Goal: Transaction & Acquisition: Purchase product/service

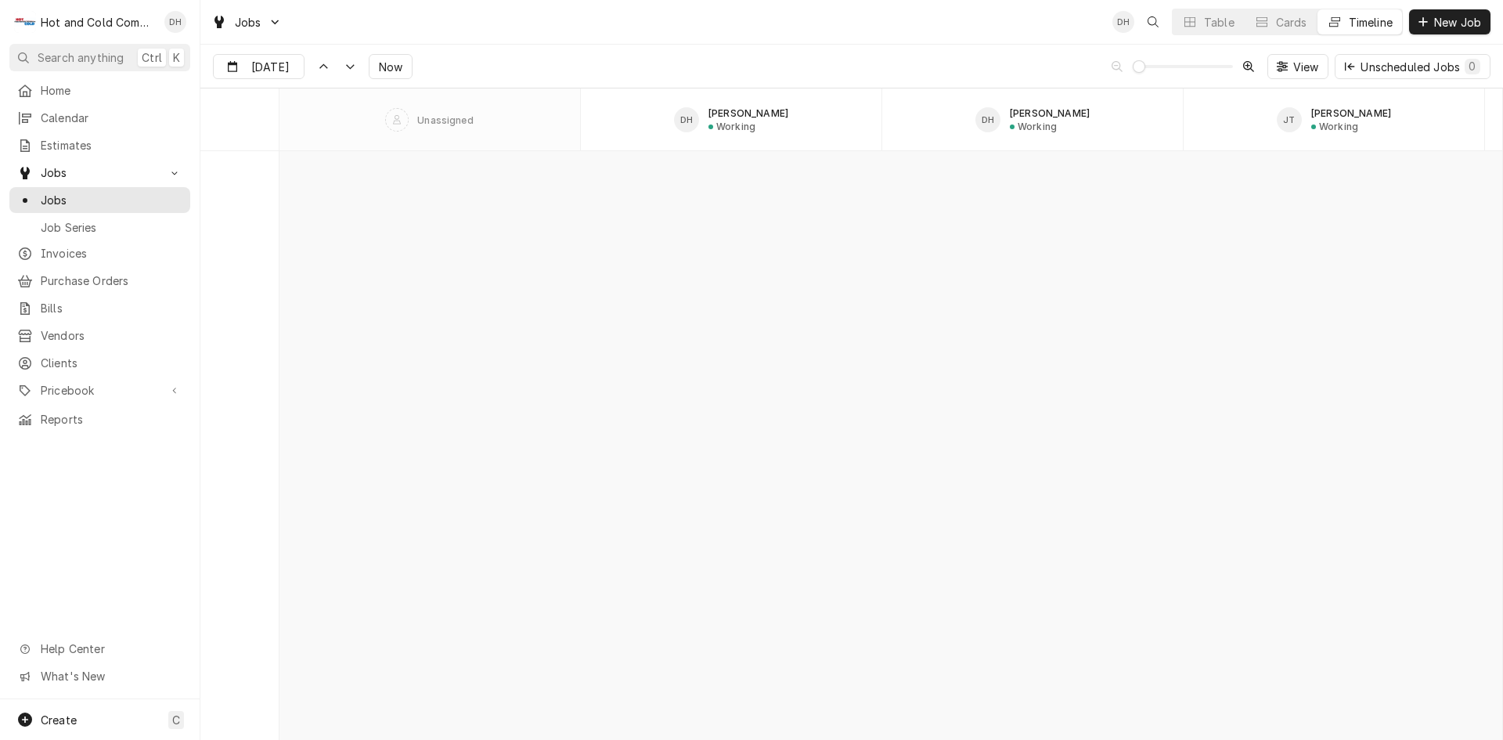
scroll to position [12253, 0]
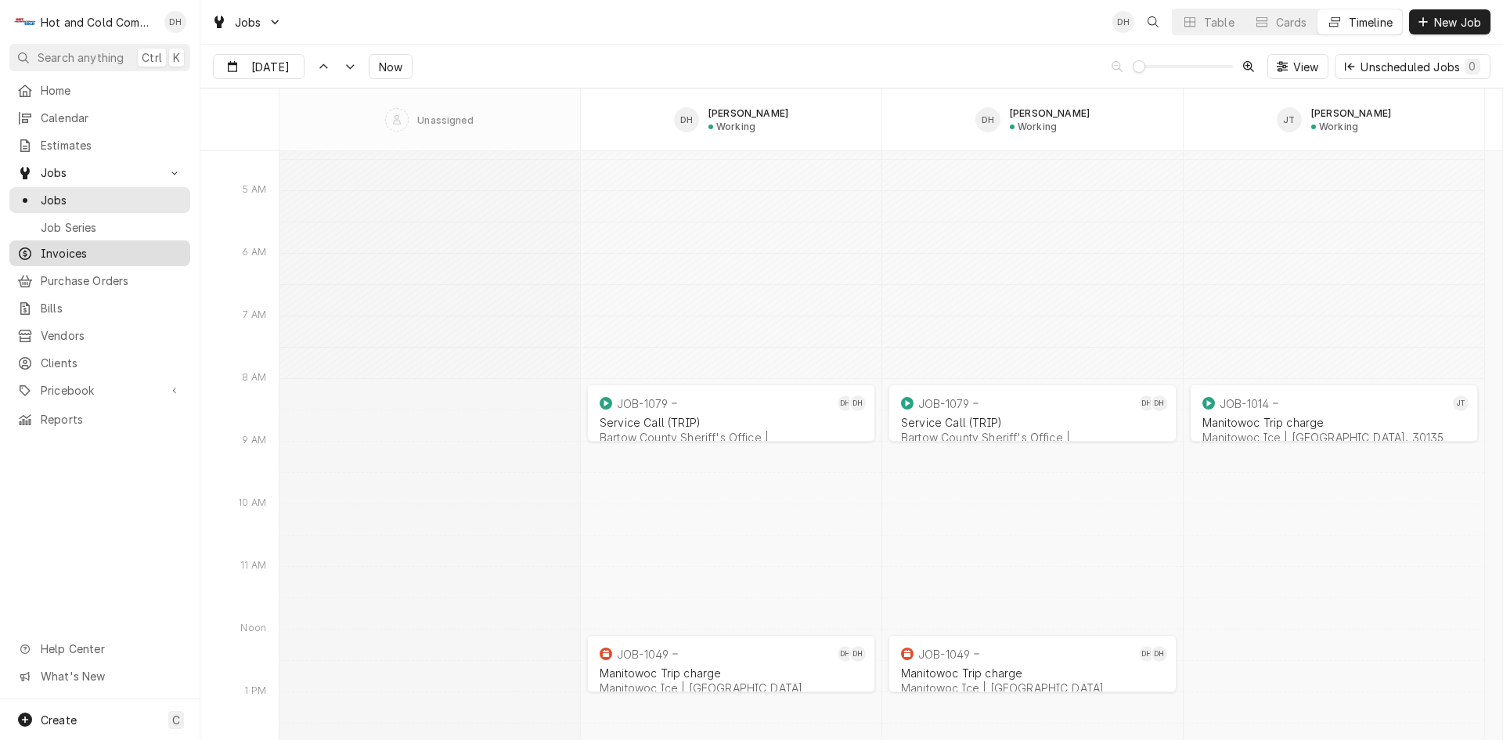
click at [69, 245] on span "Invoices" at bounding box center [112, 253] width 142 height 16
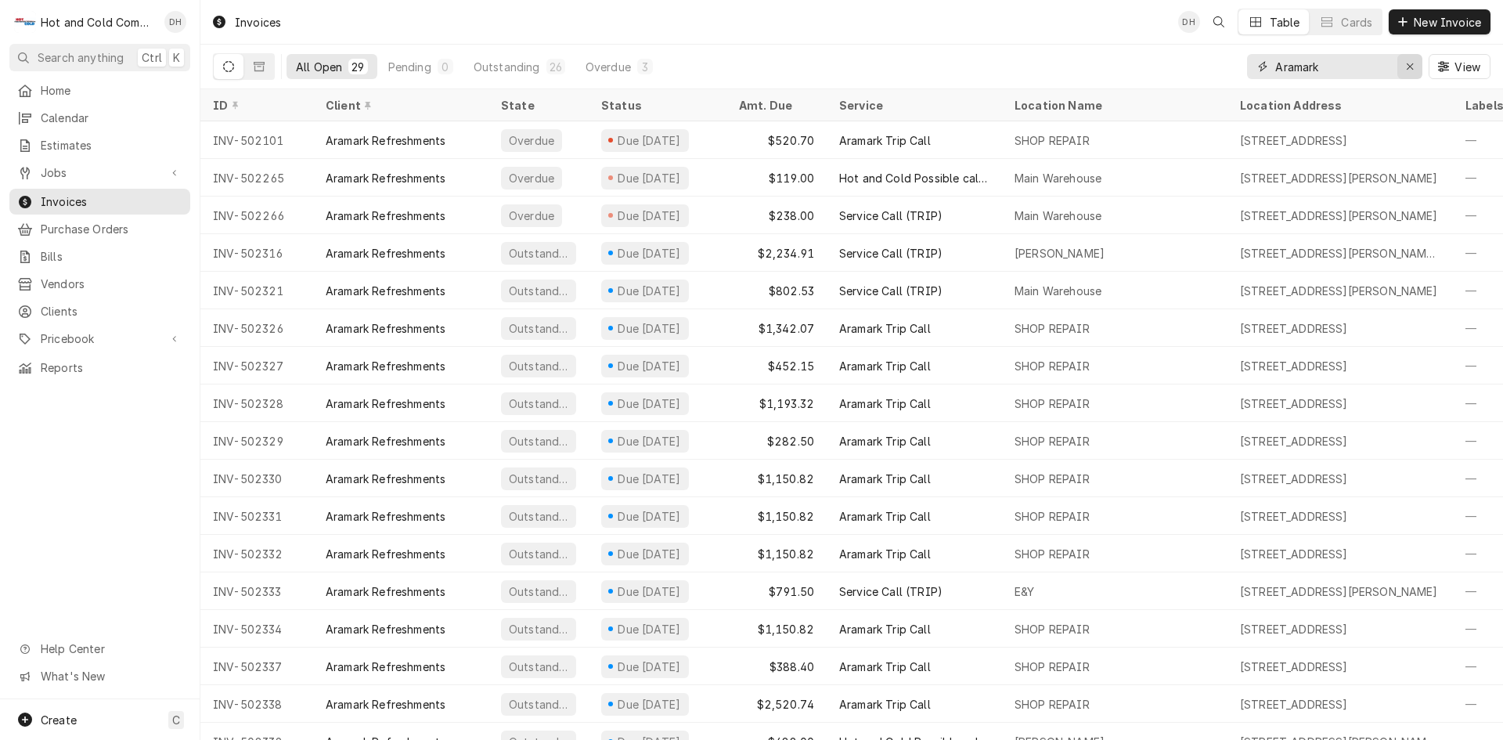
click at [1409, 61] on icon "Erase input" at bounding box center [1410, 66] width 9 height 11
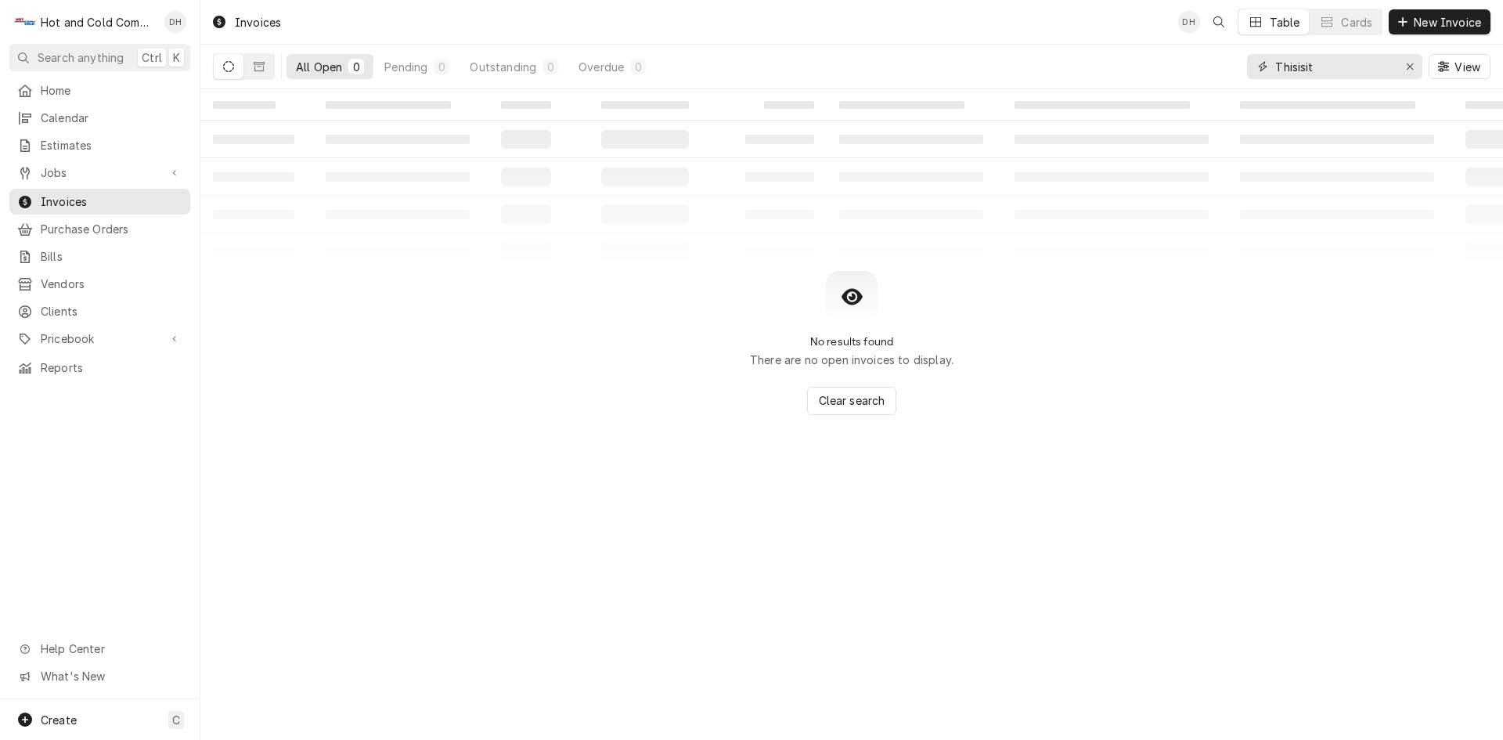
click at [1295, 66] on input "Thisisit" at bounding box center [1333, 66] width 117 height 25
click at [1310, 67] on input "This isit" at bounding box center [1333, 66] width 117 height 25
type input "This is it"
click at [226, 69] on icon "Dynamic Content Wrapper" at bounding box center [228, 66] width 11 height 11
click at [252, 66] on button "Dynamic Content Wrapper" at bounding box center [259, 66] width 30 height 25
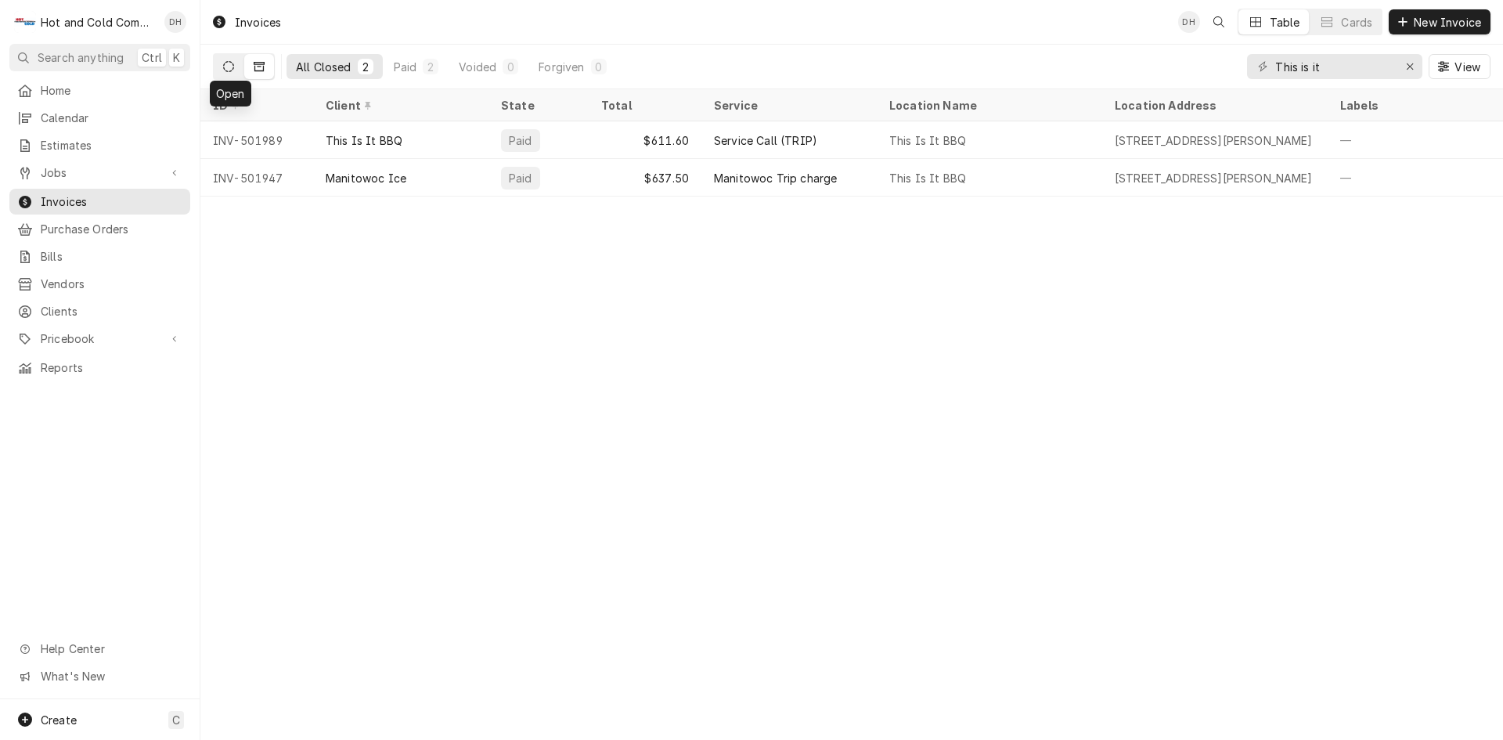
click at [228, 67] on icon "Dynamic Content Wrapper" at bounding box center [228, 66] width 11 height 11
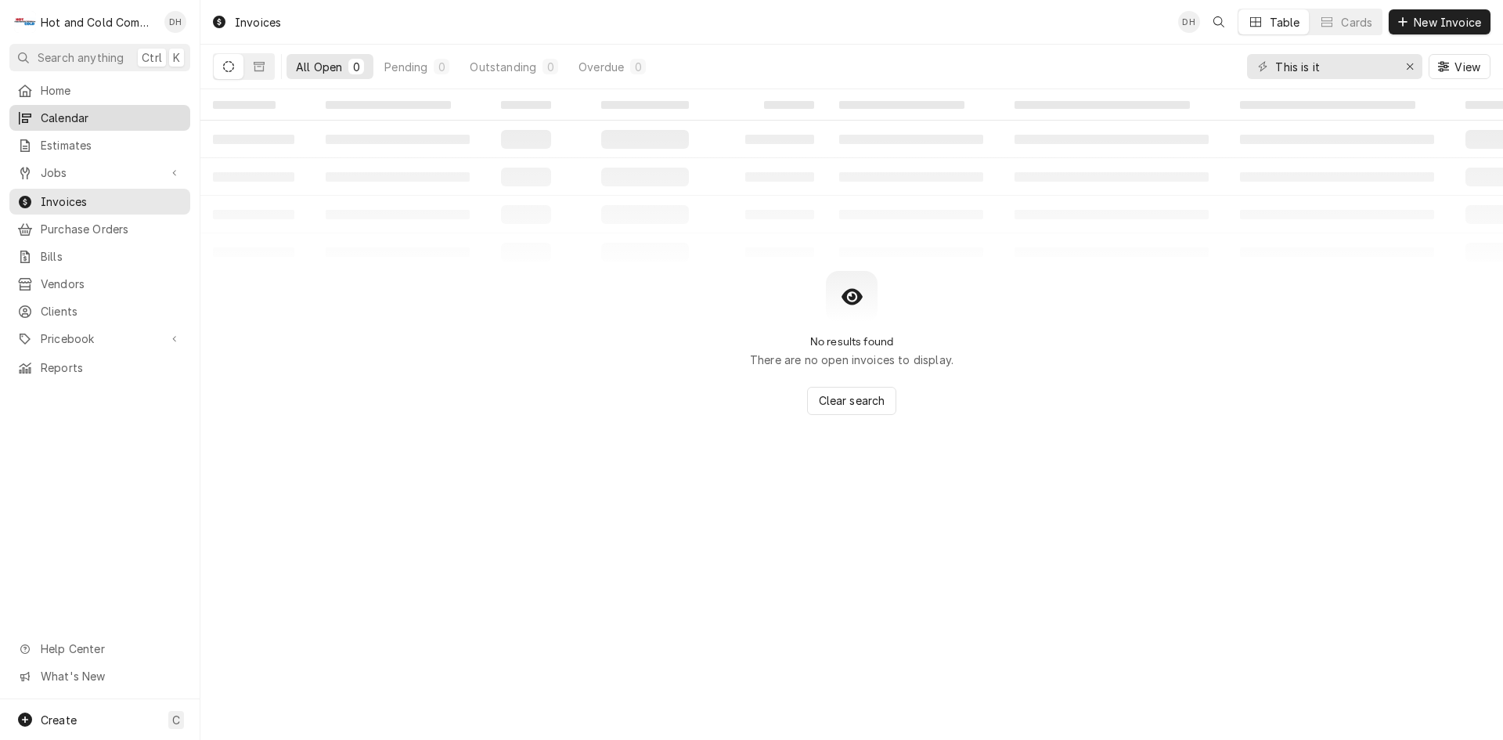
click at [78, 110] on span "Calendar" at bounding box center [112, 118] width 142 height 16
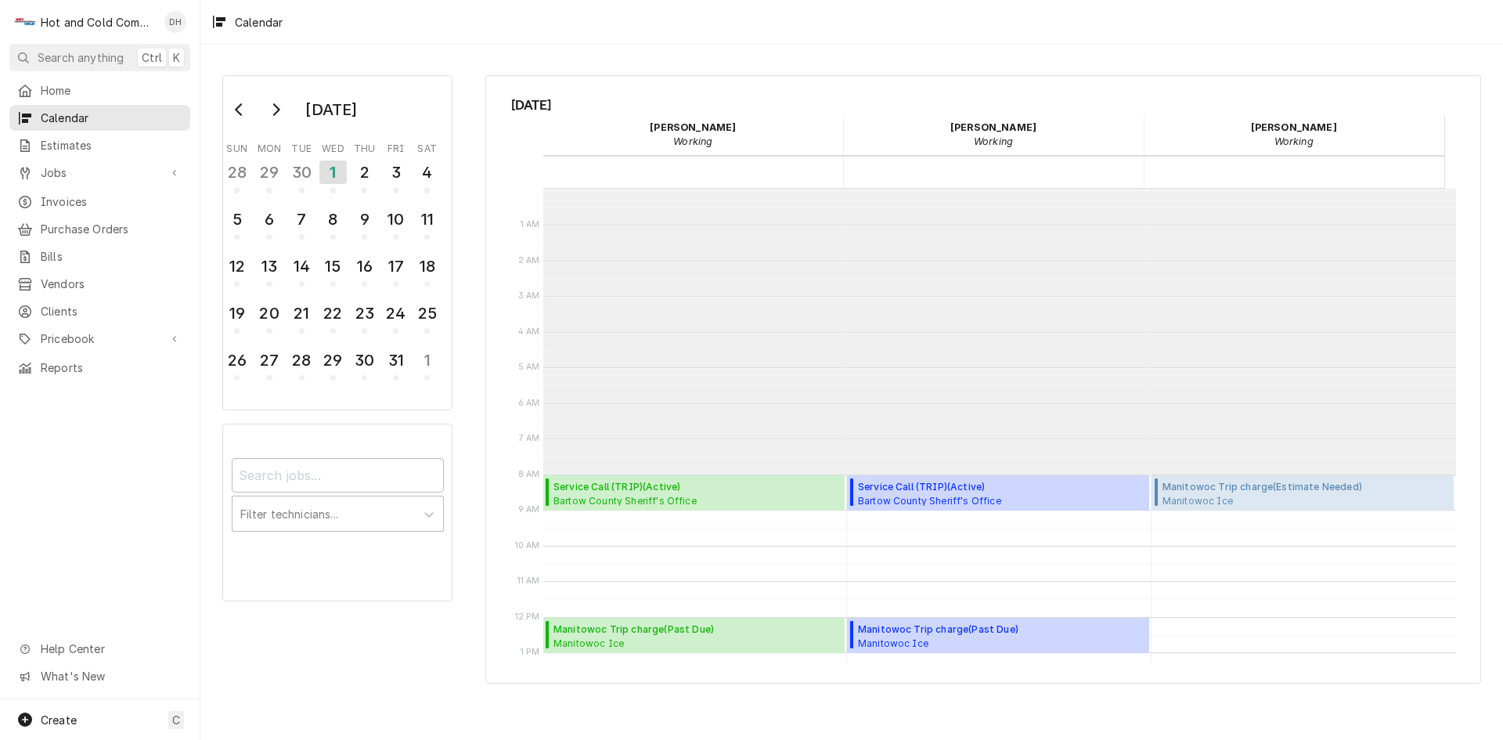
scroll to position [286, 0]
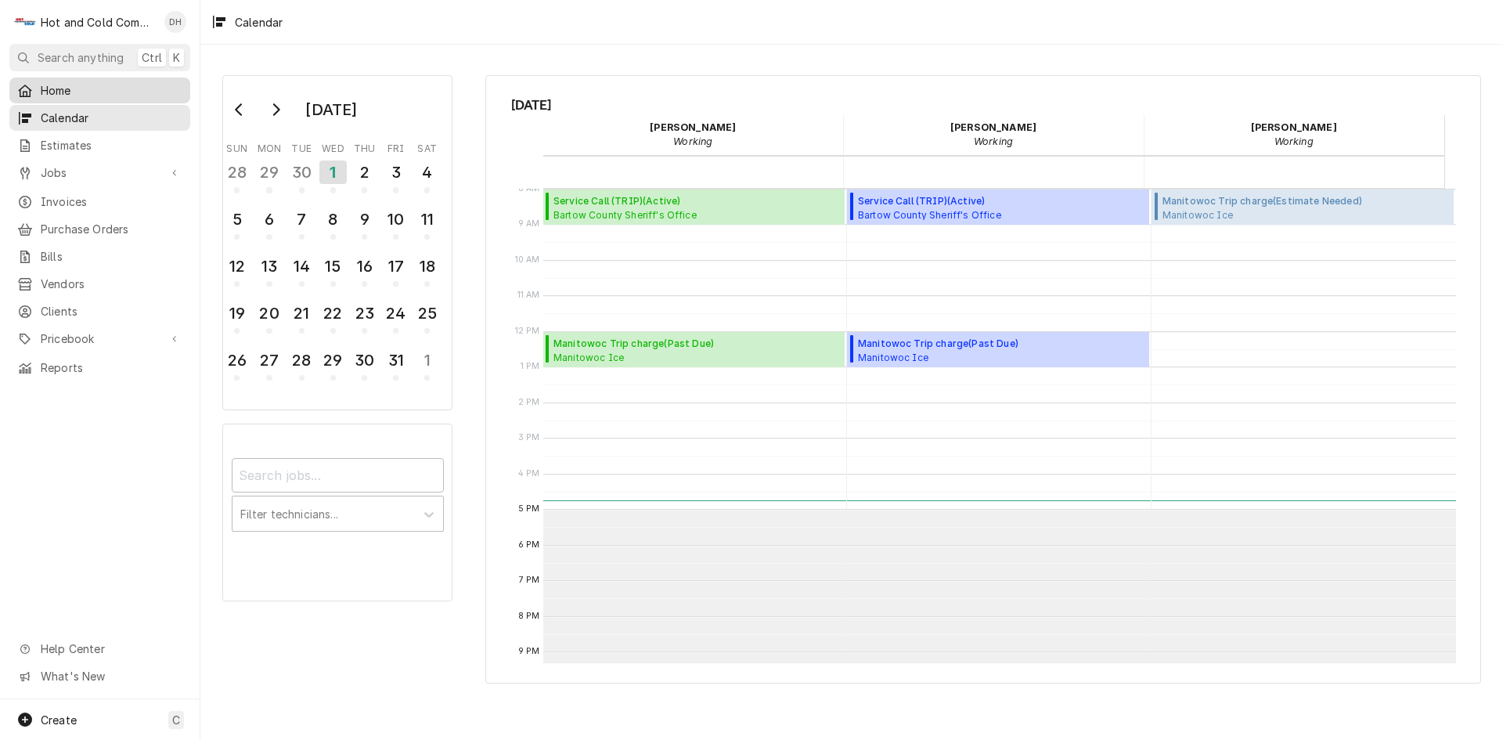
drag, startPoint x: 242, startPoint y: 108, endPoint x: 185, endPoint y: 95, distance: 58.7
click at [243, 108] on icon "Go to previous month" at bounding box center [239, 109] width 13 height 13
click at [400, 167] on div "5" at bounding box center [395, 172] width 27 height 27
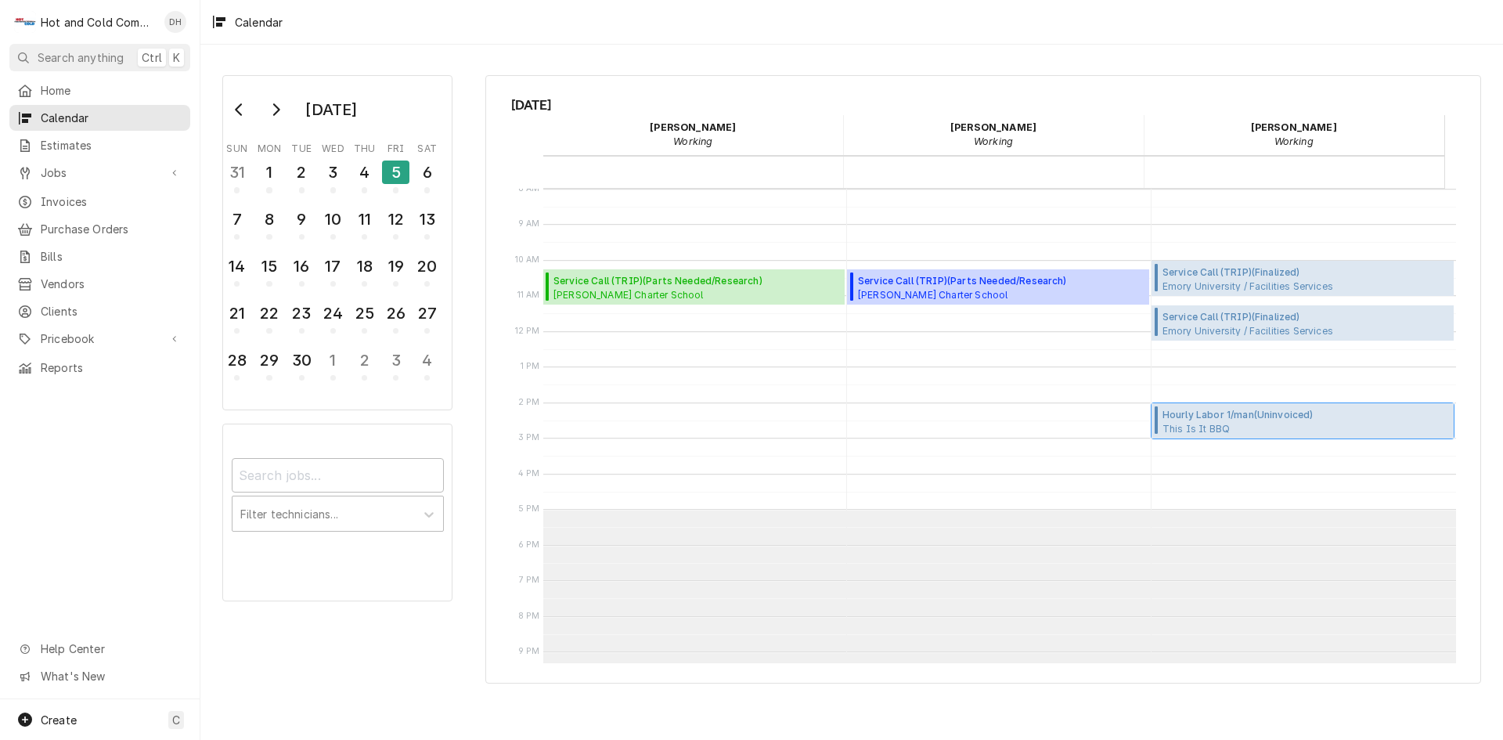
click at [1217, 423] on span "This Is It BBQ This Is It BBQ / 6912 Douglas Blvd, Douglasville, GA 30135" at bounding box center [1286, 428] width 247 height 13
click at [337, 366] on div "1" at bounding box center [332, 360] width 27 height 27
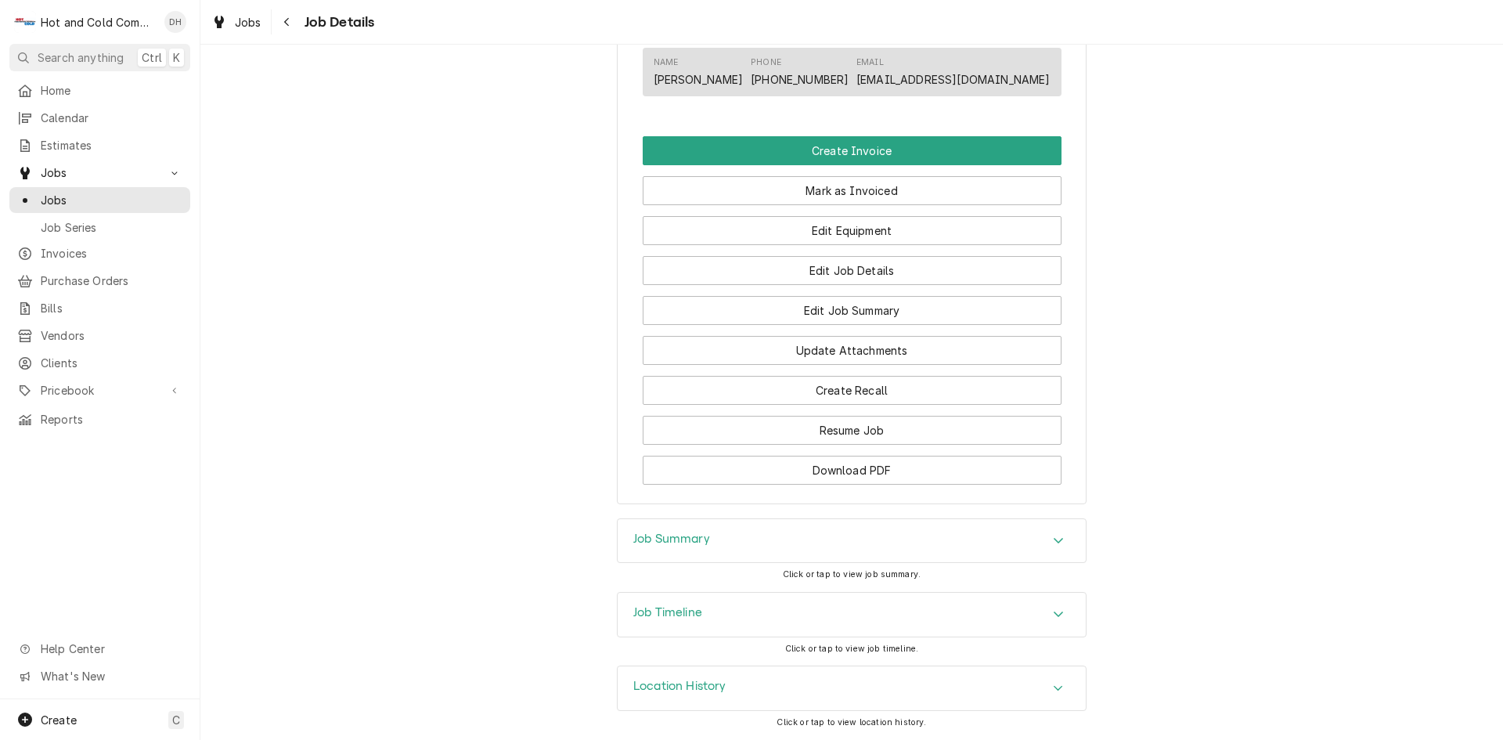
scroll to position [991, 0]
click at [847, 315] on button "Edit Job Summary" at bounding box center [852, 310] width 419 height 29
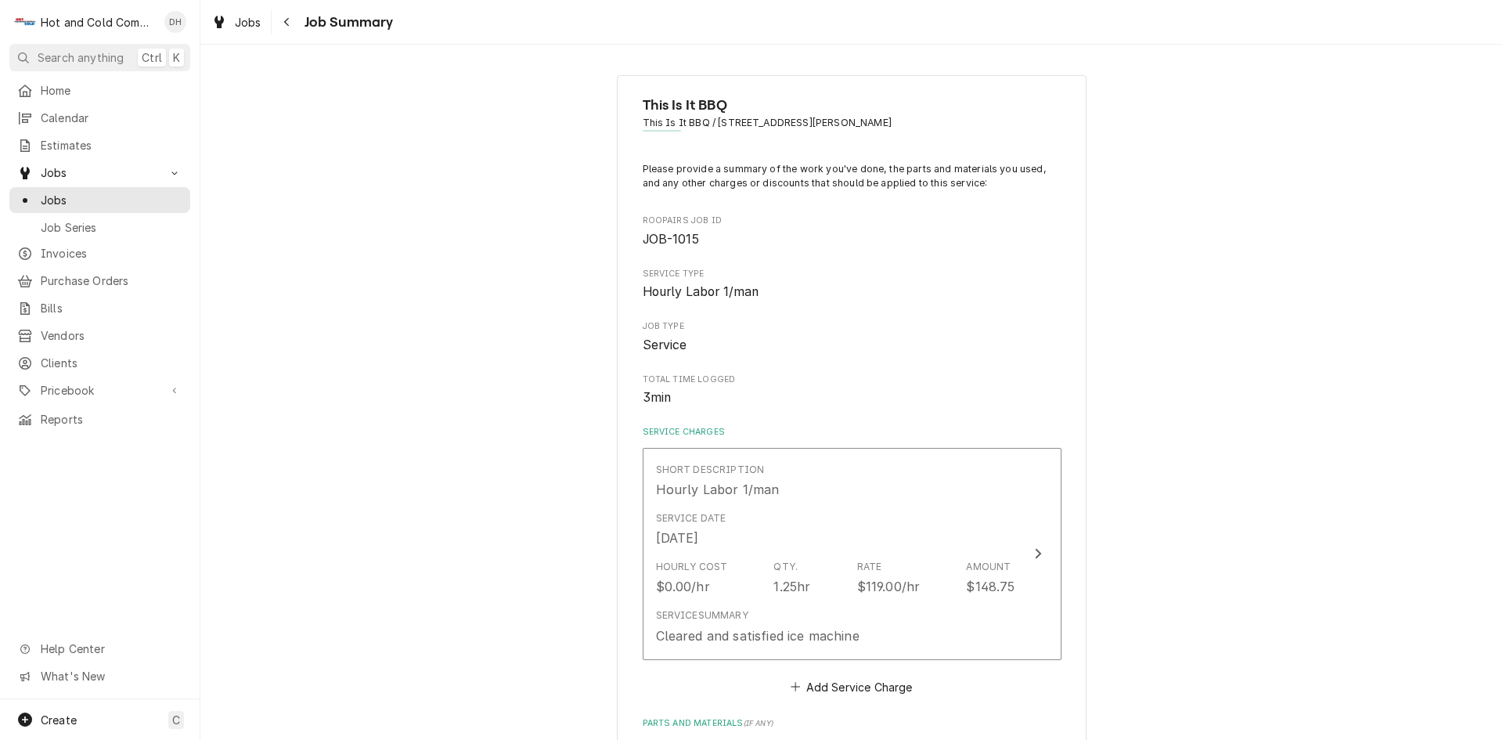
scroll to position [261, 0]
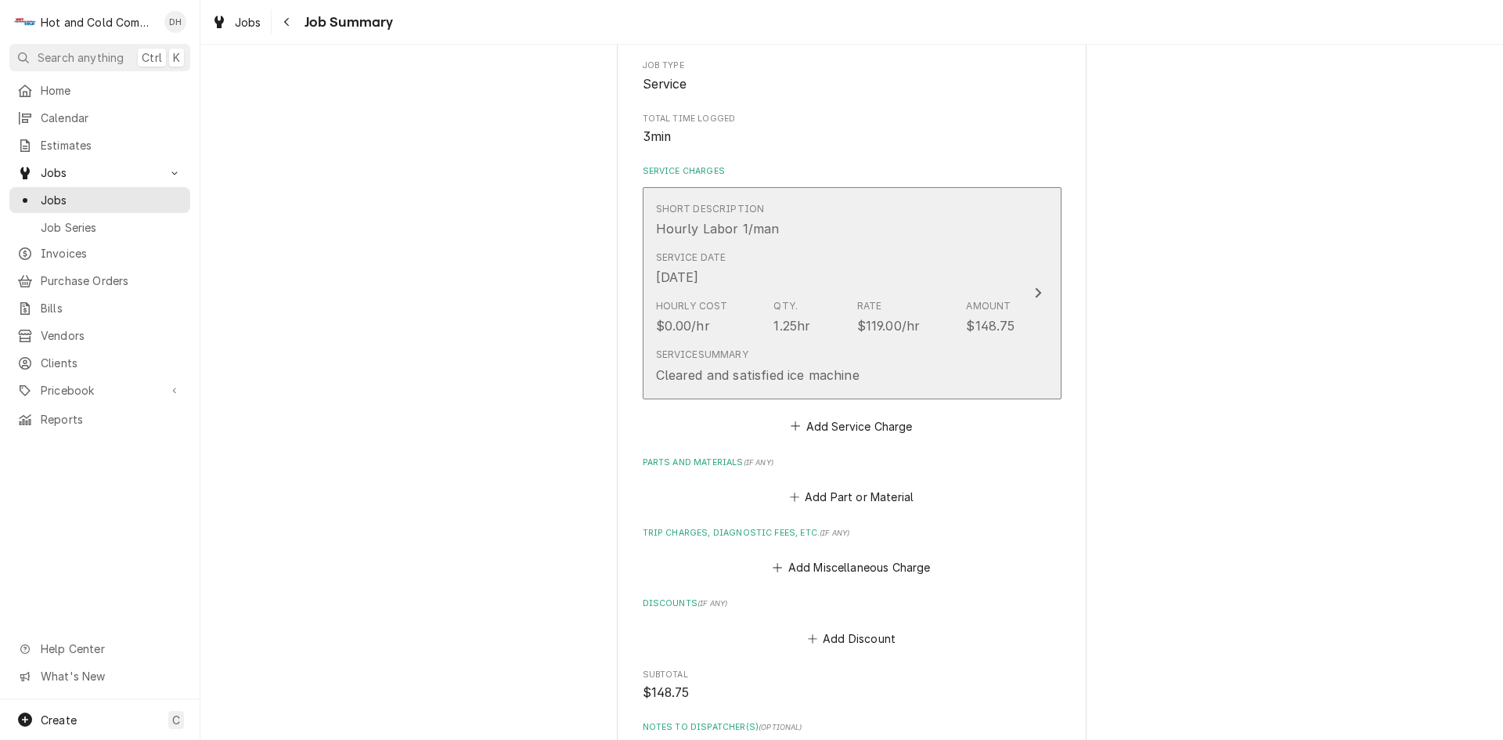
click at [972, 364] on div "Service Summary Cleared and satisfied ice machine" at bounding box center [835, 365] width 359 height 49
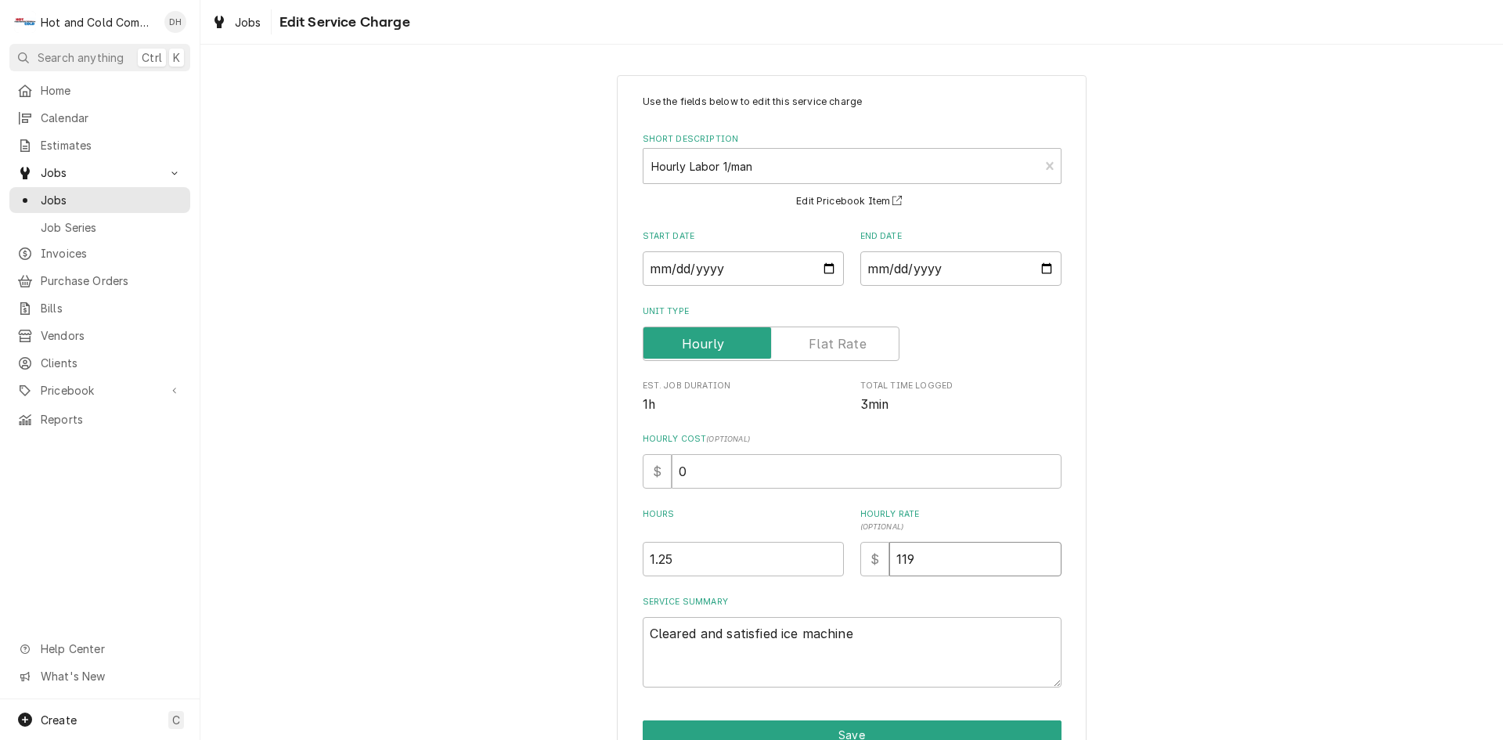
click at [973, 562] on input "119" at bounding box center [975, 559] width 172 height 34
type textarea "x"
type input "11"
type textarea "x"
type input "1"
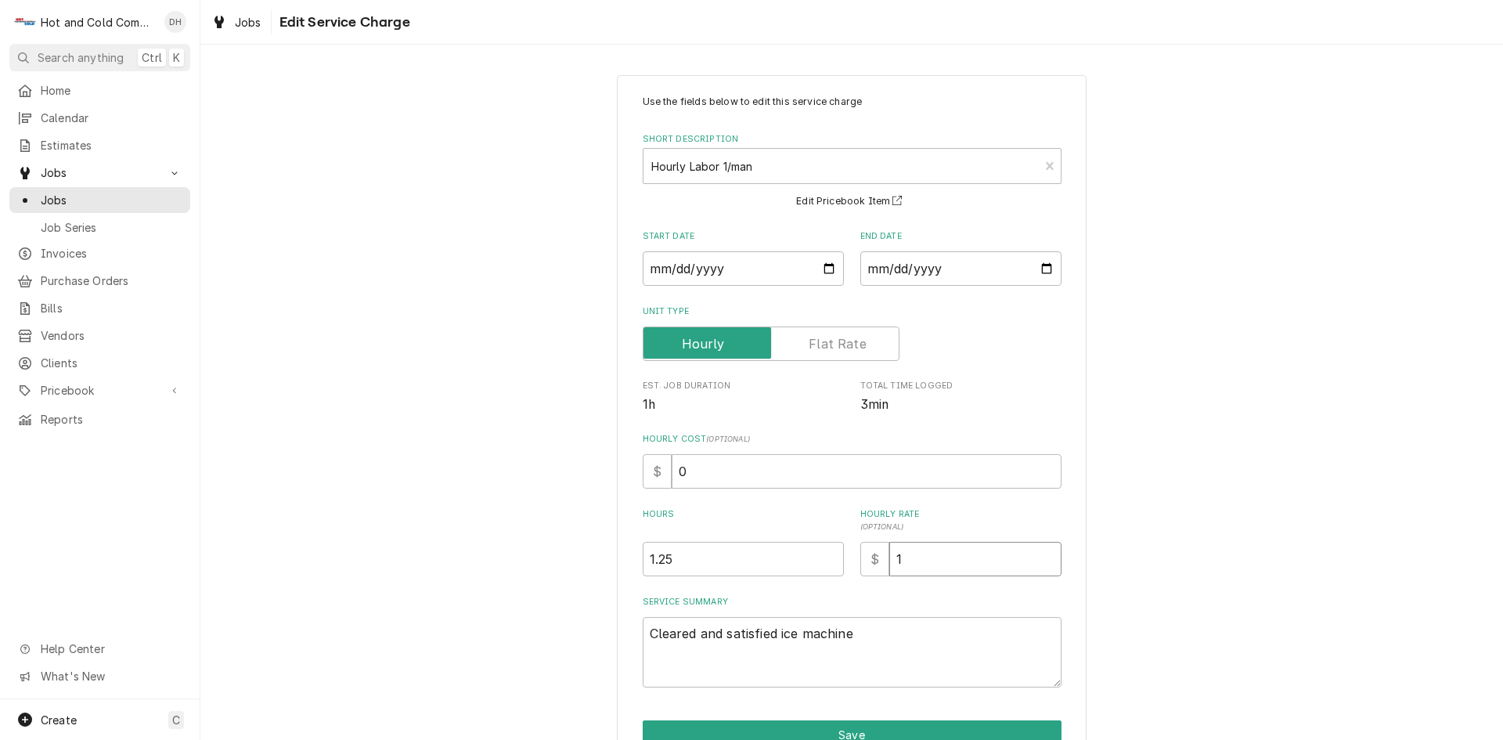
type textarea "x"
type input "12"
type textarea "x"
type input "125"
click at [675, 626] on textarea "Cleared and satisfied ice machine" at bounding box center [852, 652] width 419 height 70
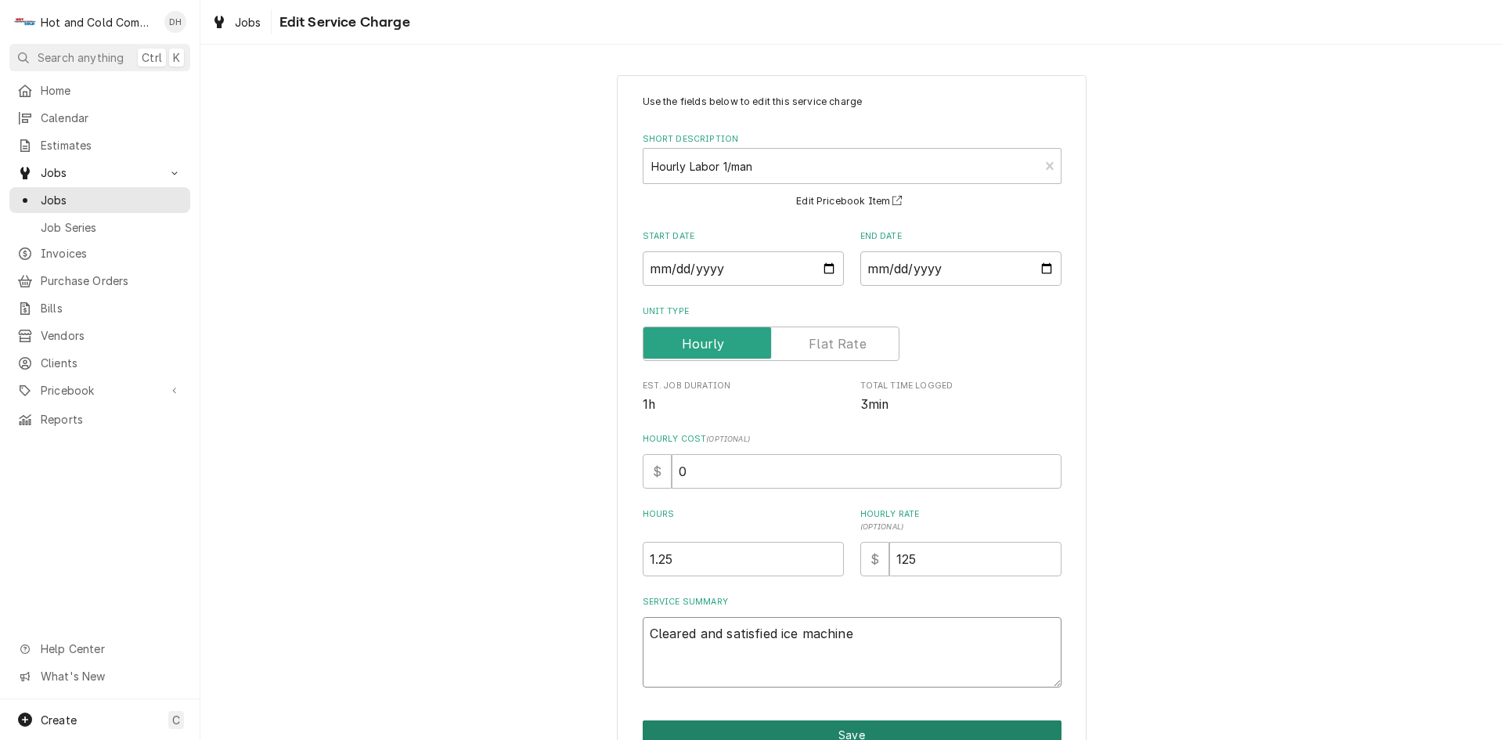
type textarea "x"
type textarea "Cleaed and satisfied ice machine"
type textarea "x"
type textarea "Cleaned and satisfied ice machine"
click at [751, 632] on textarea "Cleaned and satisfied ice machine" at bounding box center [852, 652] width 419 height 70
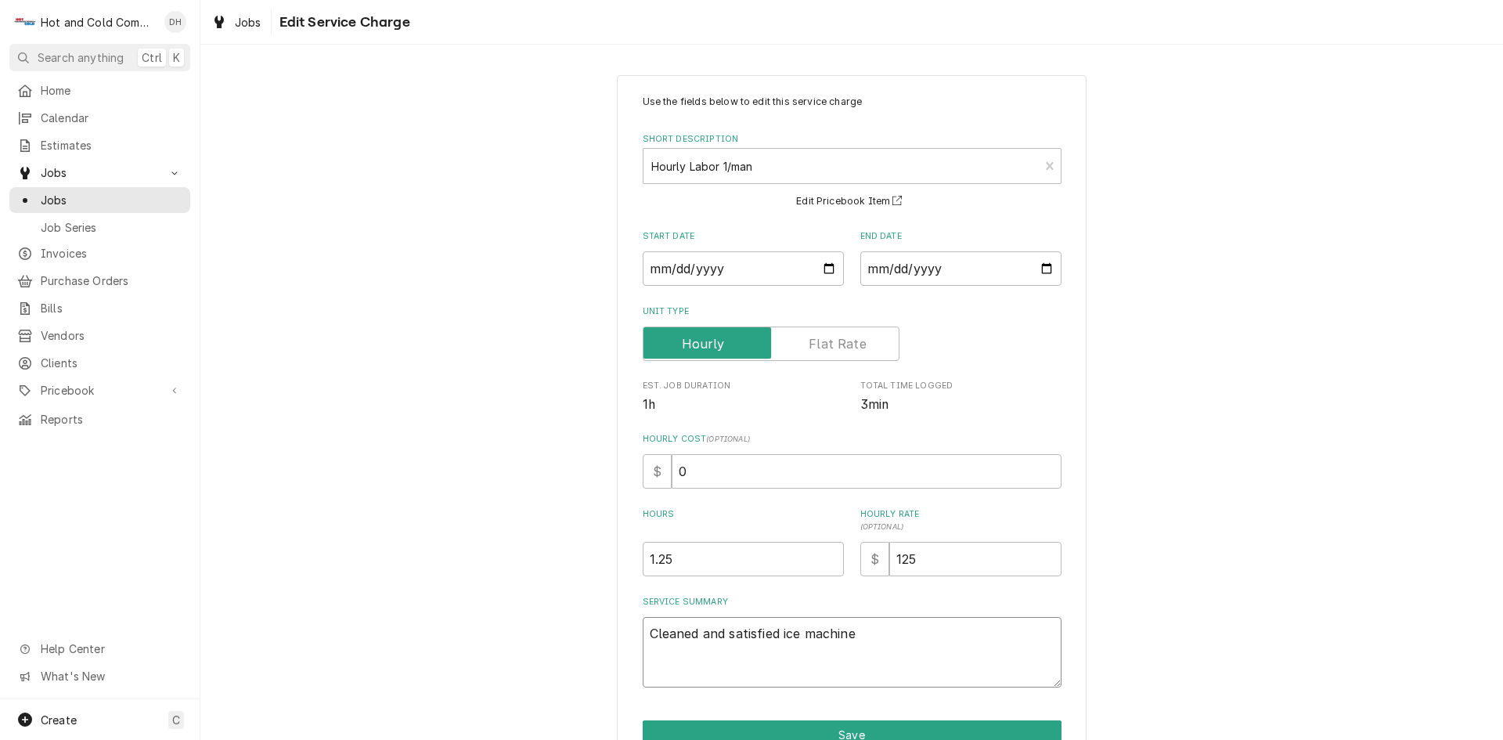
type textarea "x"
type textarea "Cleaned and satified ice machine"
type textarea "x"
type textarea "Cleaned and satfied ice machine"
type textarea "x"
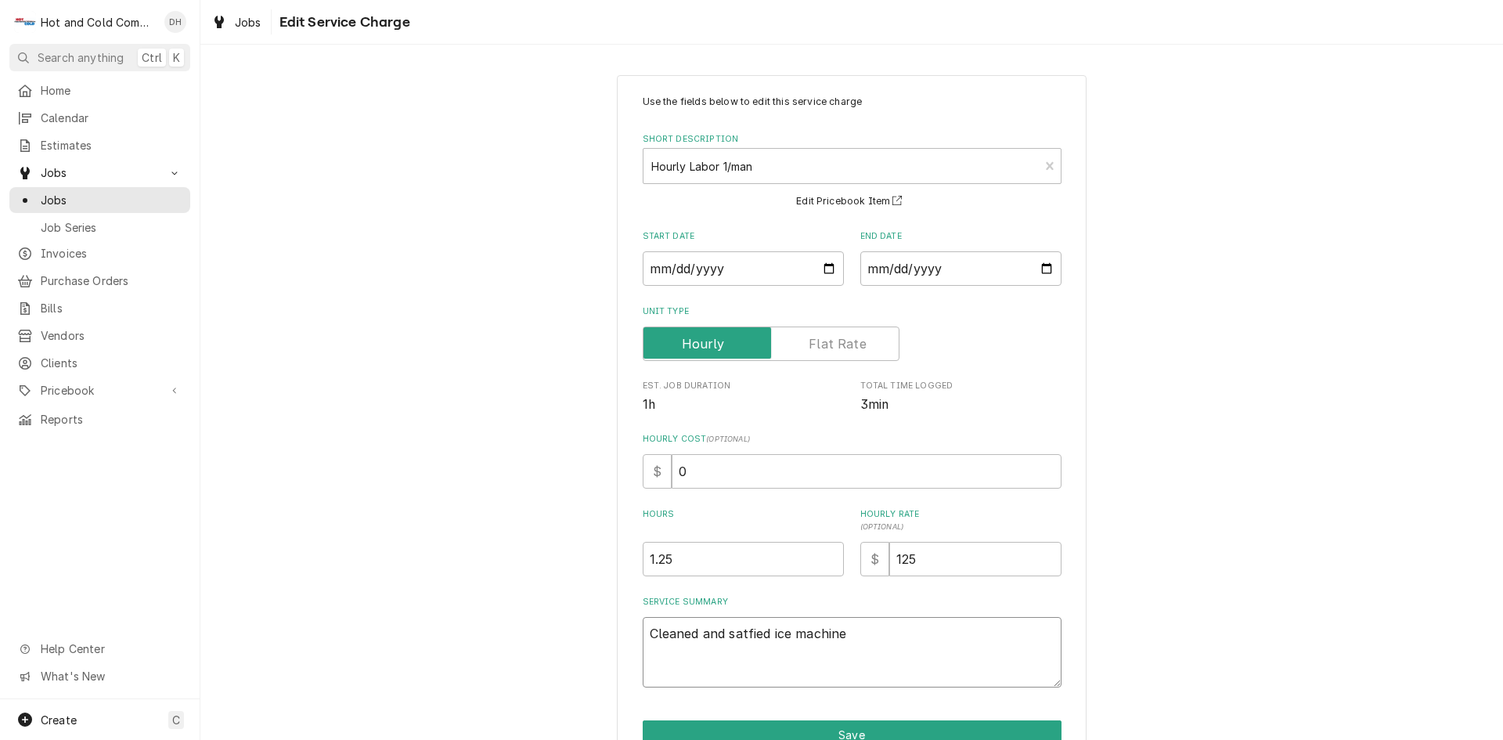
type textarea "Cleaned and safied ice machine"
type textarea "x"
type textarea "Cleaned and sanfied ice machine"
type textarea "x"
type textarea "Cleaned and santfied ice machine"
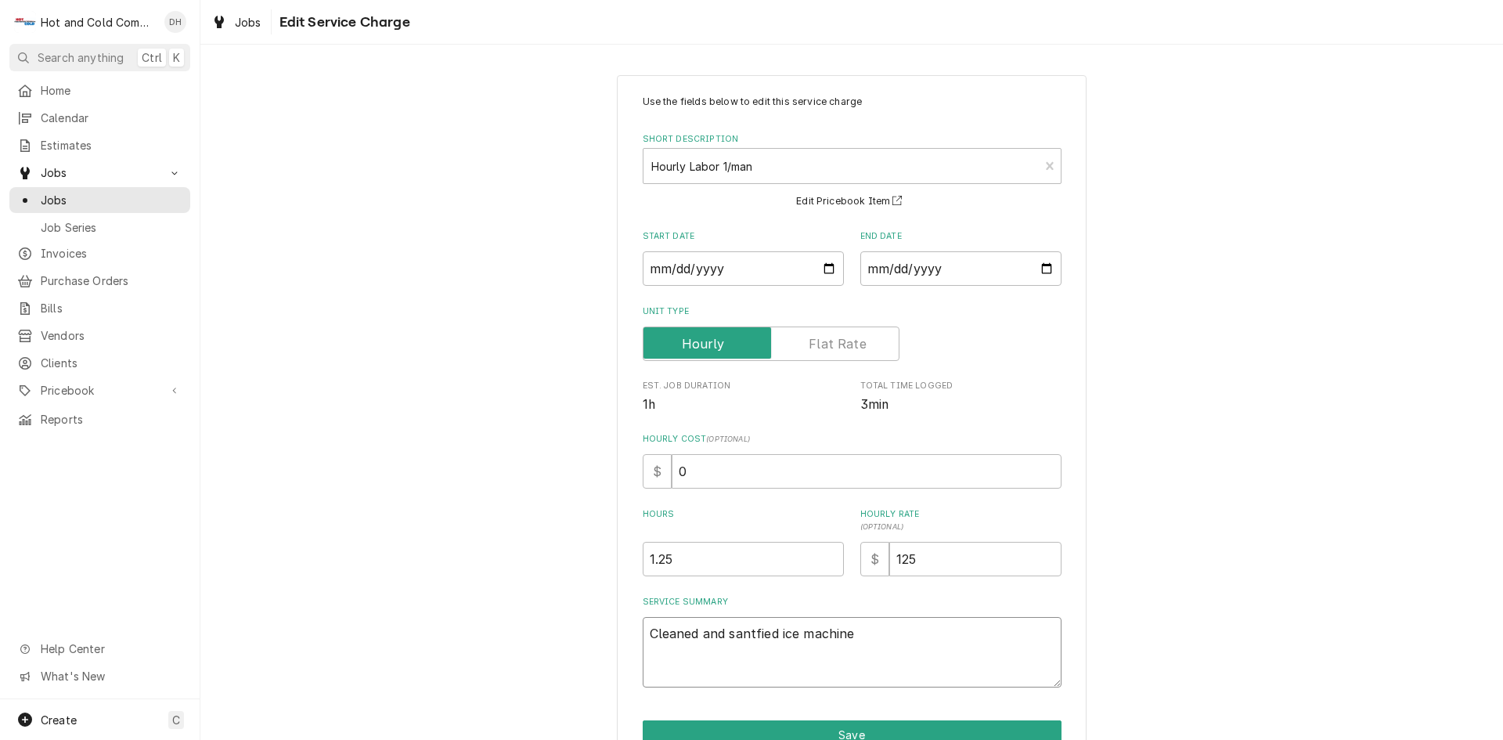
type textarea "x"
type textarea "Cleaned and santified ice machine"
type textarea "x"
type textarea "Cleaned and santizfied ice machine"
type textarea "x"
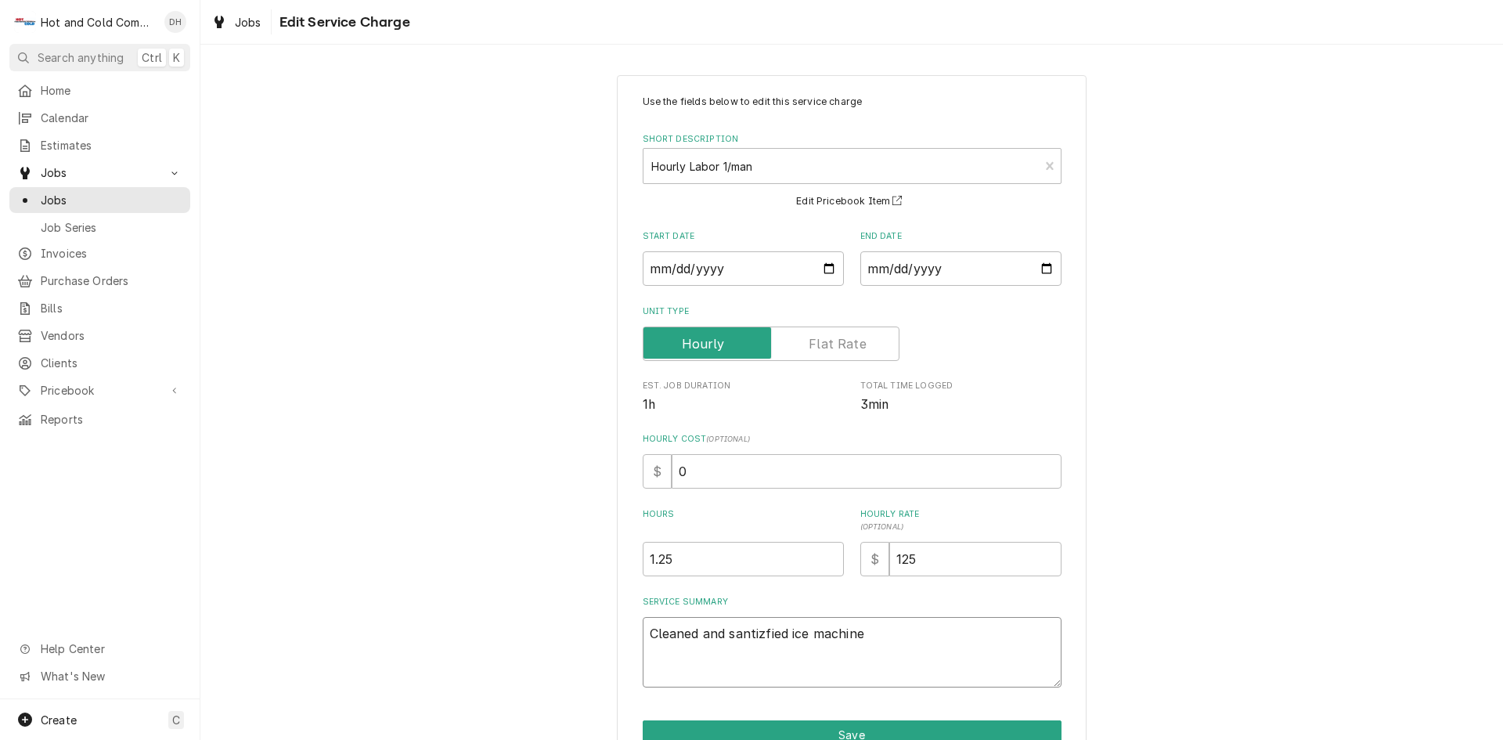
type textarea "Cleaned and santizefied ice machine"
type textarea "x"
type textarea "Cleaned and santizedfied ice machine"
type textarea "x"
type textarea "Cleaned and santizedied ice machine"
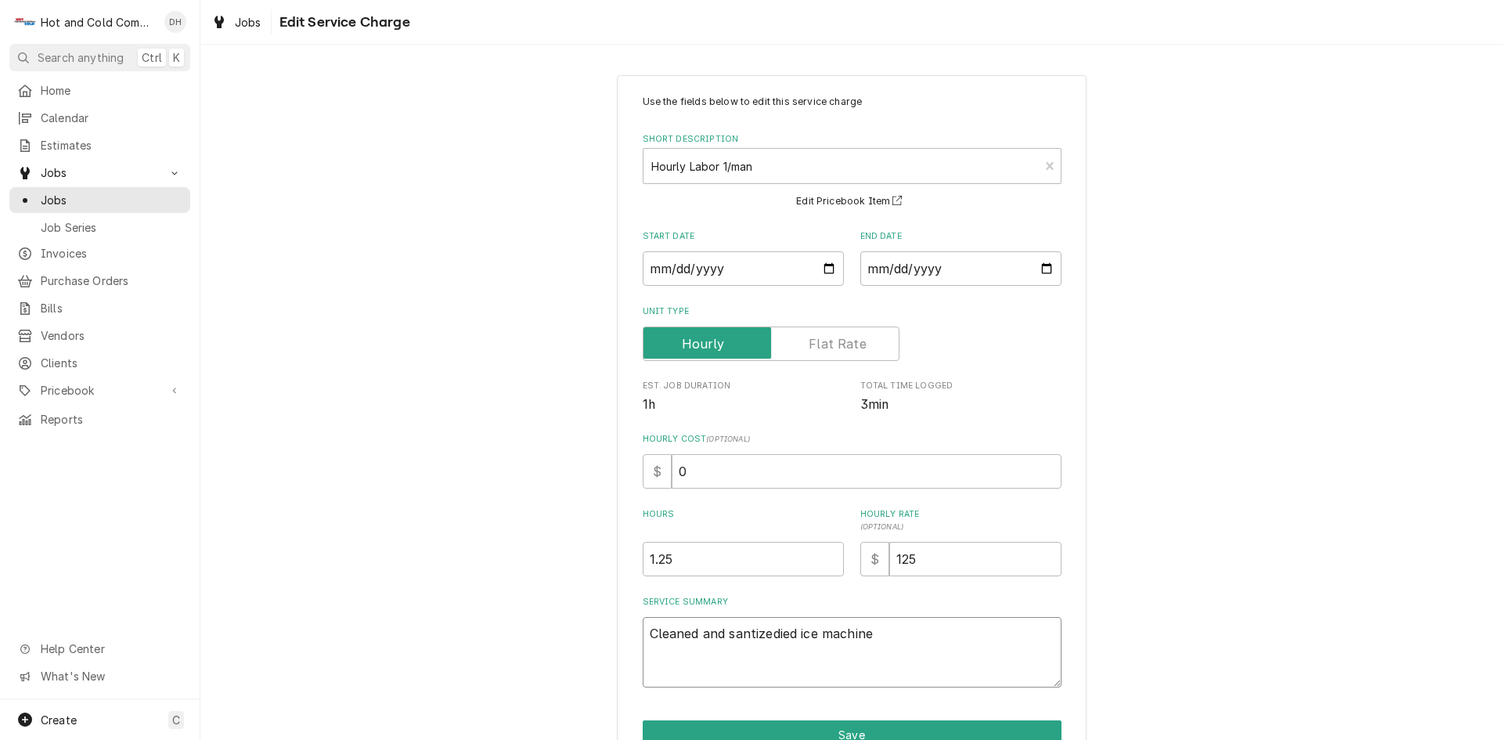
type textarea "x"
type textarea "Cleaned and santizeded ice machine"
type textarea "x"
type textarea "Cleaned and santizedd ice machine"
type textarea "x"
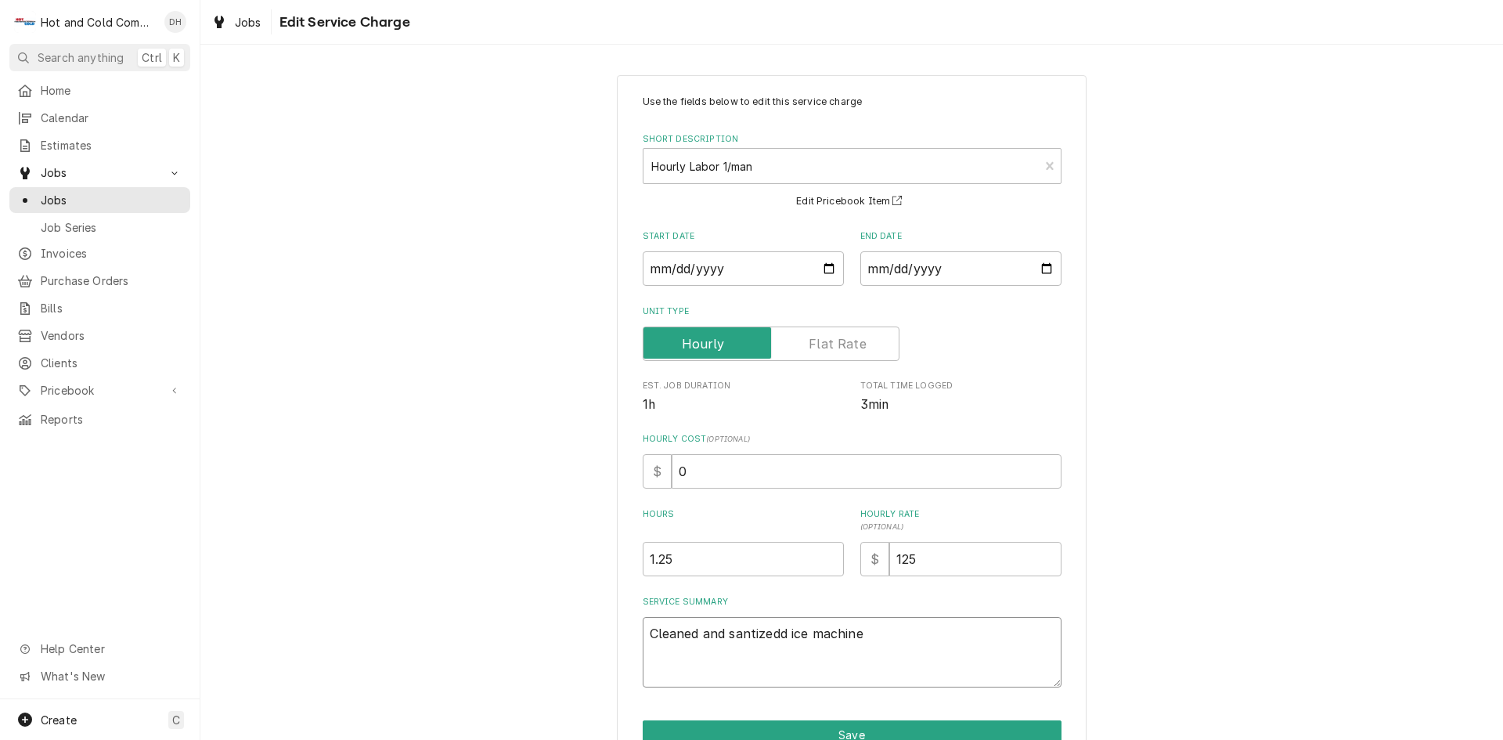
type textarea "Cleaned and santized ice machine"
type textarea "x"
type textarea "Cleaned and santizedice machine"
type textarea "x"
type textarea "Cleaned and santized ice machine"
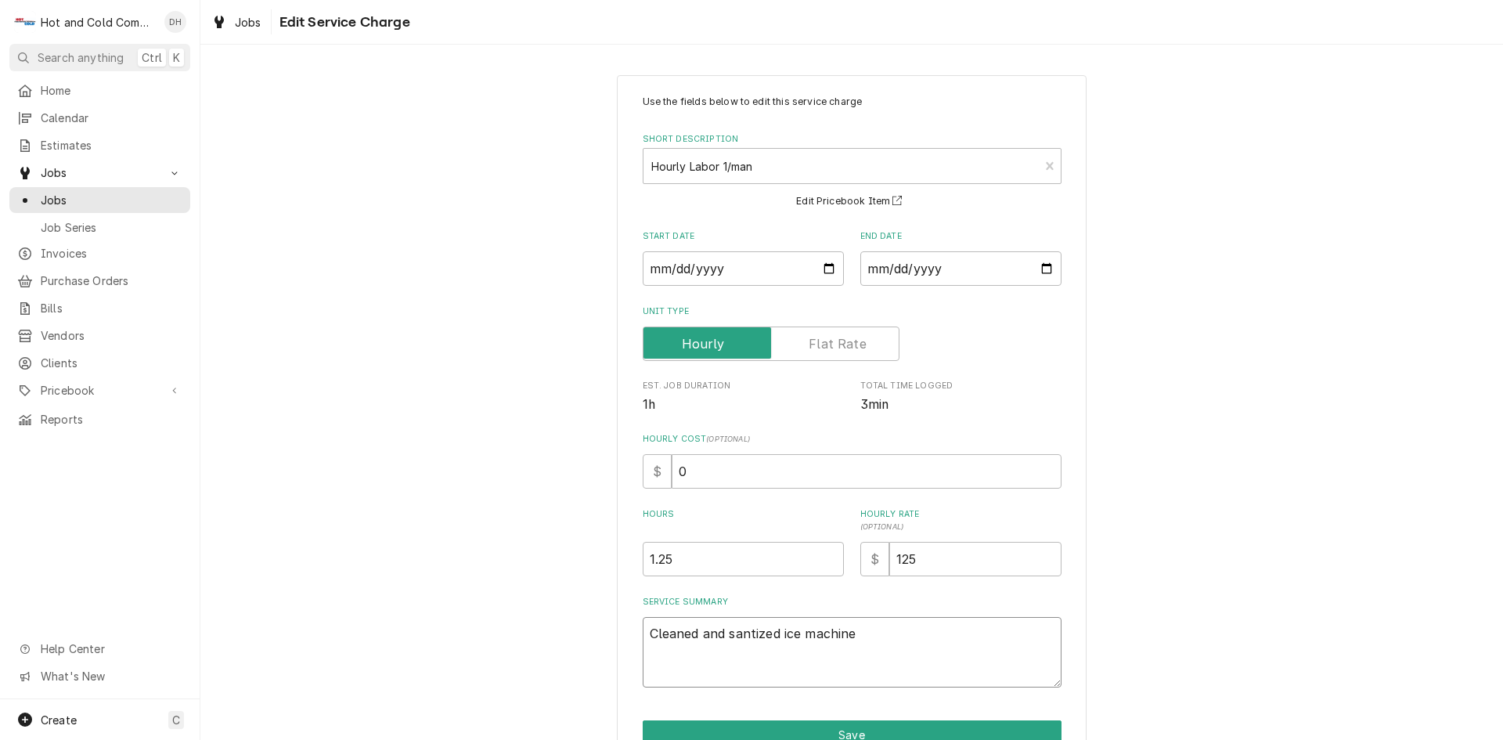
type textarea "x"
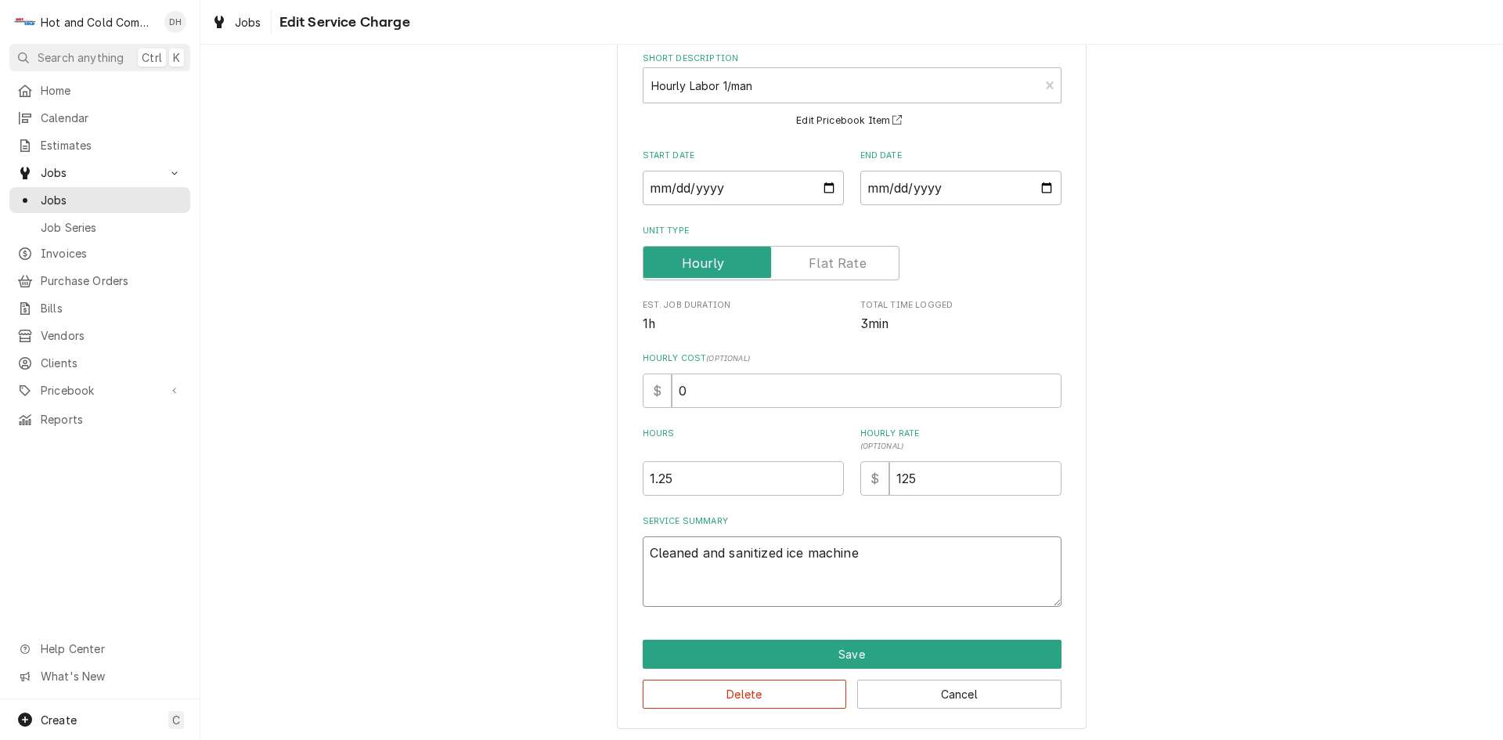
scroll to position [83, 0]
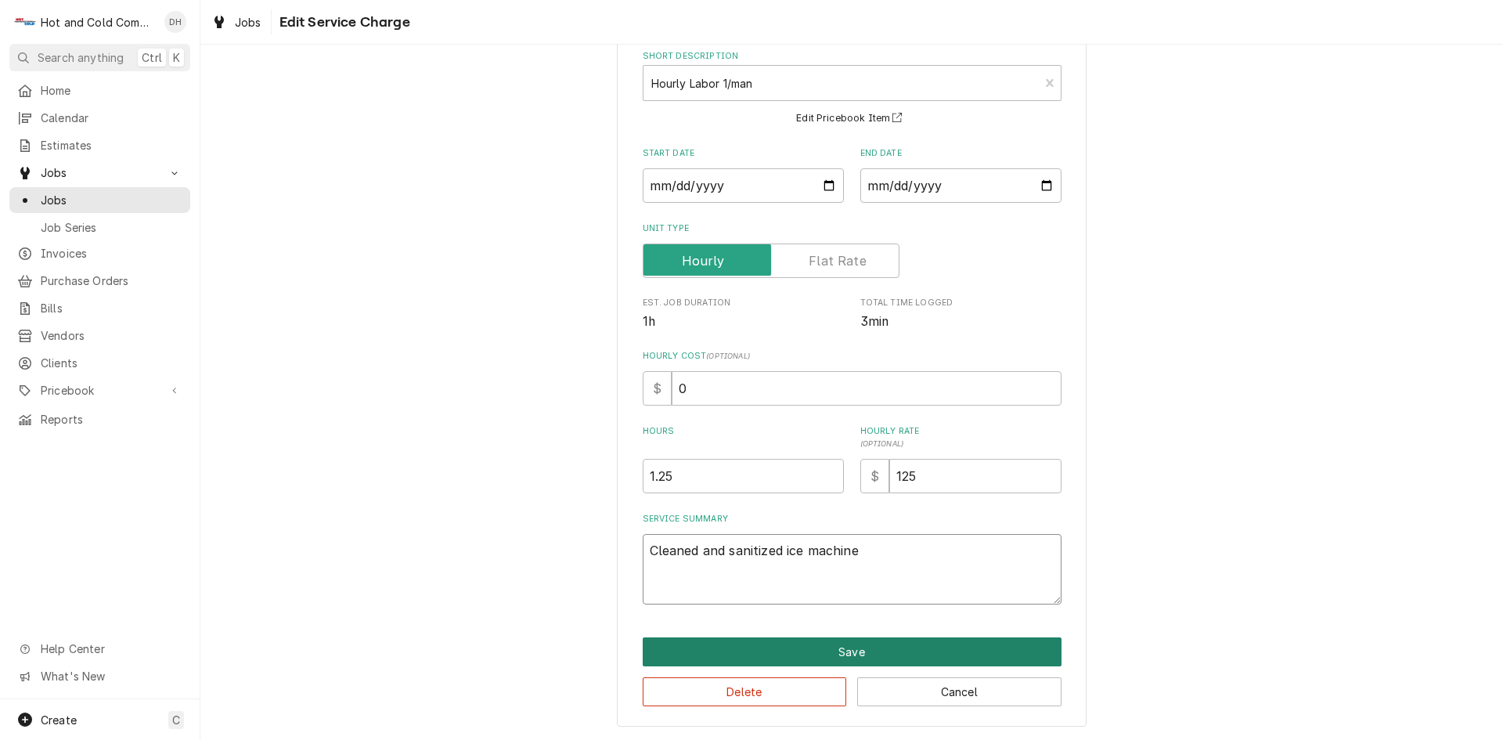
type textarea "Cleaned and sanitized ice machine"
click at [850, 644] on button "Save" at bounding box center [852, 651] width 419 height 29
type textarea "x"
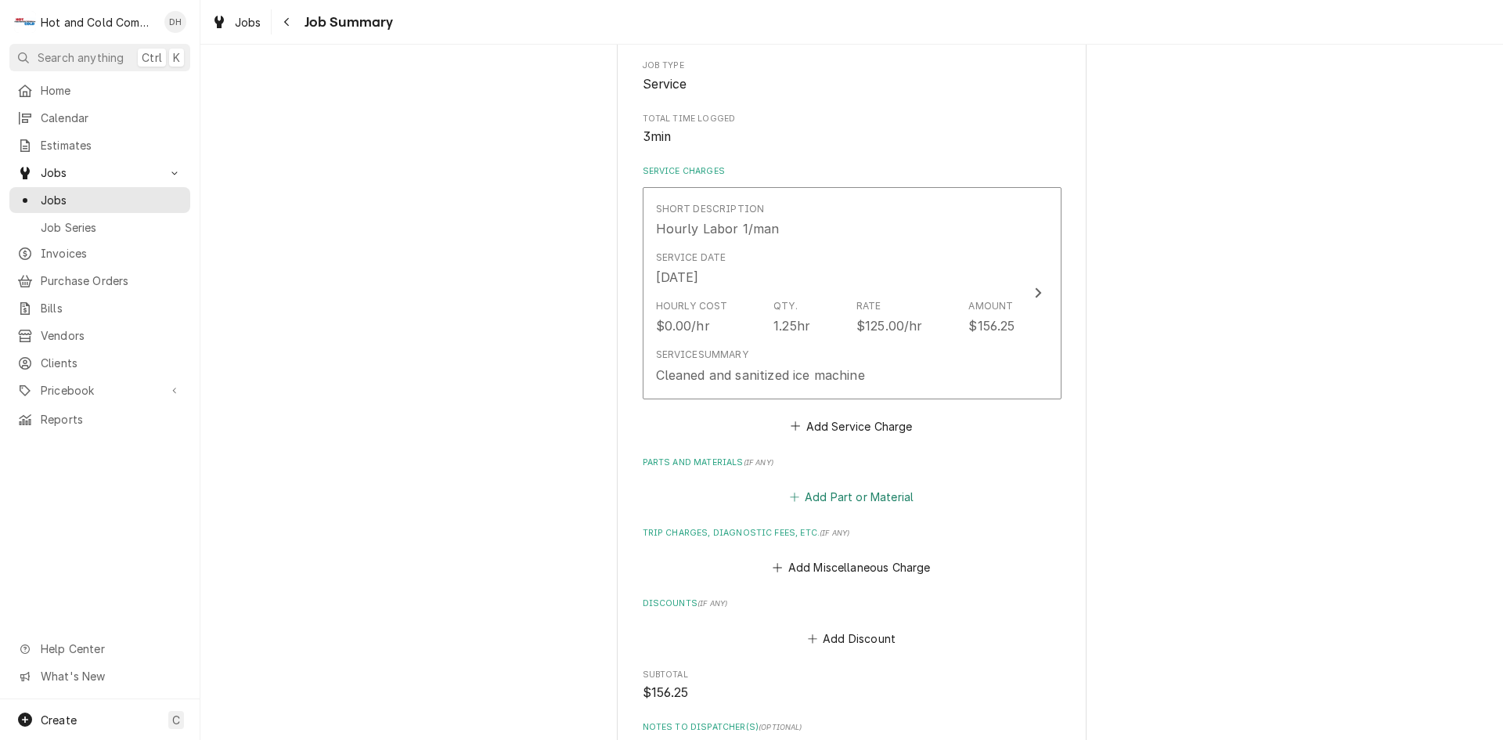
drag, startPoint x: 825, startPoint y: 493, endPoint x: 861, endPoint y: 484, distance: 36.5
click at [824, 493] on button "Add Part or Material" at bounding box center [851, 497] width 129 height 22
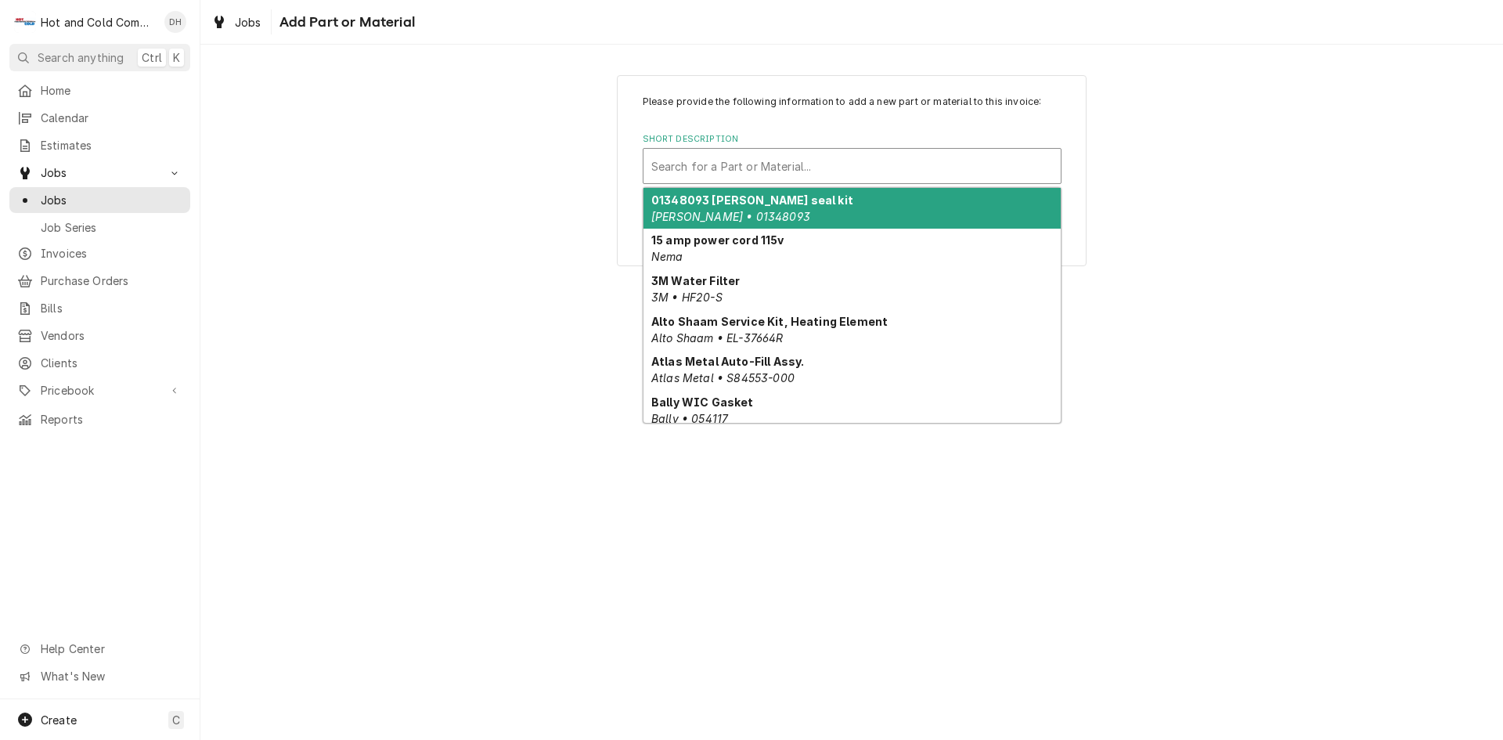
click at [722, 168] on div "Short Description" at bounding box center [852, 166] width 402 height 28
type input "m"
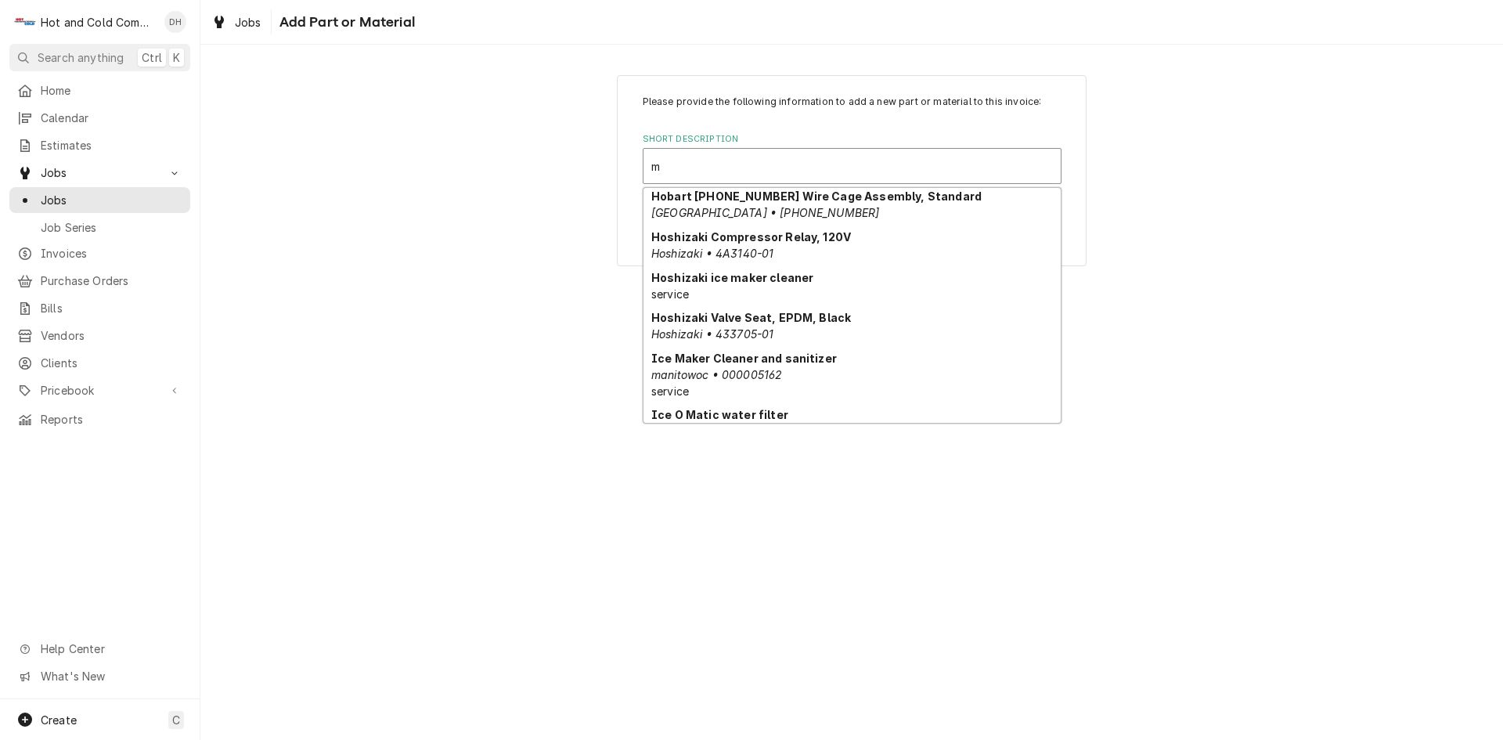
scroll to position [1012, 0]
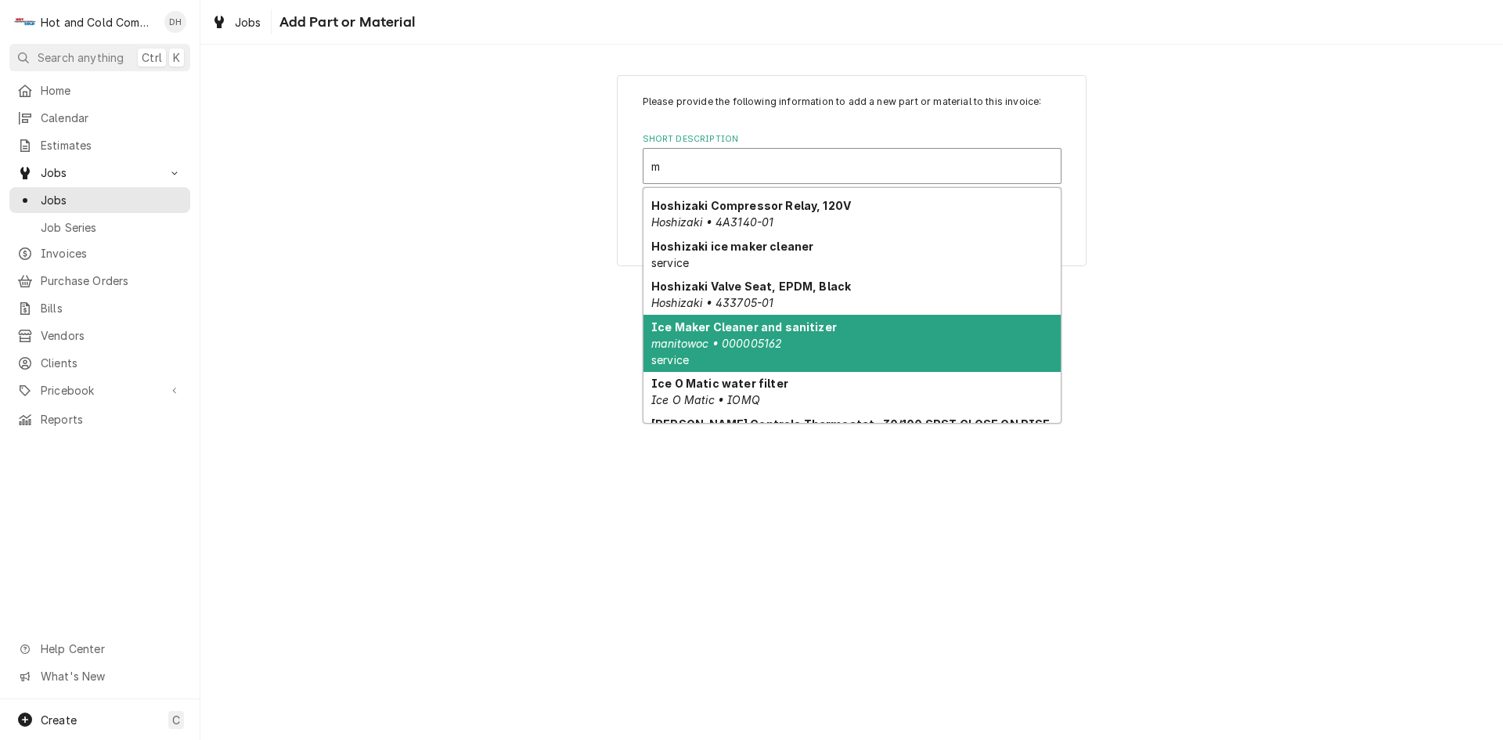
drag, startPoint x: 835, startPoint y: 336, endPoint x: 883, endPoint y: 352, distance: 51.3
click at [835, 336] on div "Ice Maker Cleaner and sanitizer manitowoc • 000005162 service" at bounding box center [852, 343] width 417 height 57
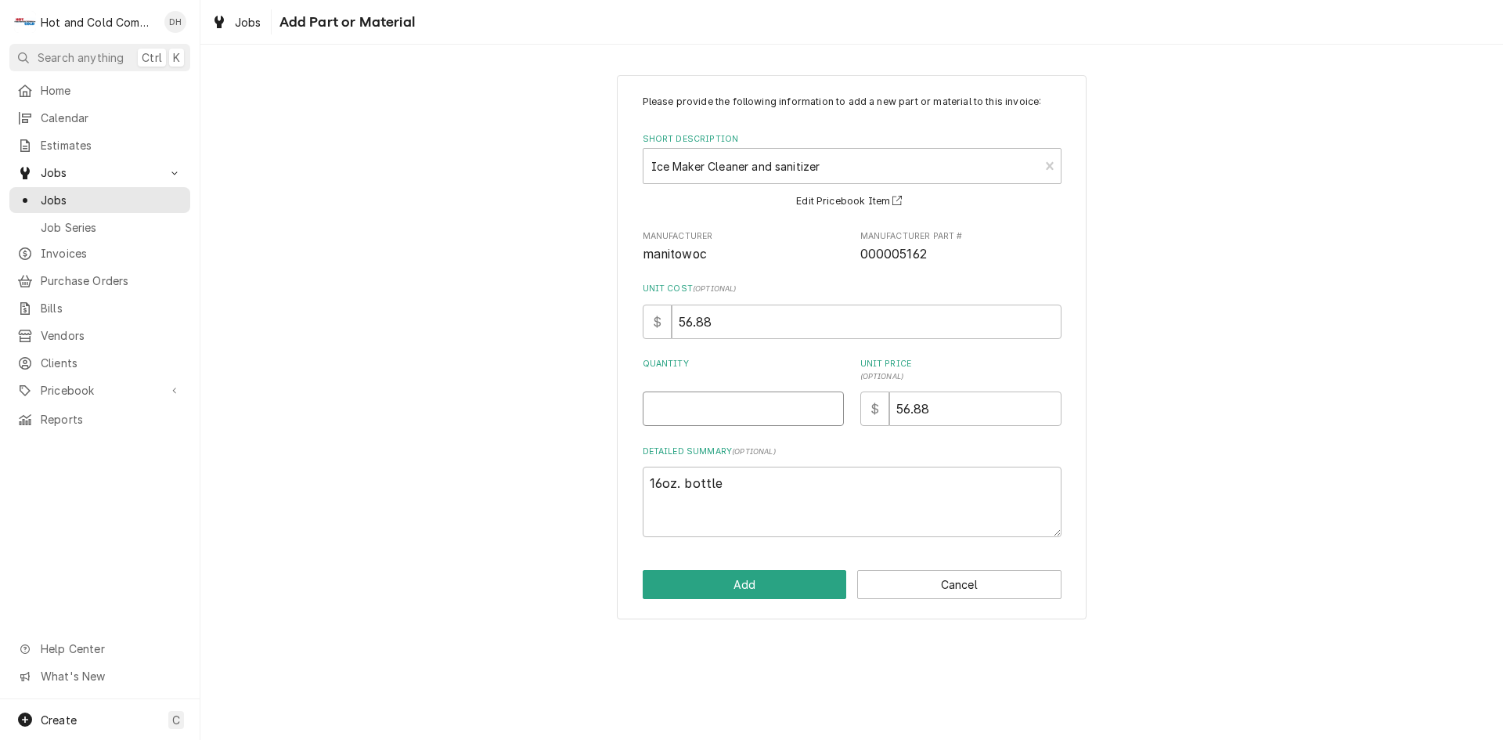
click at [726, 417] on input "Quantity" at bounding box center [743, 408] width 201 height 34
type textarea "x"
type input "1"
click at [739, 580] on button "Add" at bounding box center [745, 584] width 204 height 29
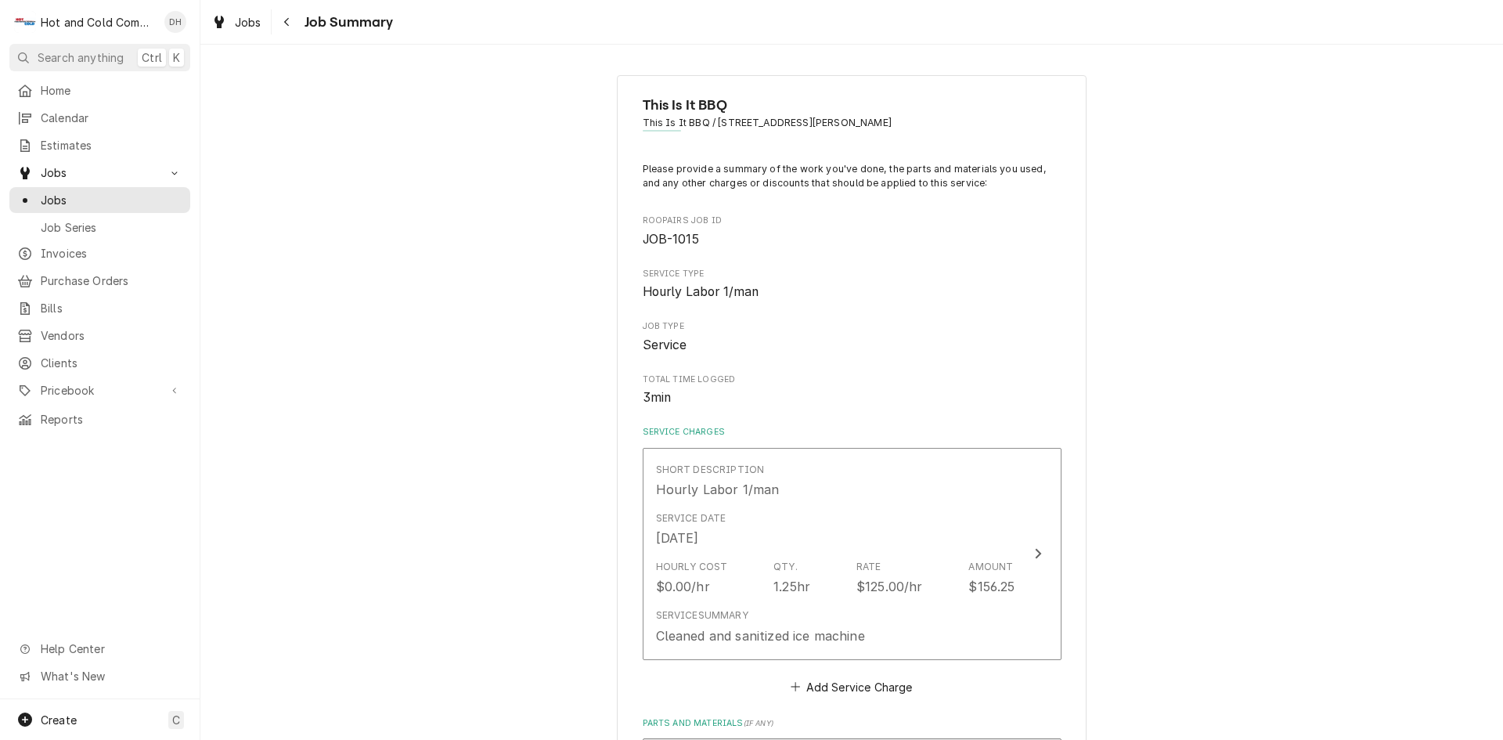
scroll to position [261, 0]
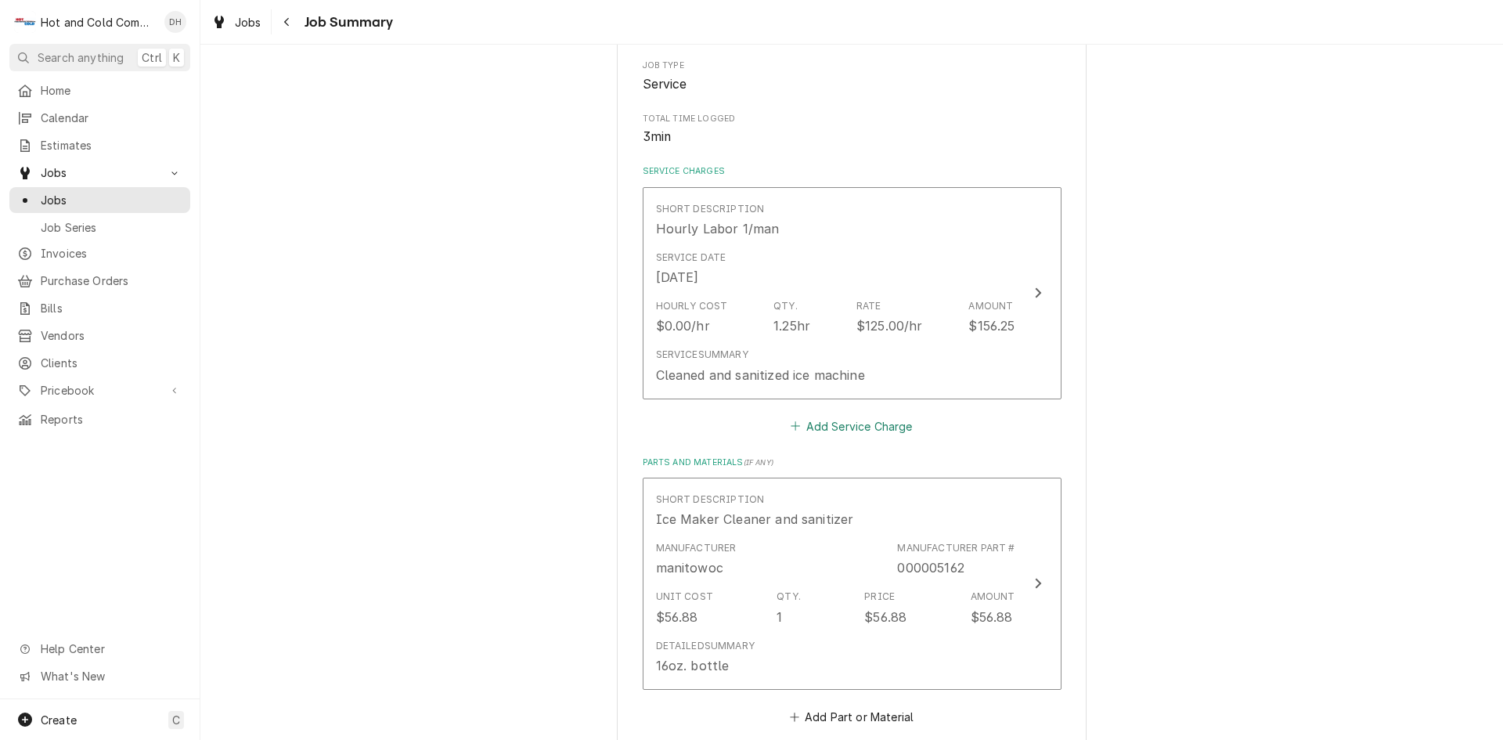
click at [839, 424] on button "Add Service Charge" at bounding box center [851, 426] width 127 height 22
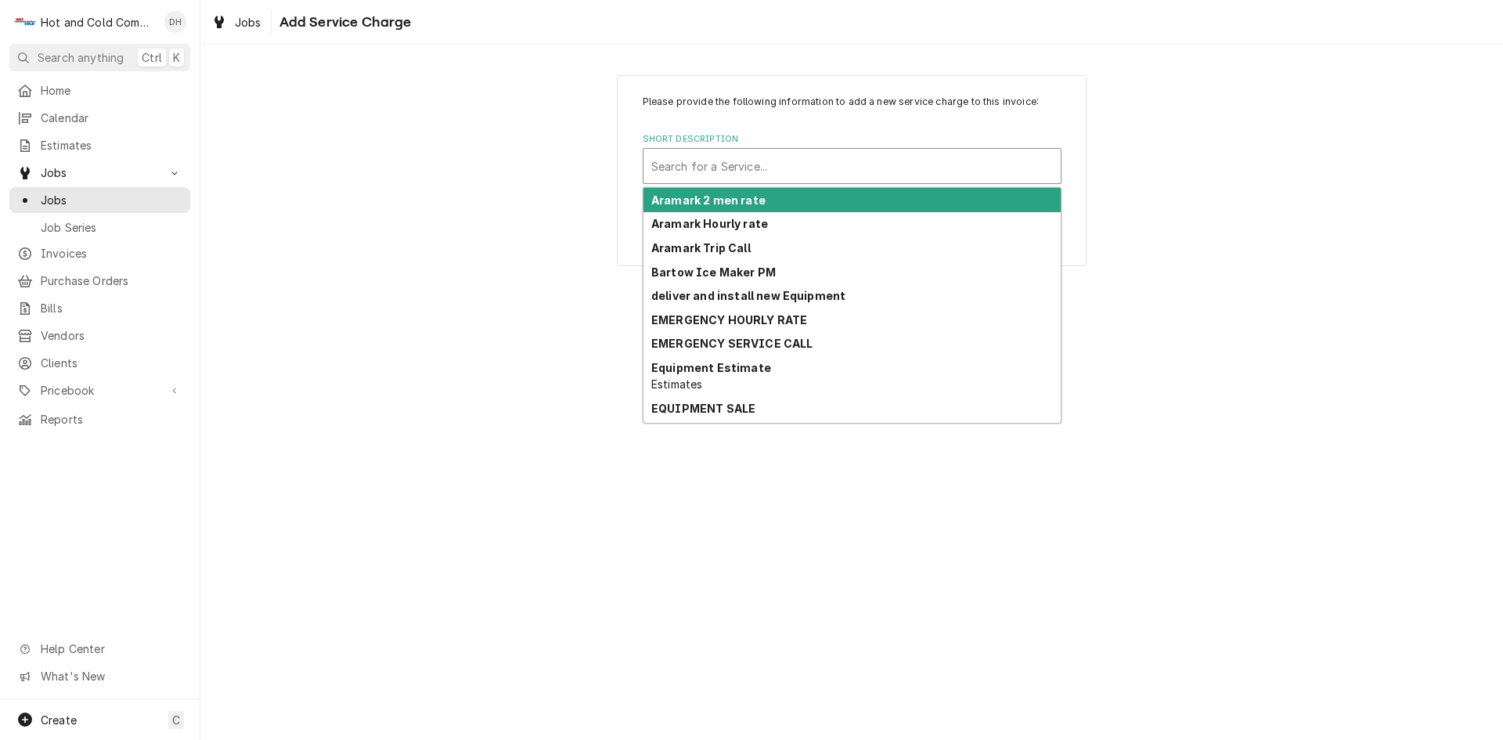
click at [756, 164] on div "Short Description" at bounding box center [852, 166] width 402 height 28
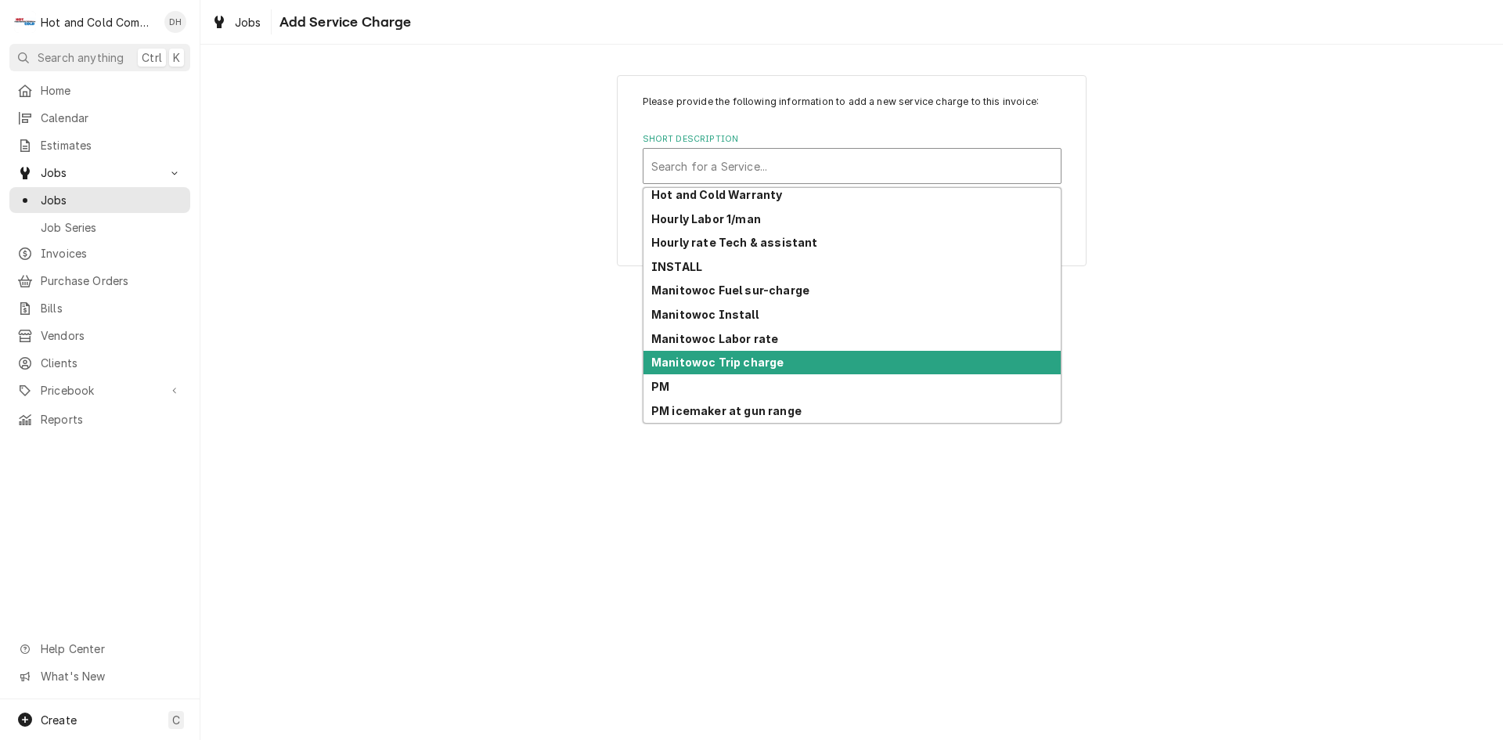
scroll to position [405, 0]
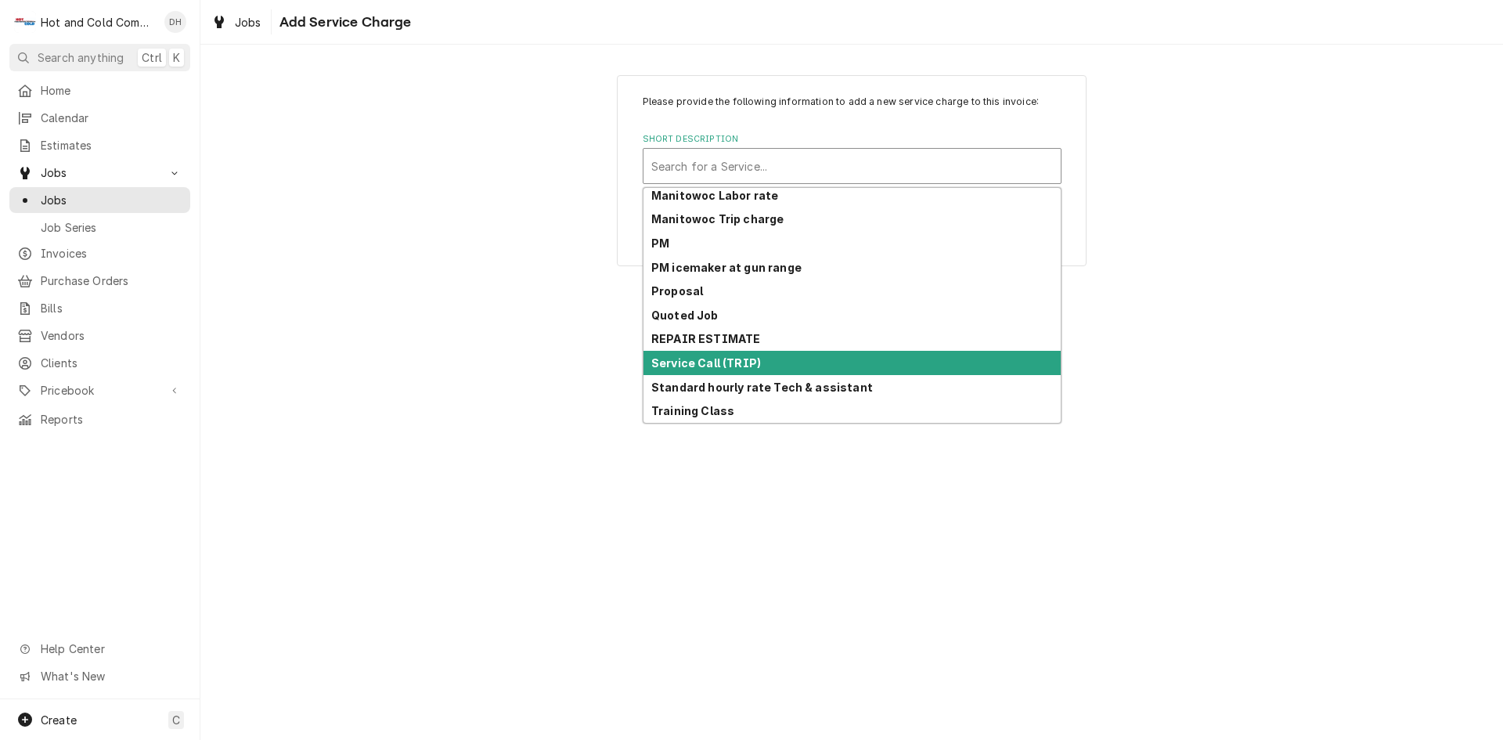
click at [770, 359] on div "Service Call (TRIP)" at bounding box center [852, 363] width 417 height 24
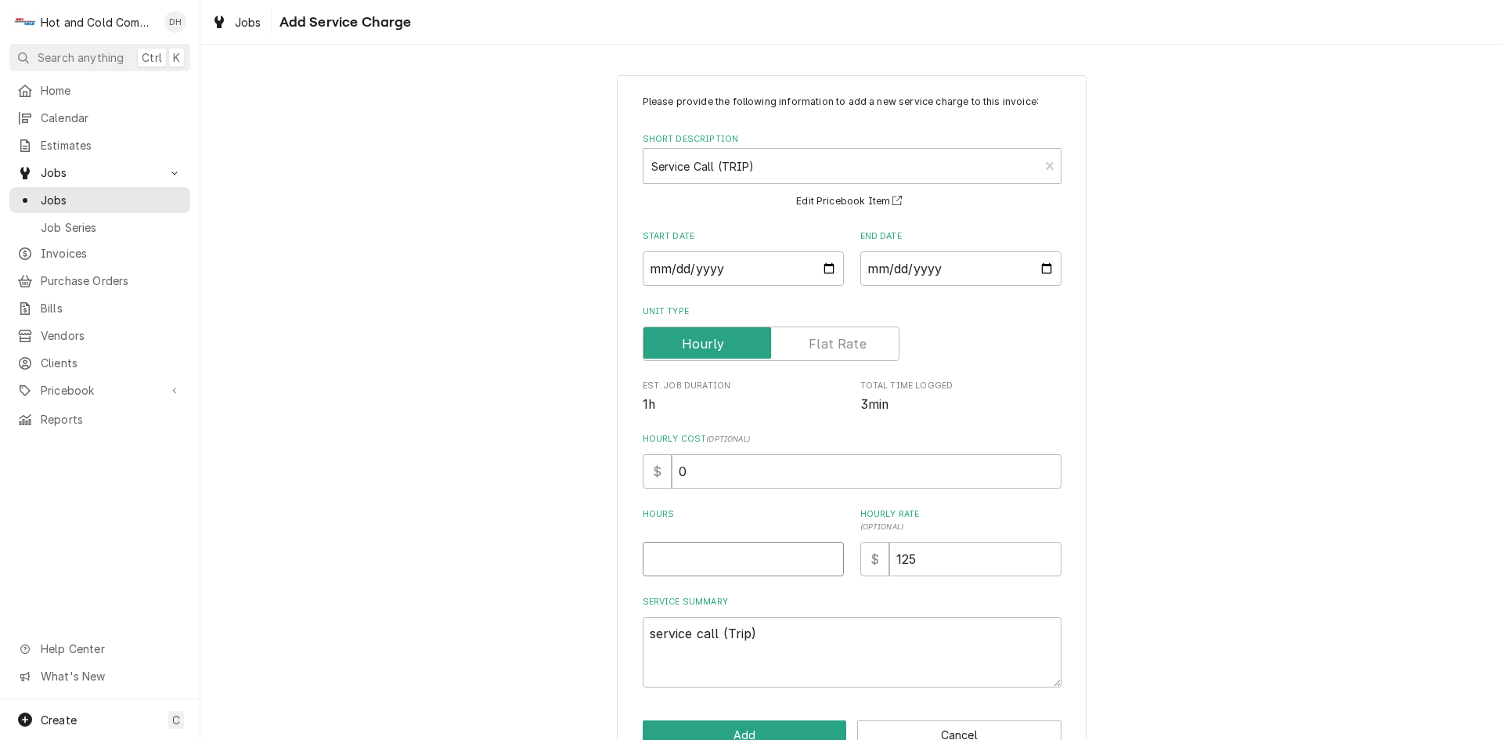
click at [709, 557] on input "Hours" at bounding box center [743, 559] width 201 height 34
type textarea "x"
type input "1"
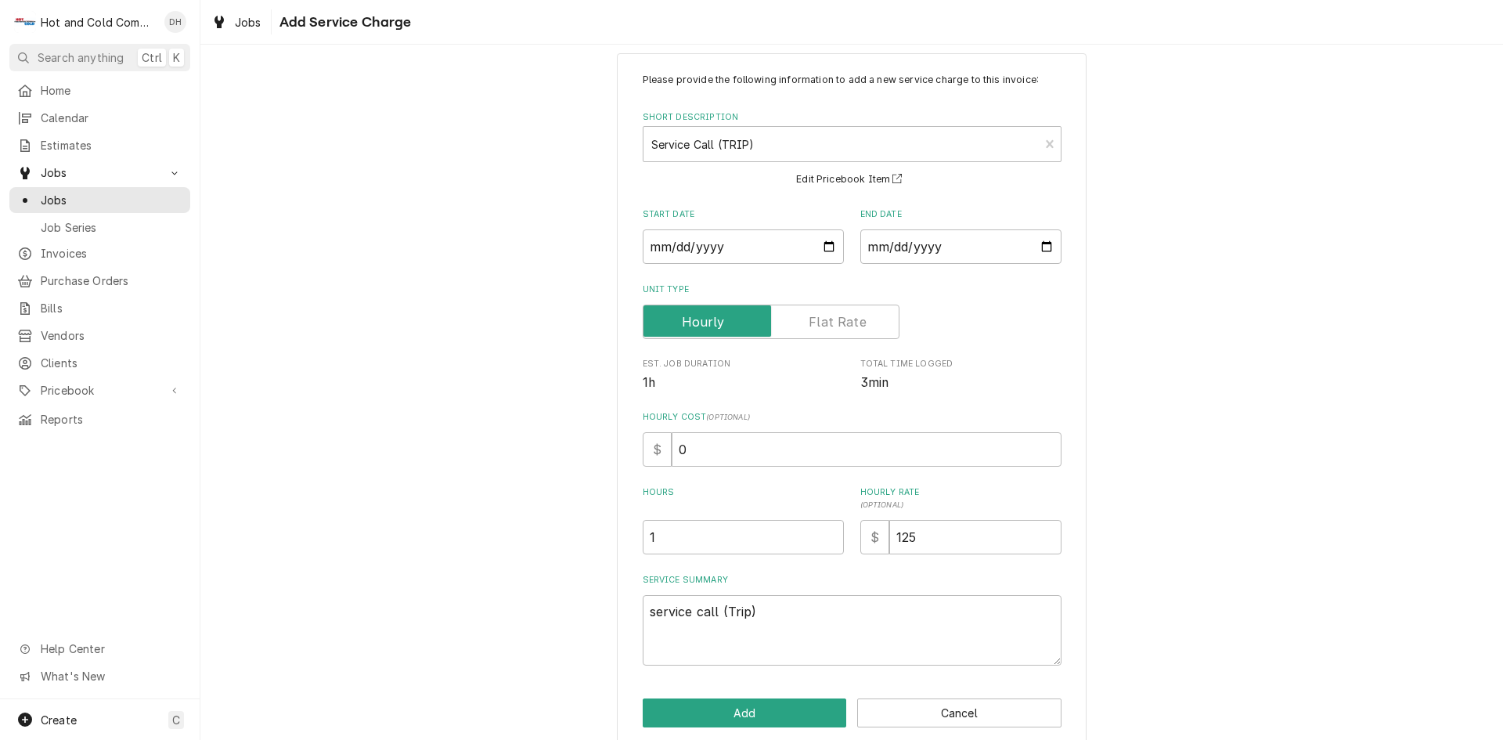
scroll to position [43, 0]
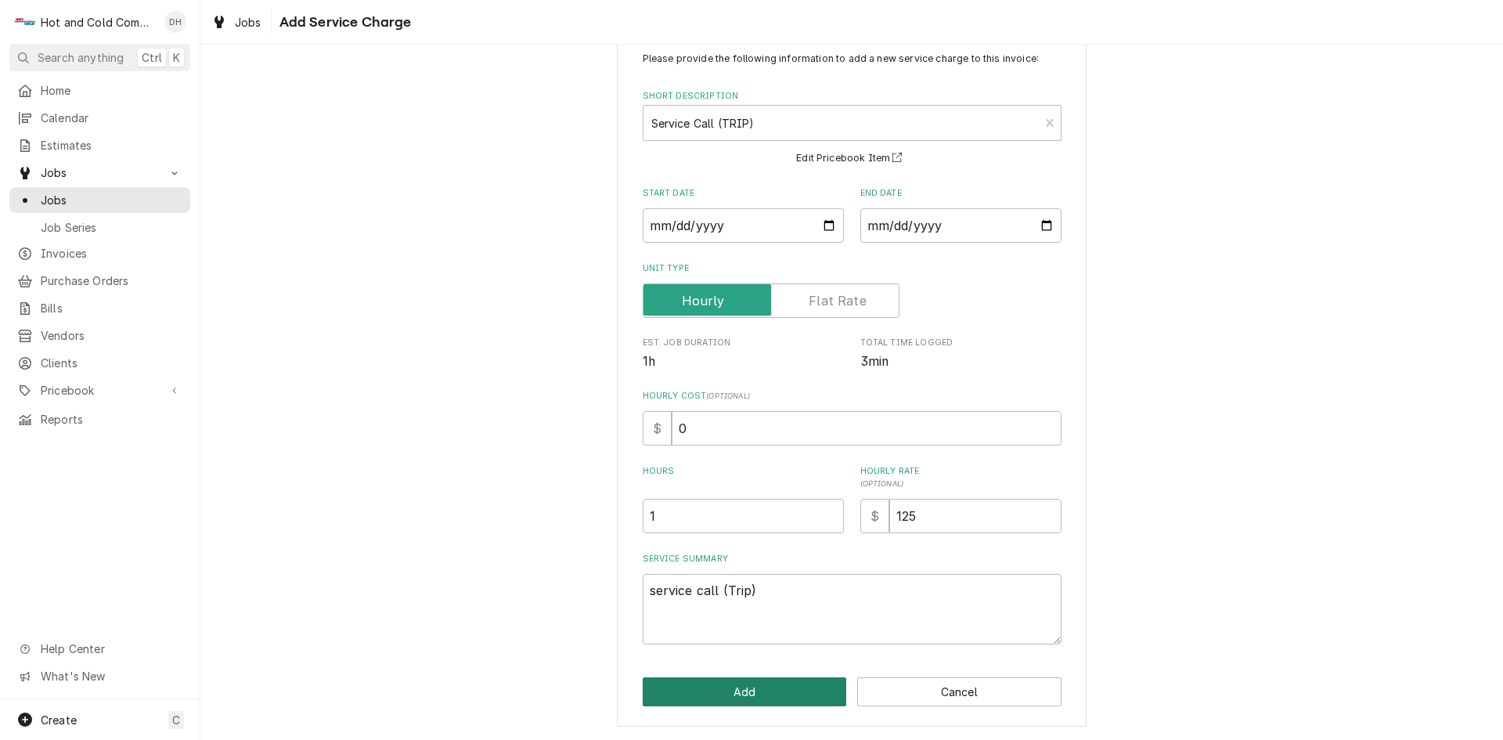
click at [749, 693] on button "Add" at bounding box center [745, 691] width 204 height 29
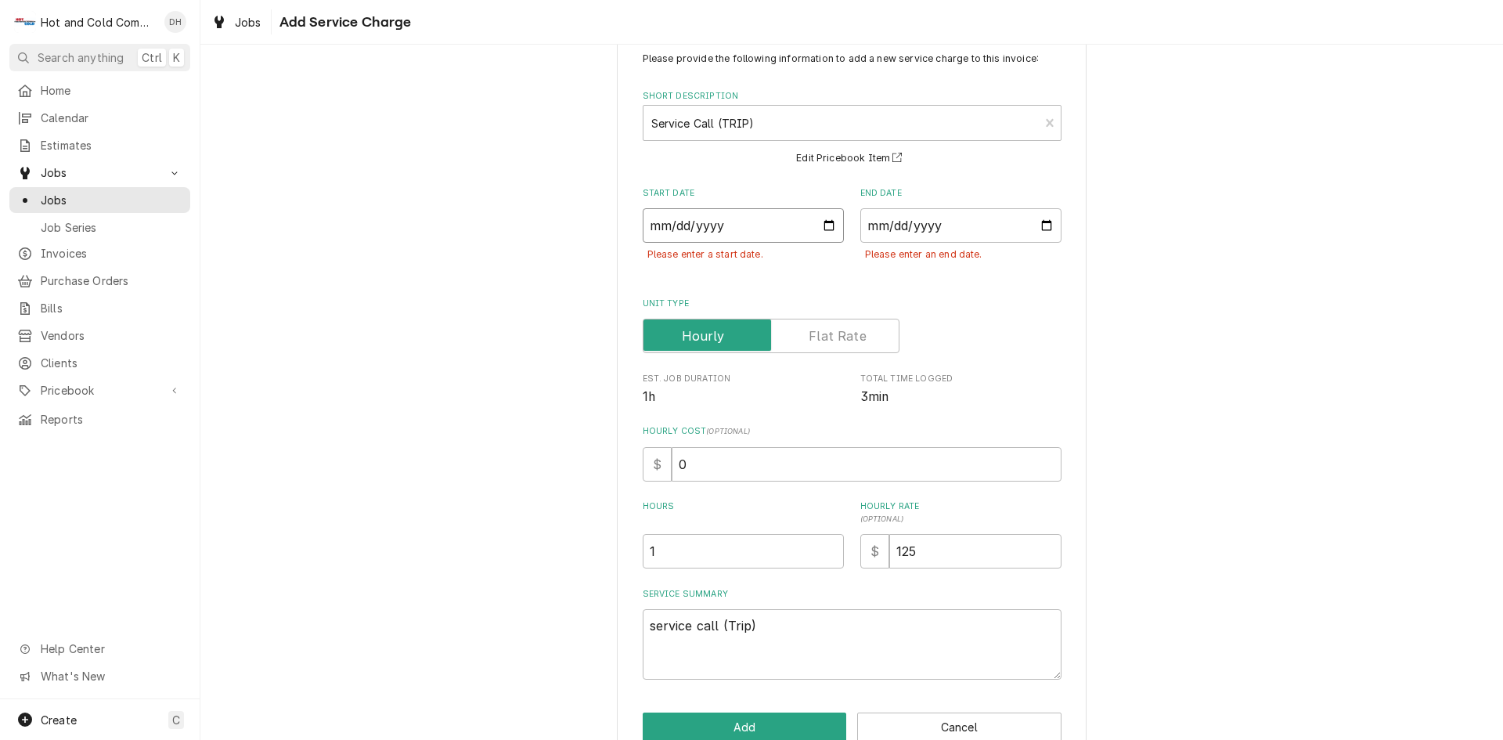
click at [824, 226] on input "Start Date" at bounding box center [743, 225] width 201 height 34
type textarea "x"
type input "2025-09-01"
type textarea "x"
type input "2025-09-05"
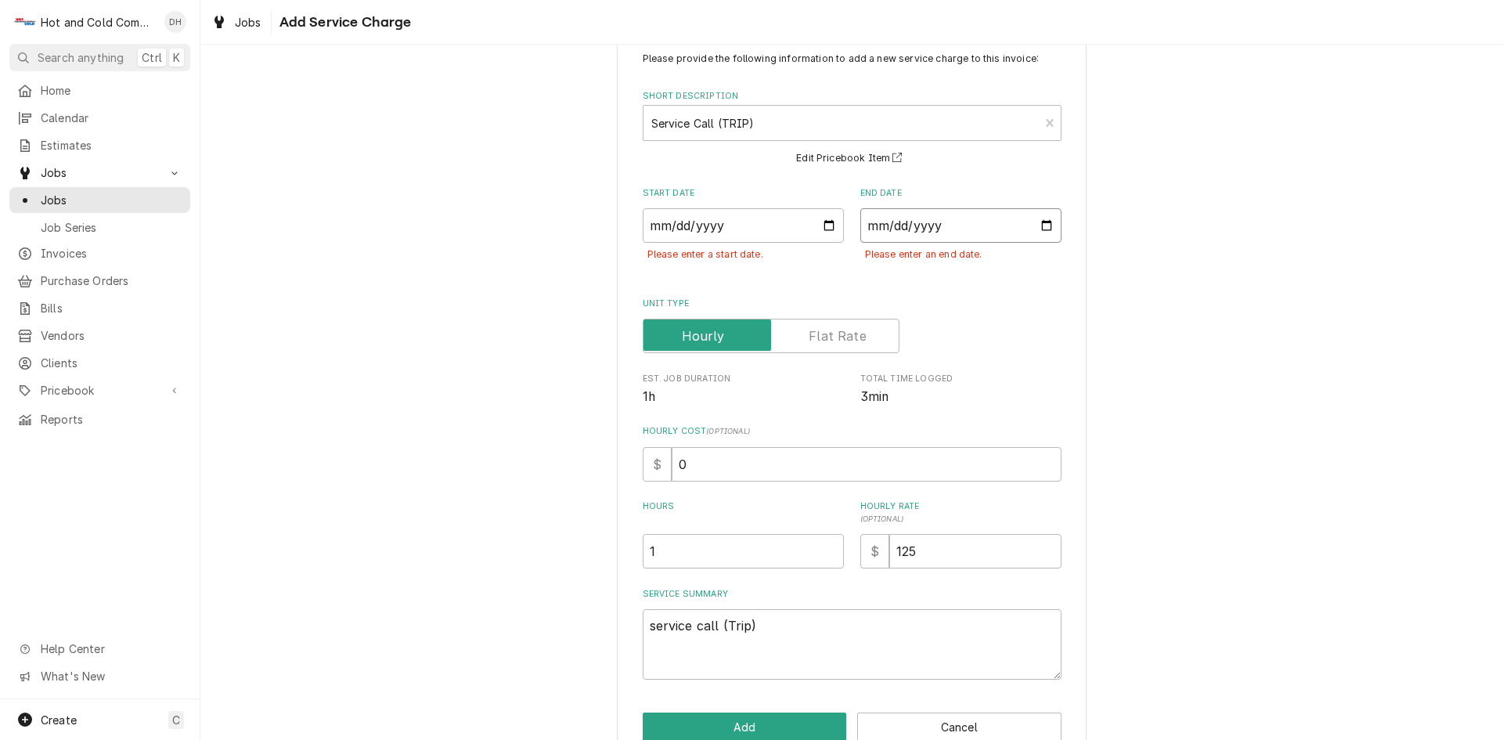
click at [1045, 220] on input "End Date" at bounding box center [961, 225] width 201 height 34
type textarea "x"
type input "2025-09-01"
type textarea "x"
type input "2025-09-05"
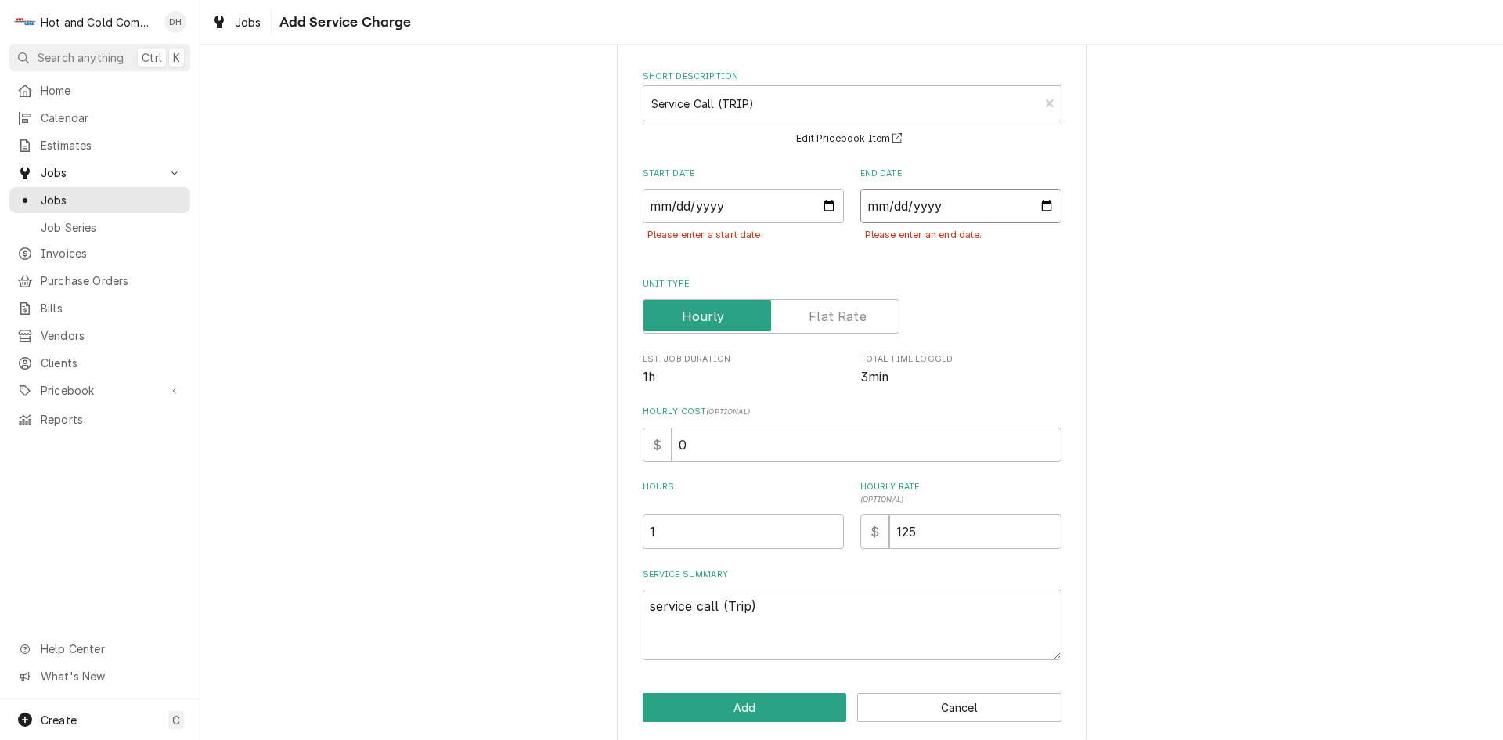
scroll to position [78, 0]
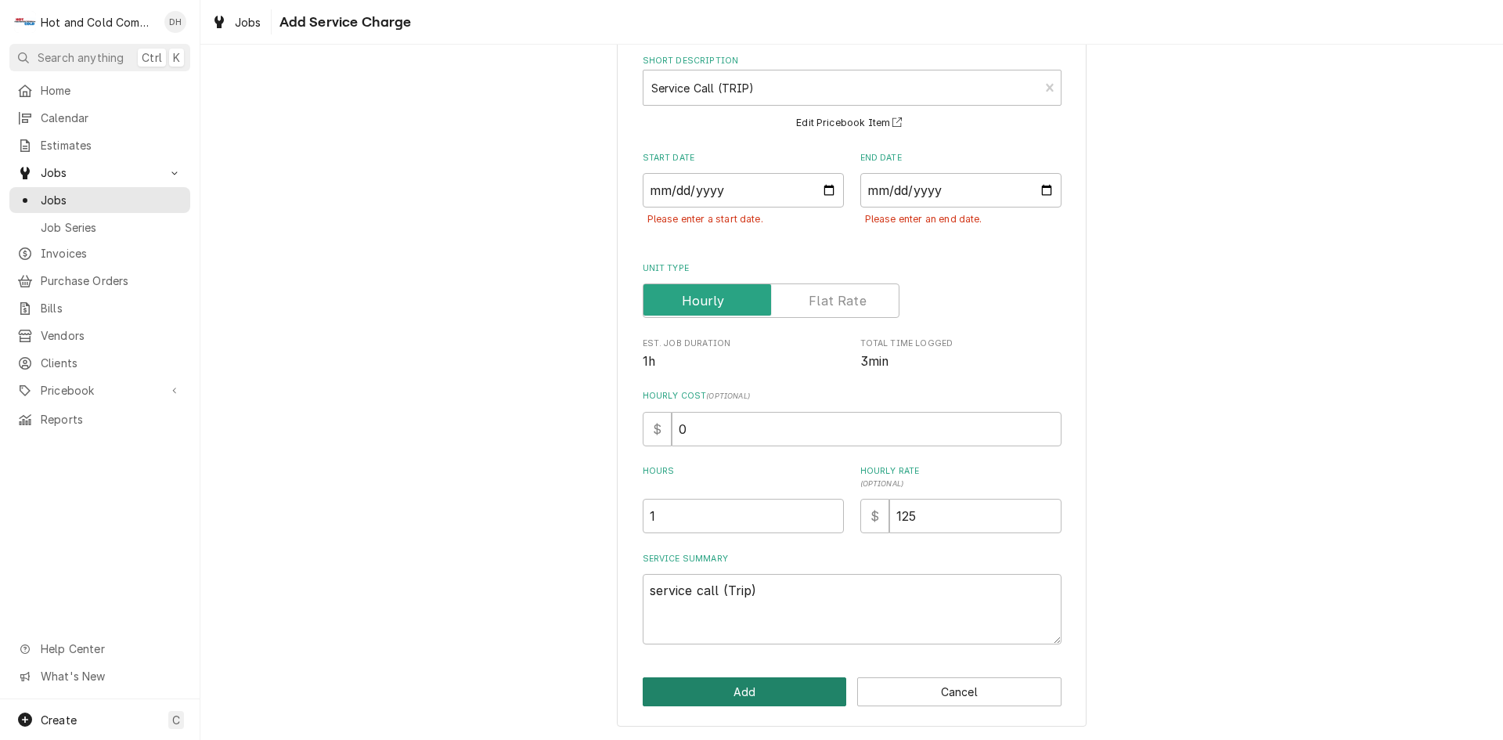
click at [800, 691] on button "Add" at bounding box center [745, 691] width 204 height 29
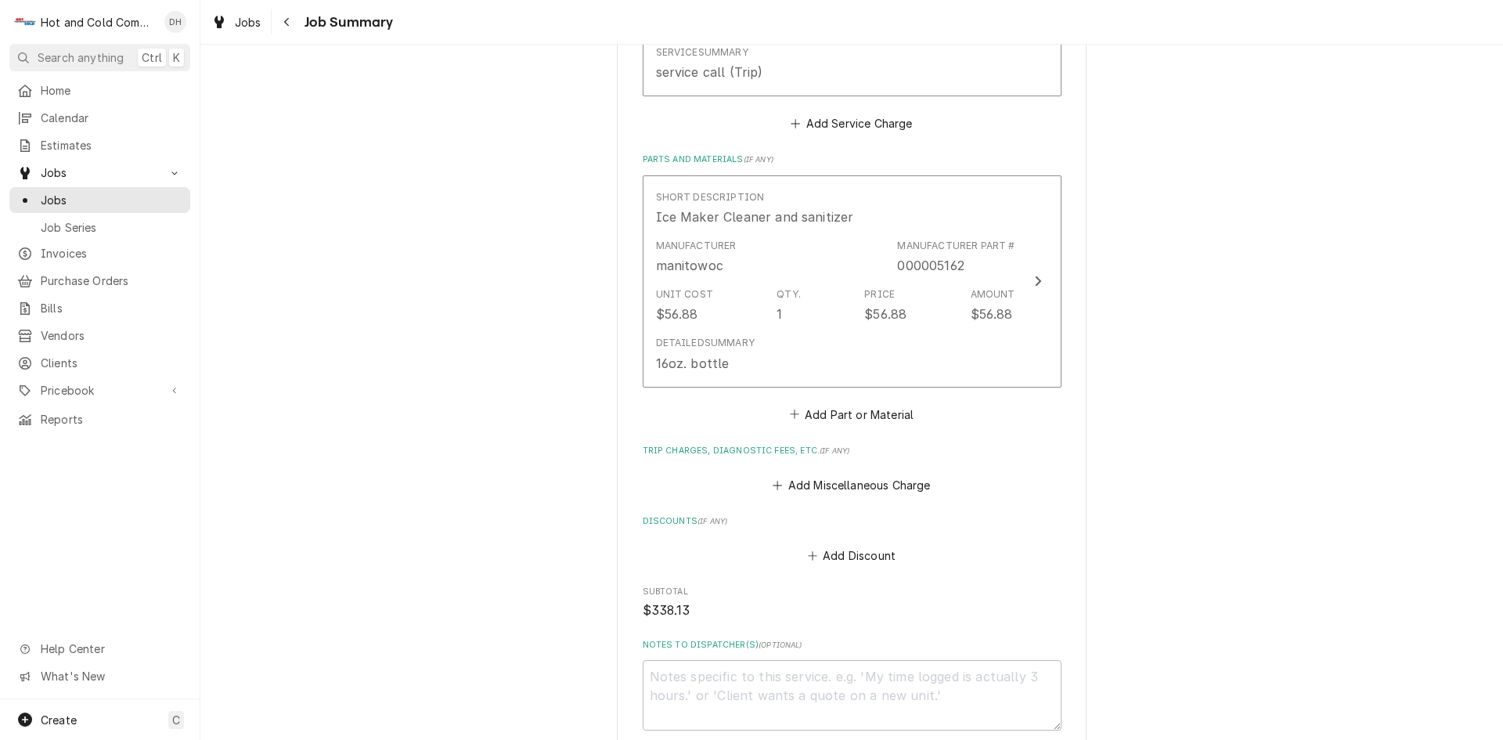
scroll to position [1014, 0]
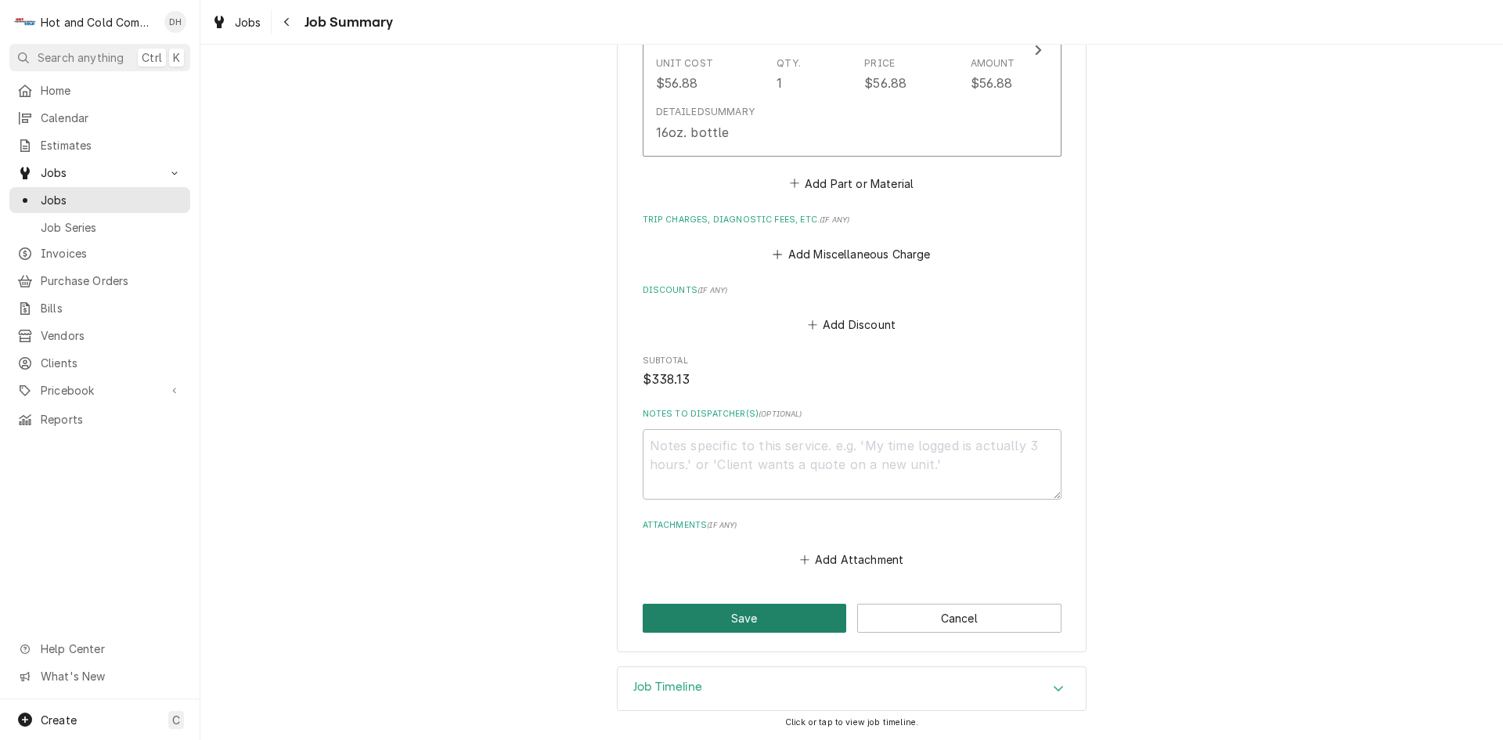
drag, startPoint x: 737, startPoint y: 623, endPoint x: 848, endPoint y: 522, distance: 150.2
click at [738, 622] on button "Save" at bounding box center [745, 618] width 204 height 29
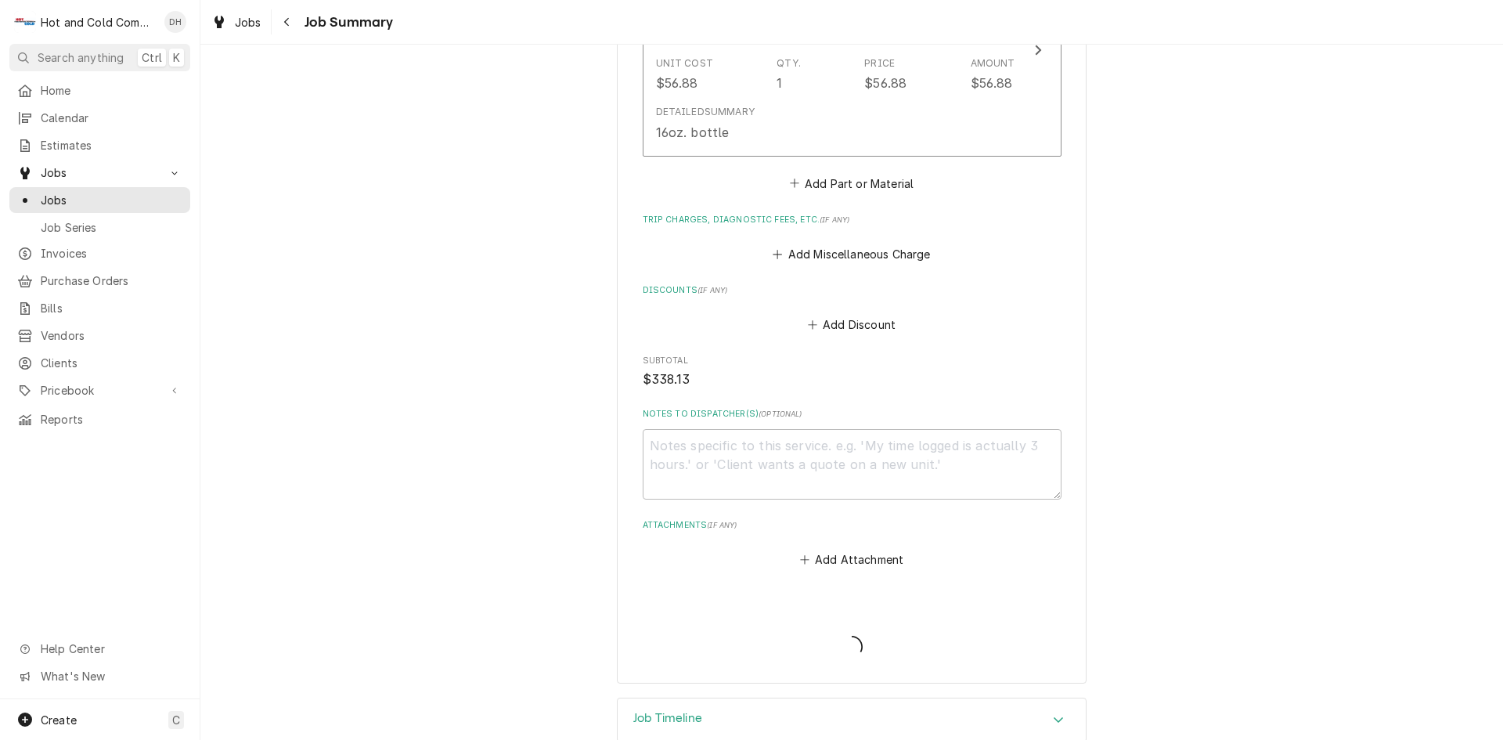
type textarea "x"
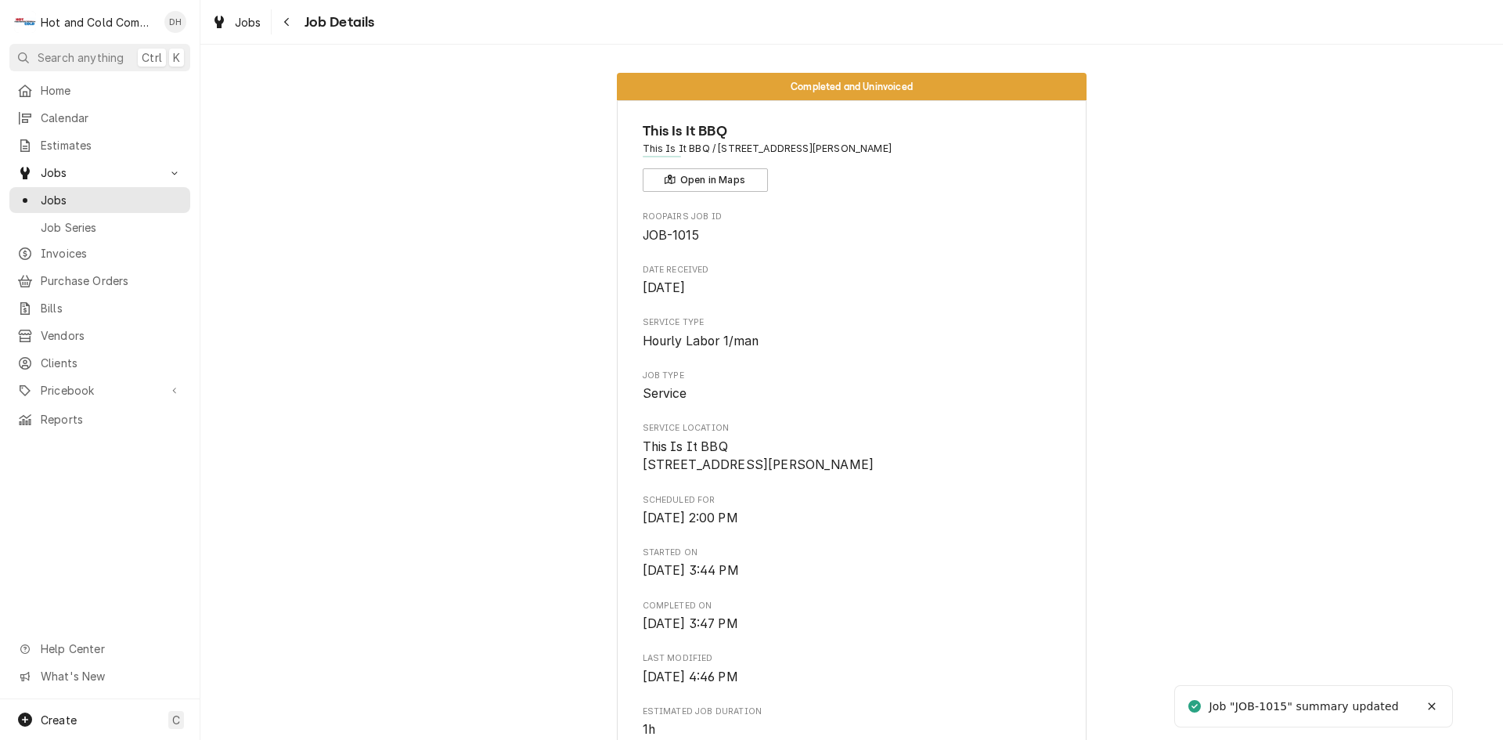
scroll to position [783, 0]
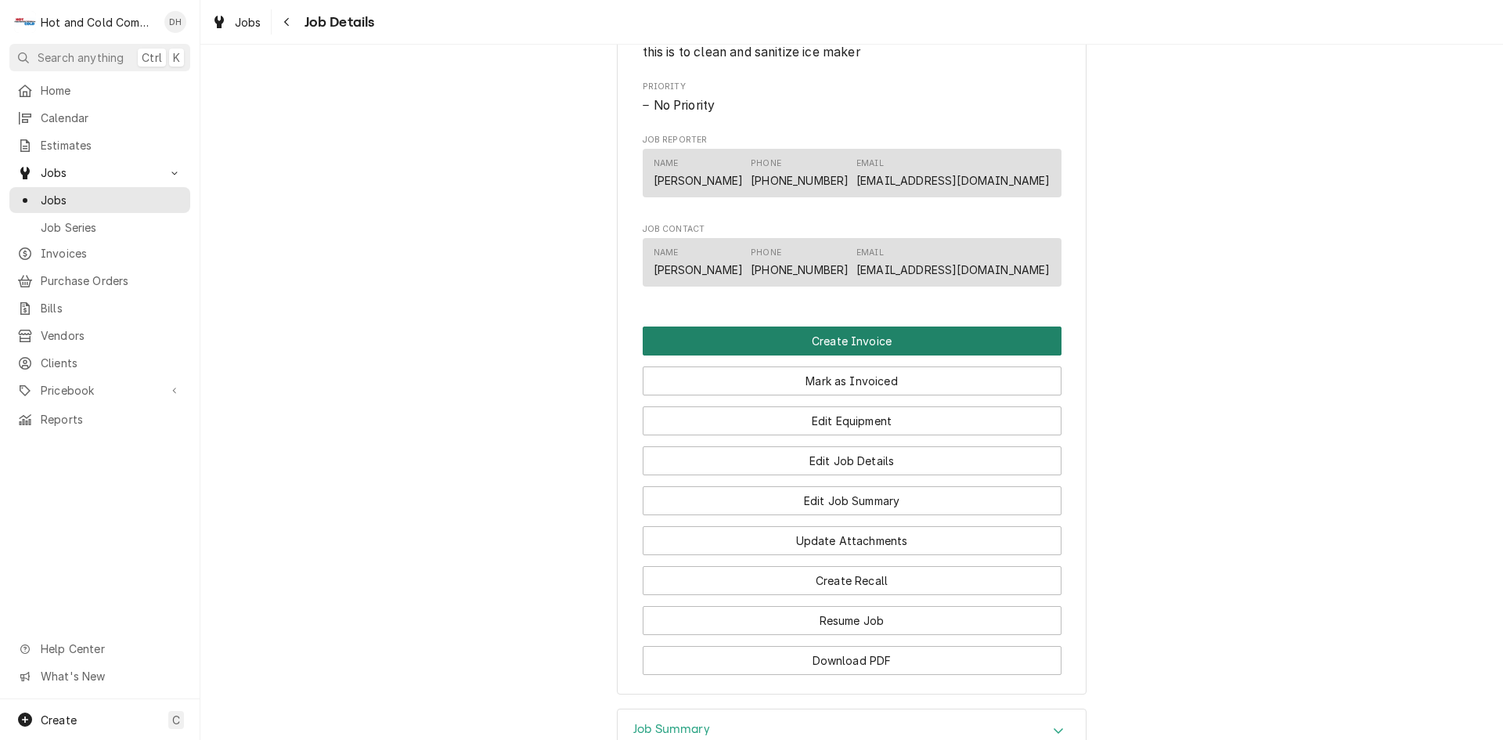
click at [846, 355] on button "Create Invoice" at bounding box center [852, 341] width 419 height 29
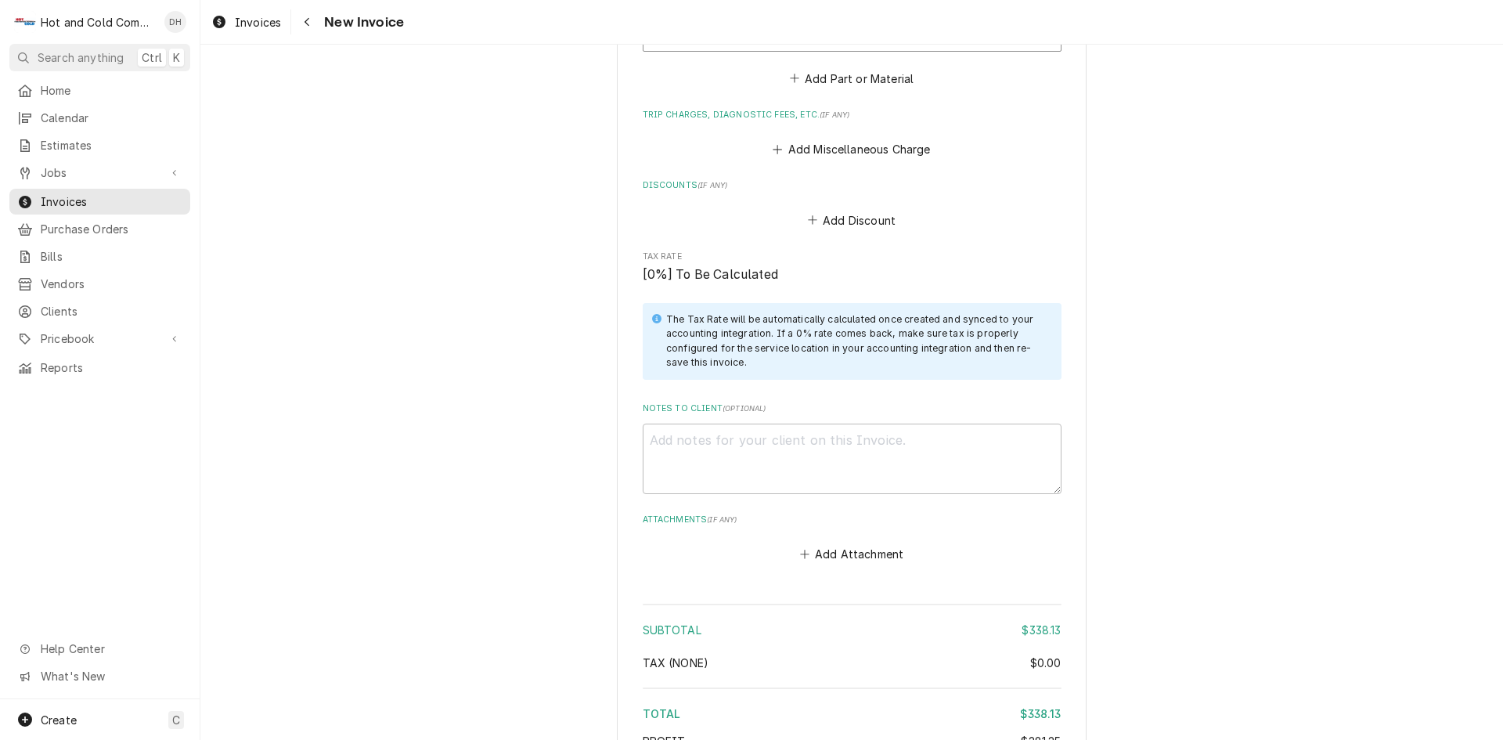
scroll to position [1953, 0]
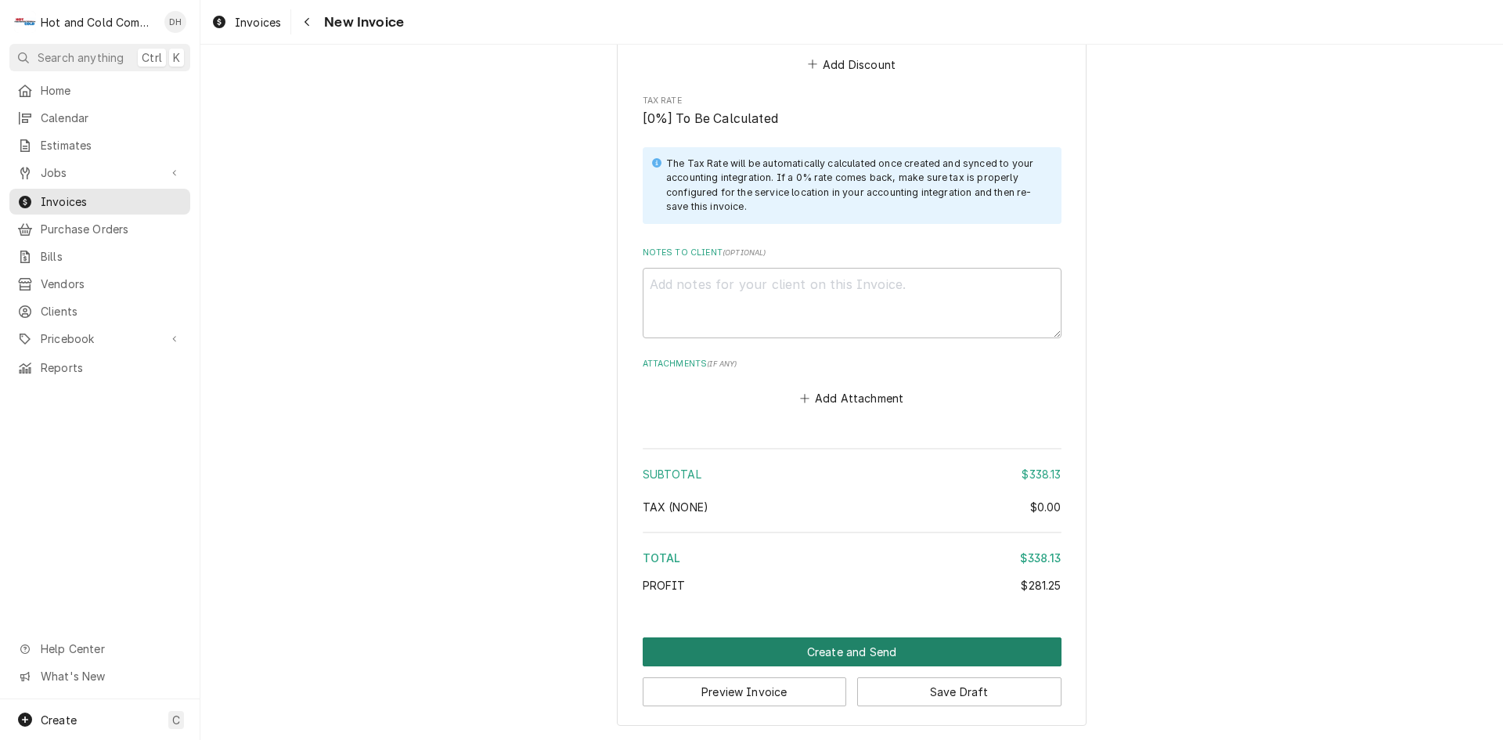
click at [827, 648] on button "Create and Send" at bounding box center [852, 651] width 419 height 29
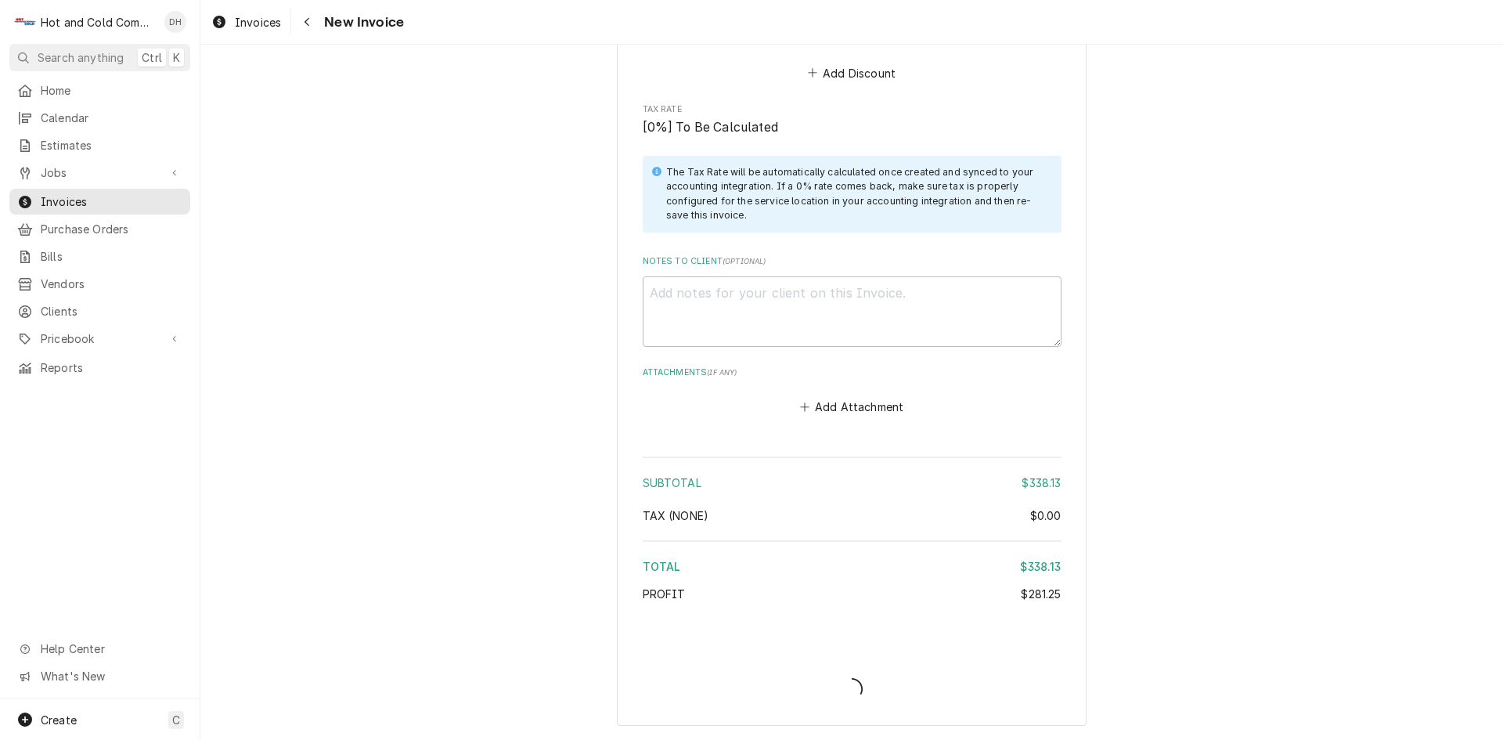
scroll to position [1944, 0]
type textarea "x"
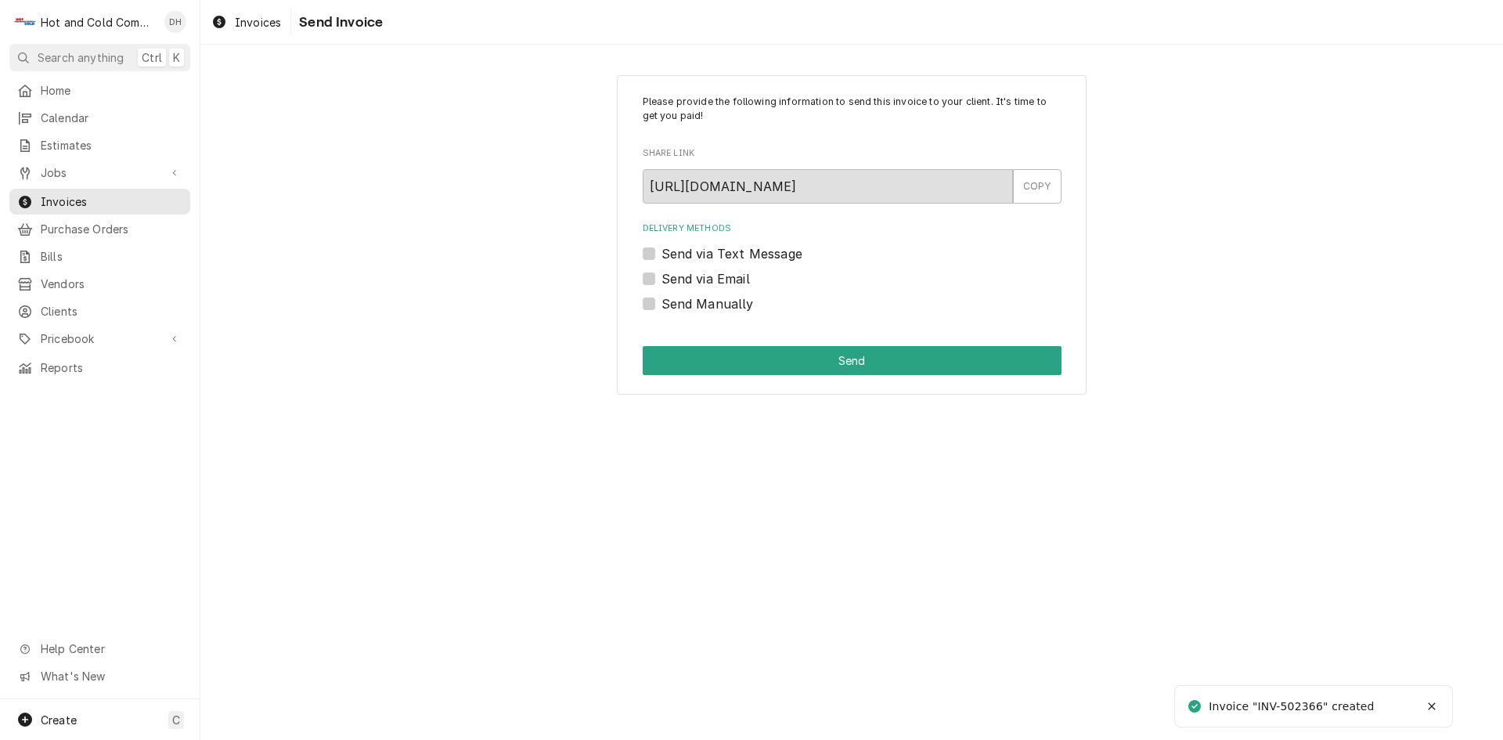
click at [662, 303] on label "Send Manually" at bounding box center [708, 303] width 92 height 19
click at [662, 303] on input "Send Manually" at bounding box center [871, 311] width 419 height 34
checkbox input "true"
click at [853, 364] on button "Send" at bounding box center [852, 360] width 419 height 29
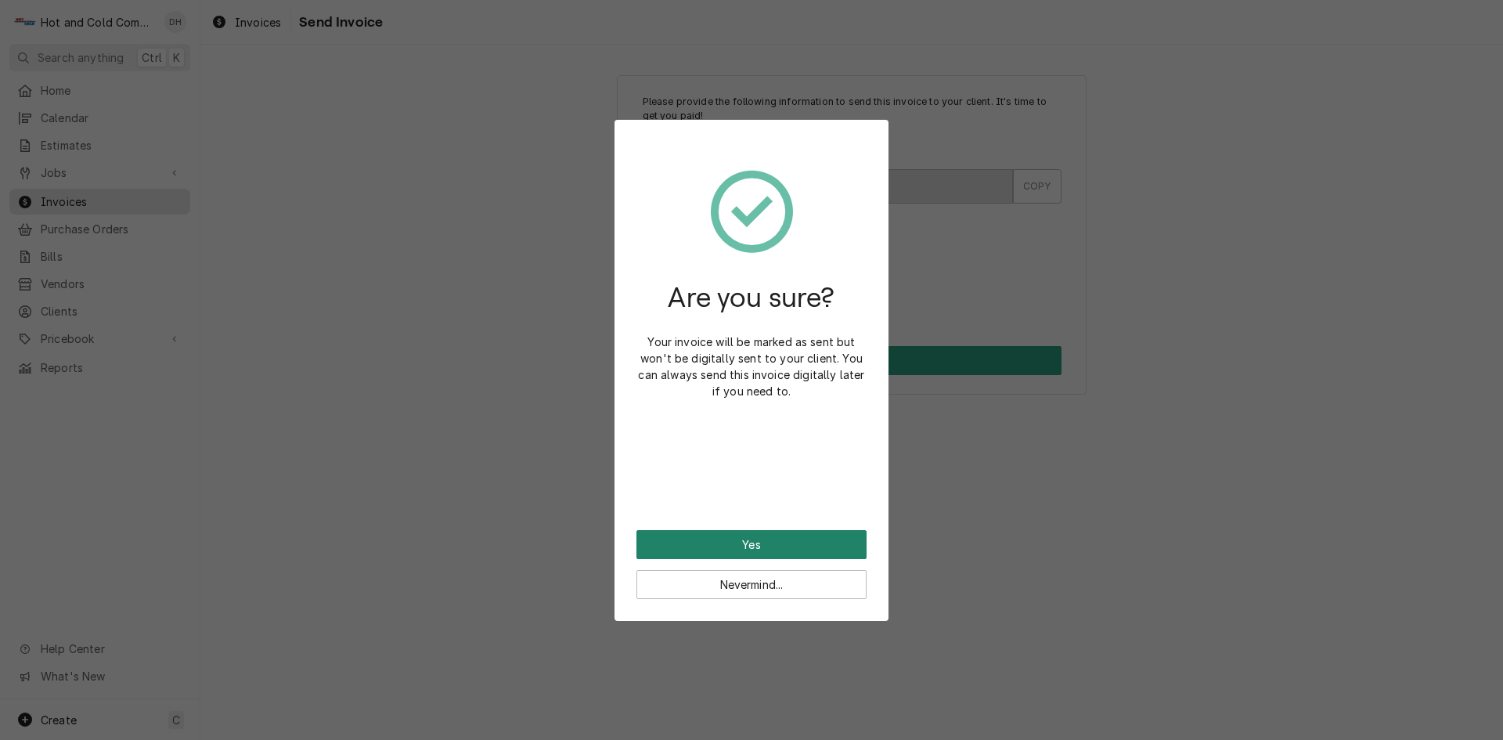
click at [755, 540] on button "Yes" at bounding box center [752, 544] width 230 height 29
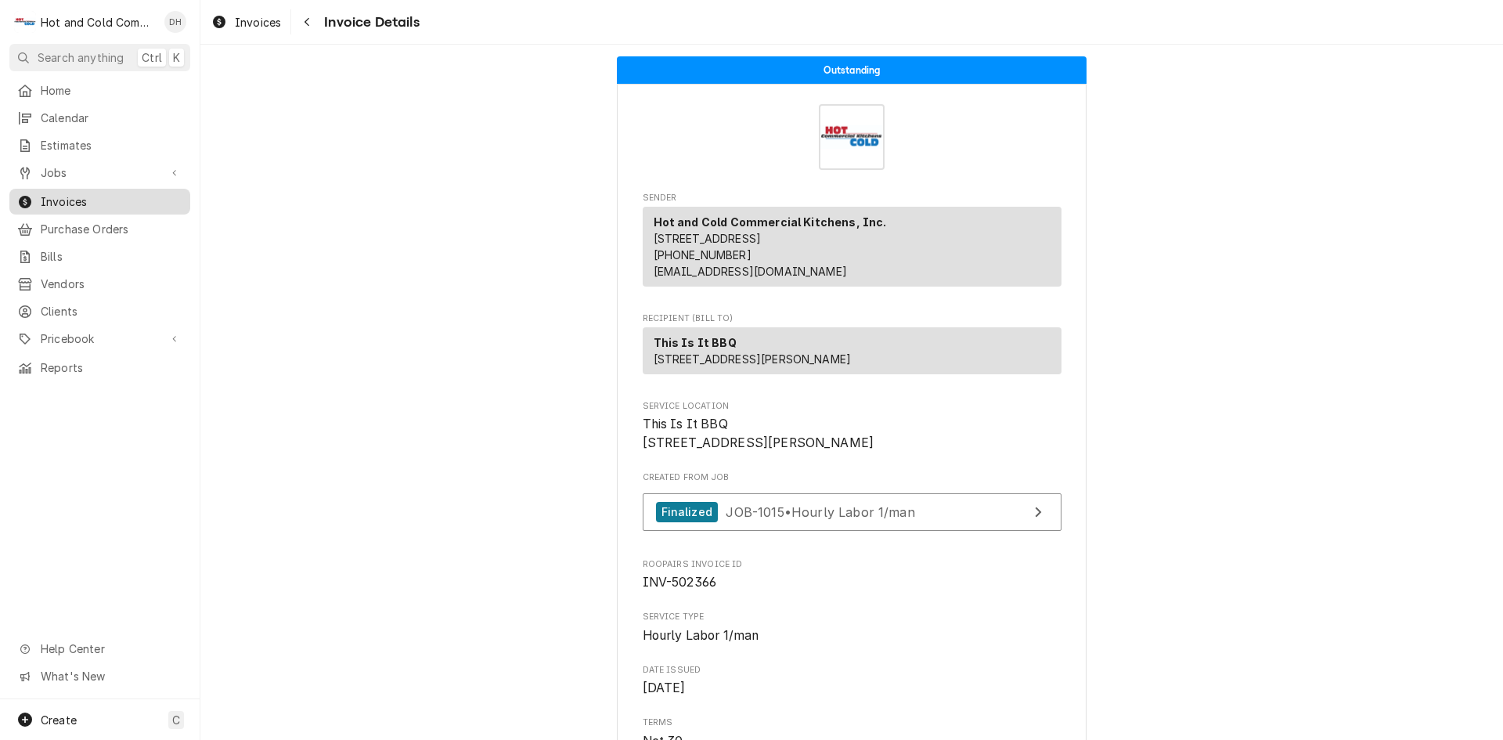
click at [86, 196] on span "Invoices" at bounding box center [112, 201] width 142 height 16
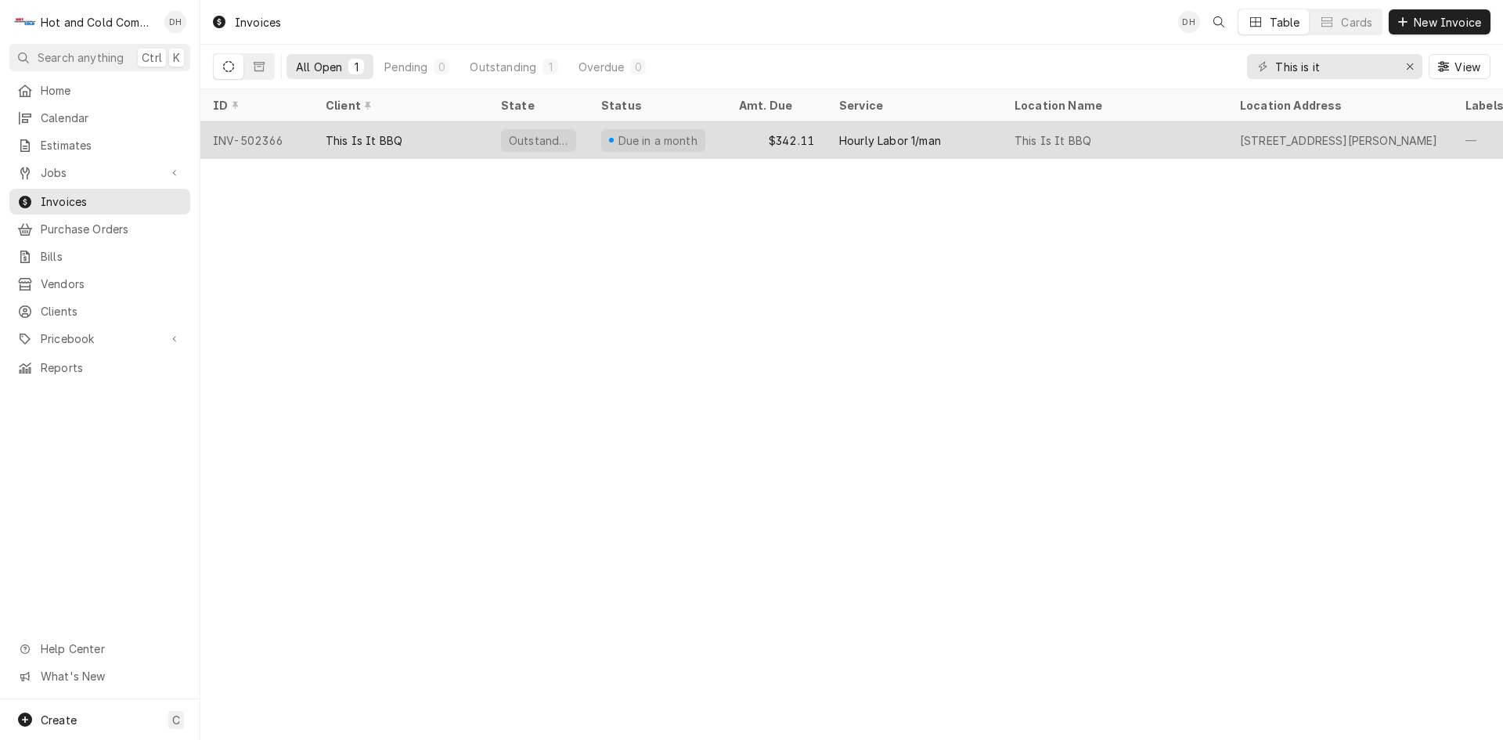
click at [749, 140] on div "$342.11" at bounding box center [777, 140] width 100 height 38
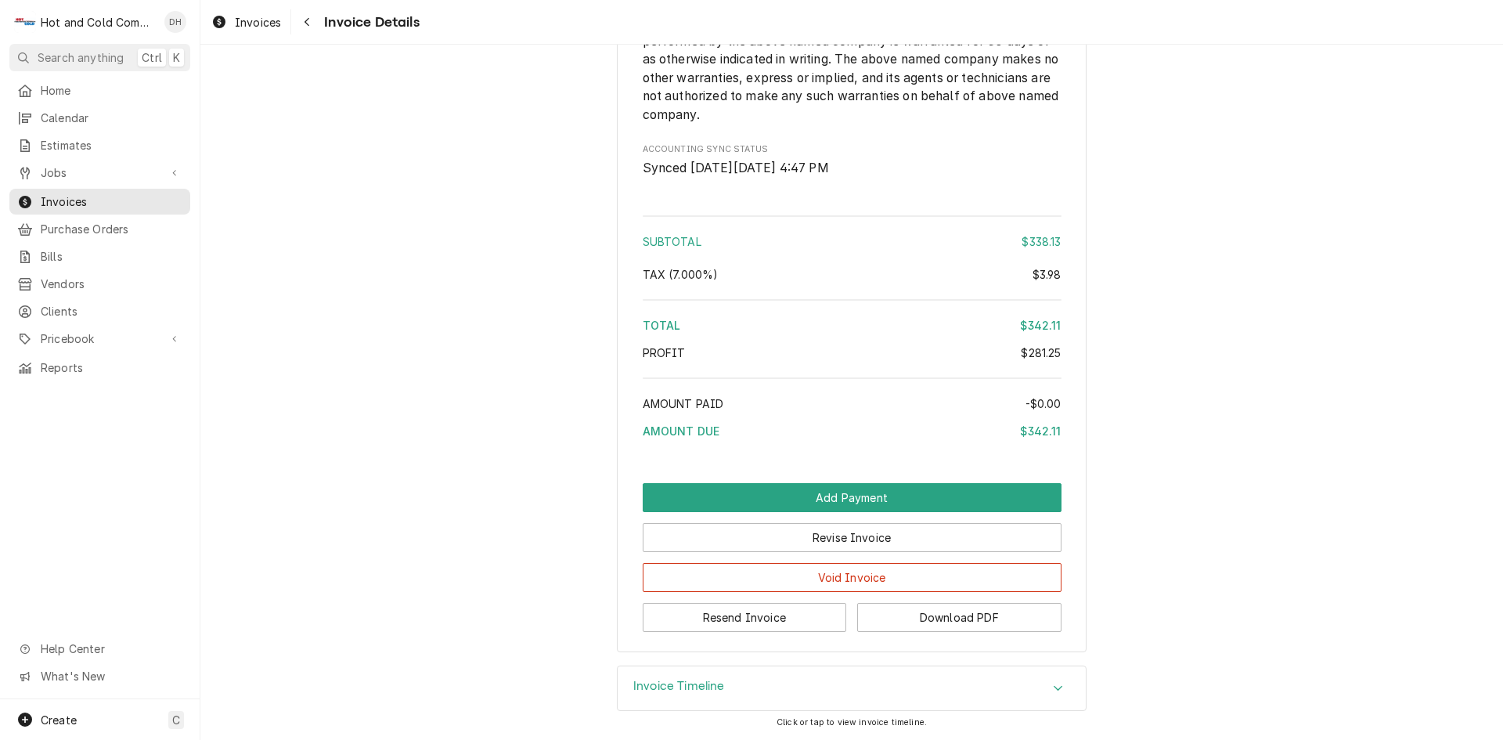
scroll to position [1983, 0]
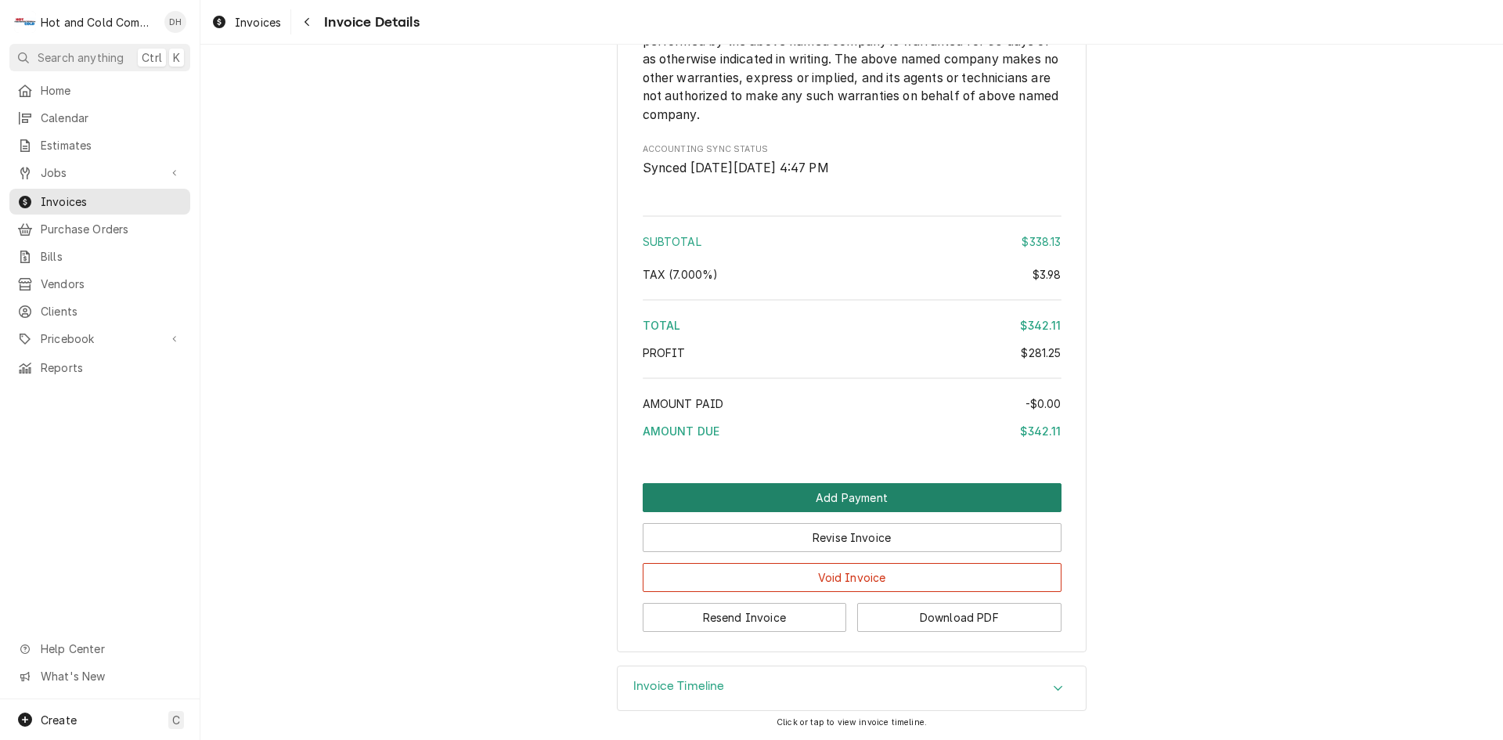
click at [864, 496] on button "Add Payment" at bounding box center [852, 497] width 419 height 29
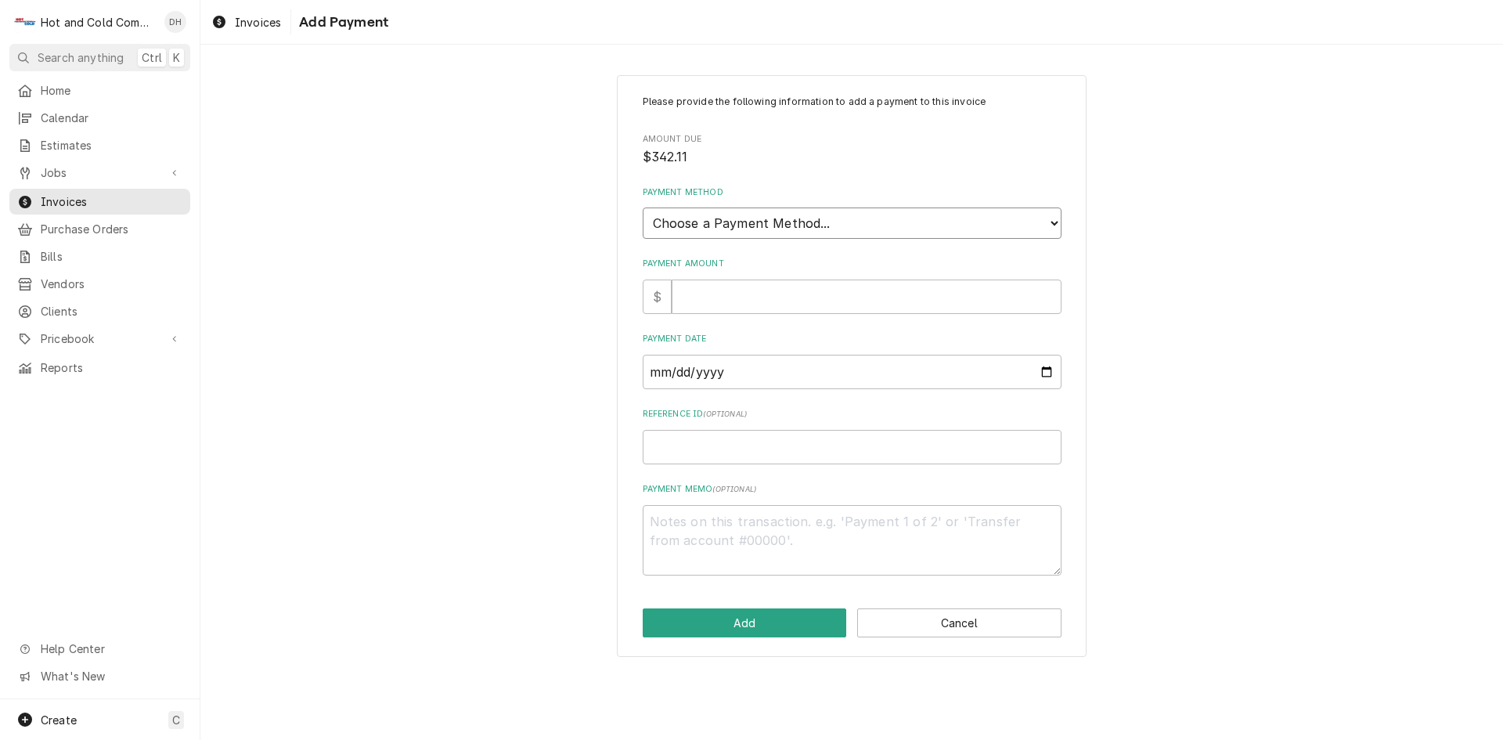
click at [1052, 220] on select "Choose a Payment Method... Cash Check Credit/Debit Card ACH/eCheck Other" at bounding box center [852, 222] width 419 height 31
select select "3"
click at [643, 207] on select "Choose a Payment Method... Cash Check Credit/Debit Card ACH/eCheck Other" at bounding box center [852, 222] width 419 height 31
type textarea "x"
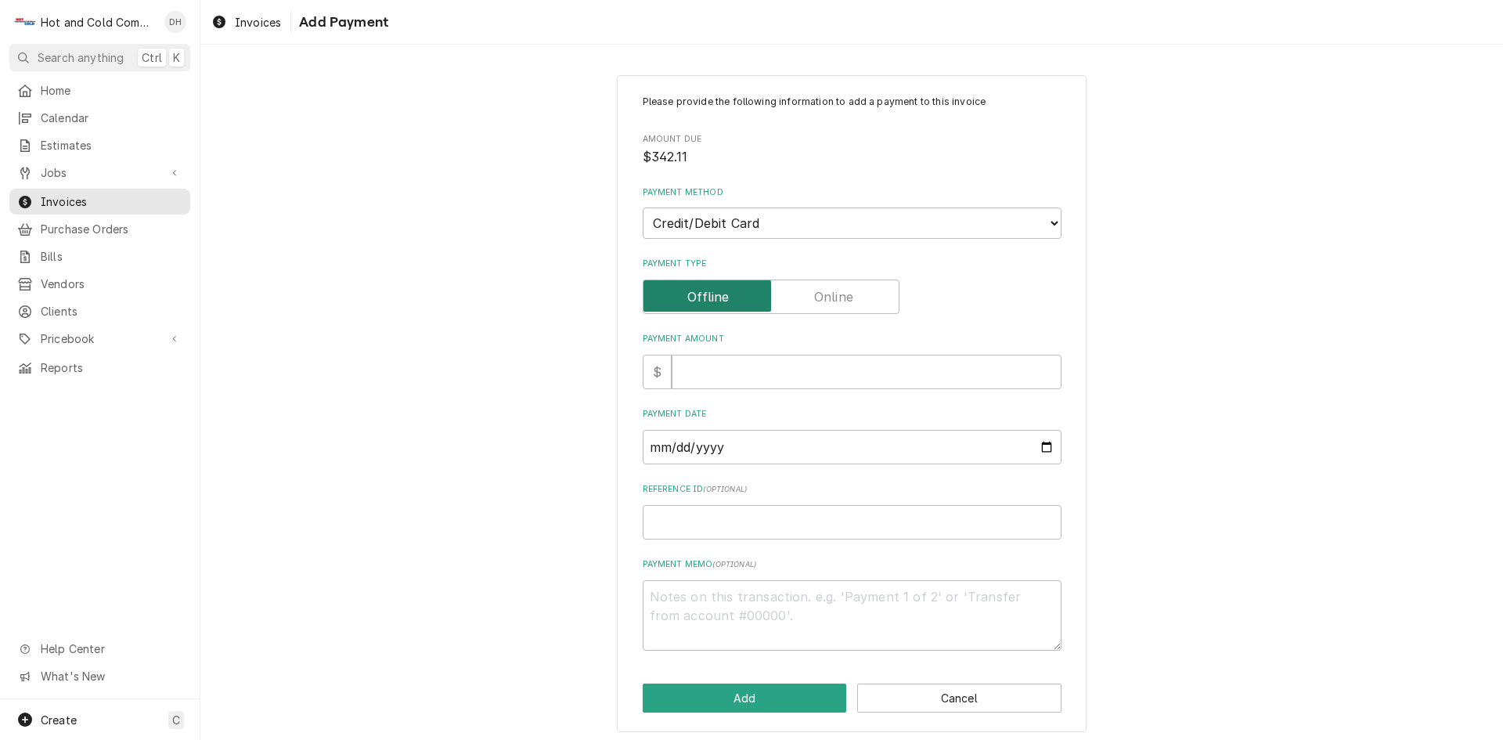
click at [839, 310] on input "Payment Type" at bounding box center [771, 297] width 243 height 34
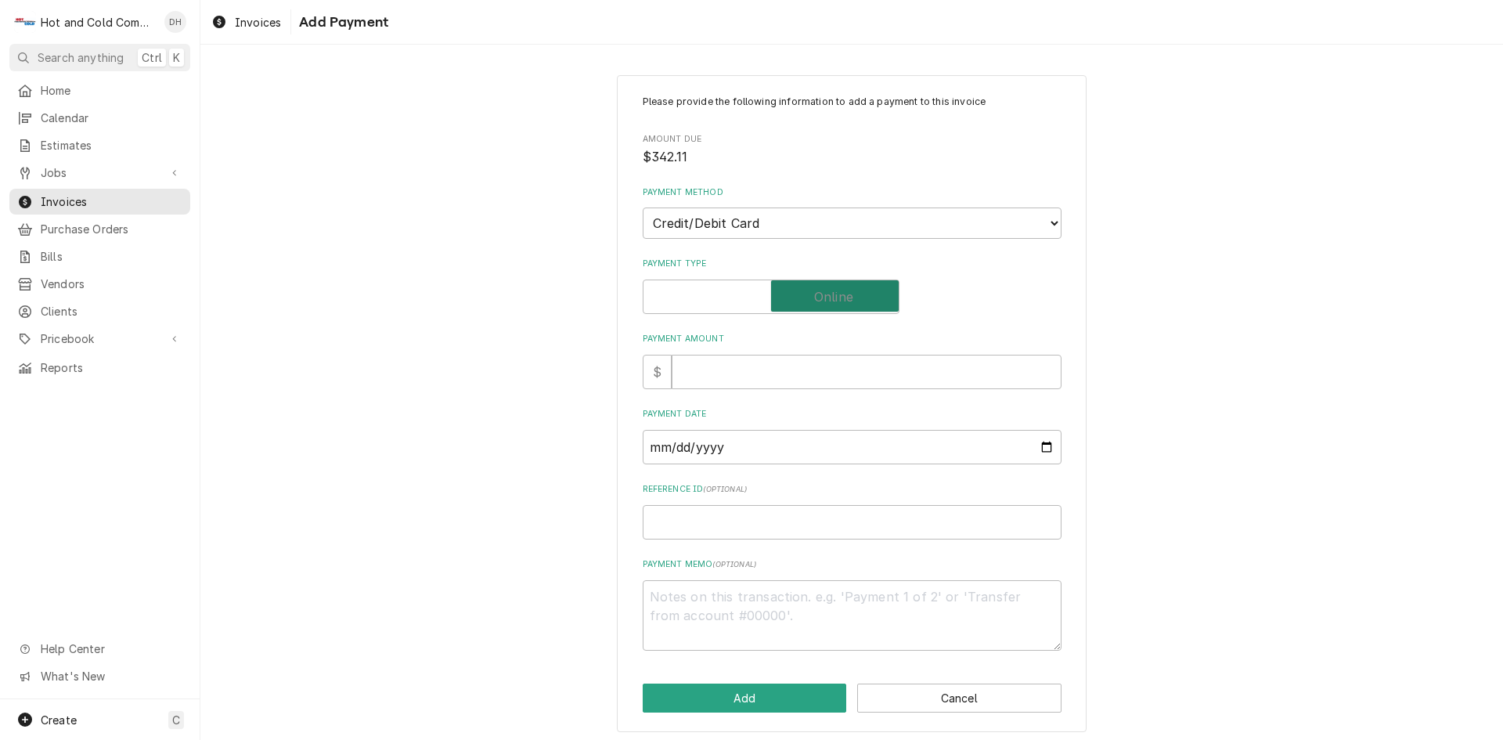
checkbox input "true"
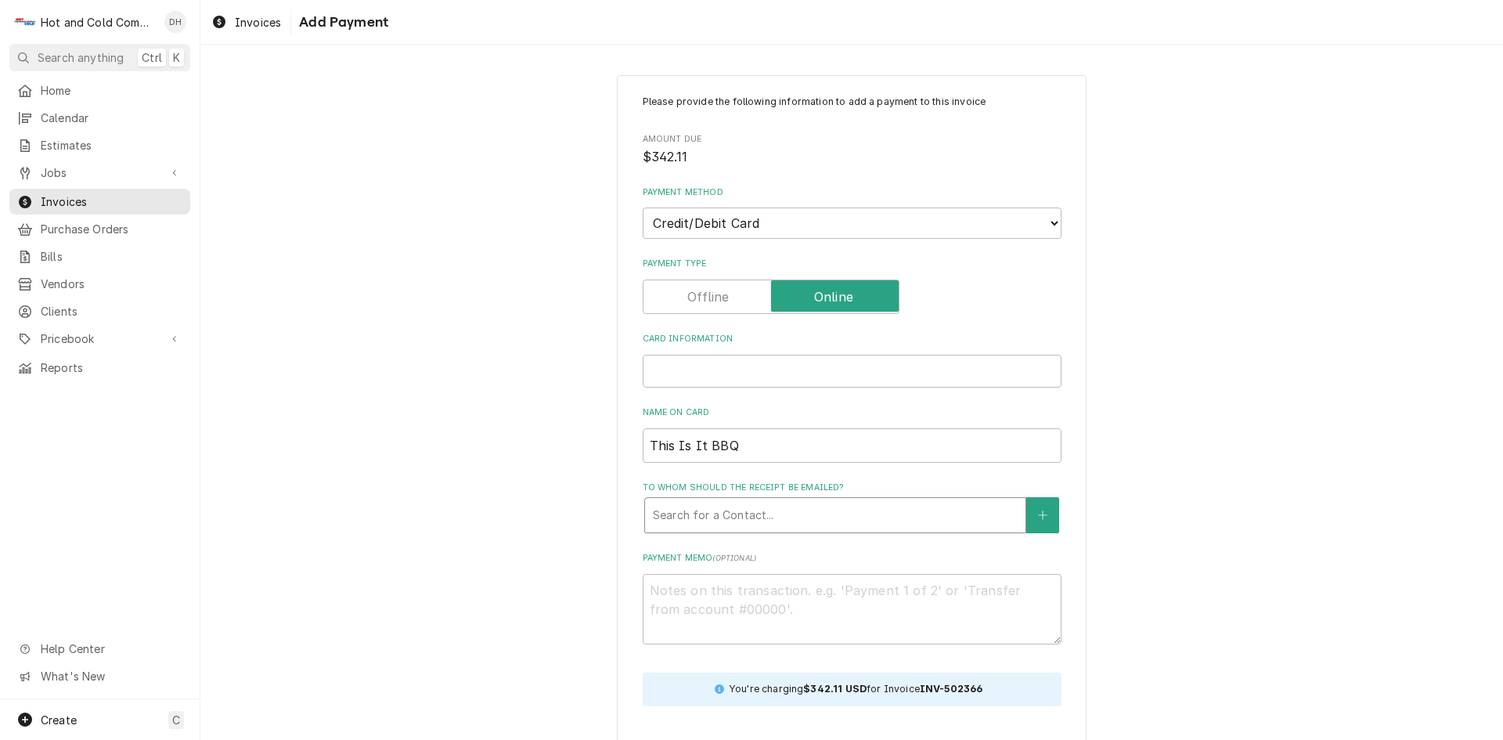
click at [802, 505] on div "To whom should the receipt be emailed?" at bounding box center [835, 515] width 365 height 28
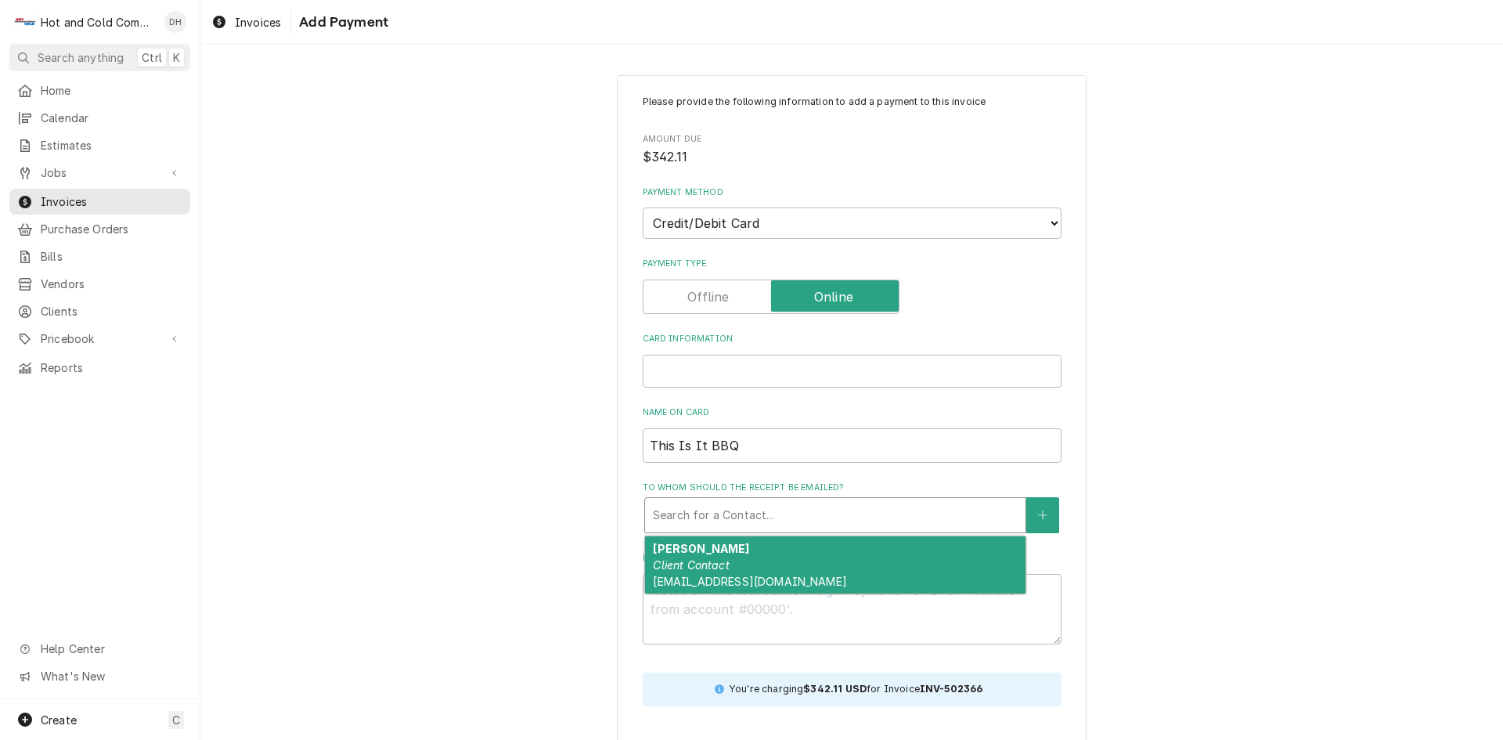
click at [746, 559] on div "Mrs. Whitiker Client Contact thisisitdouglasville@gmail.com" at bounding box center [835, 564] width 381 height 57
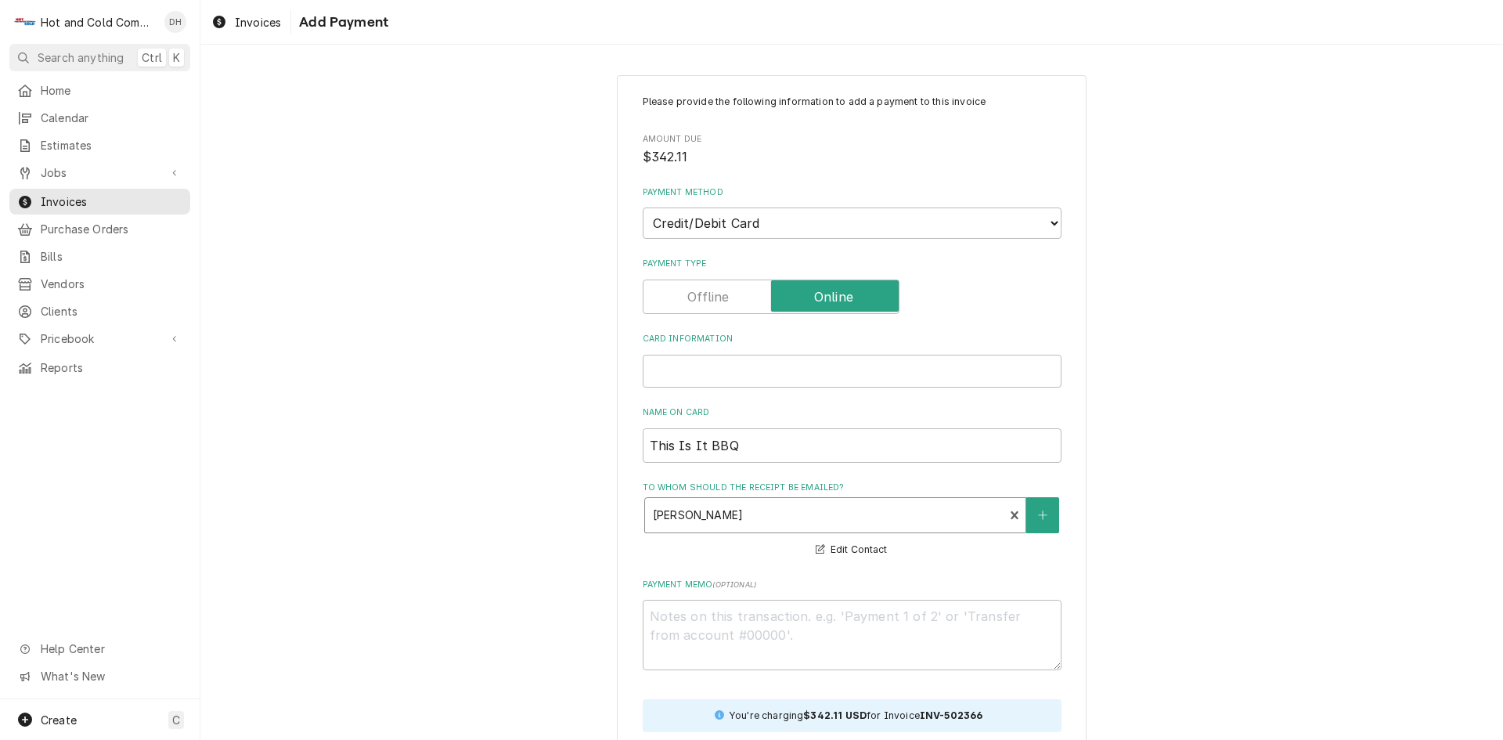
scroll to position [138, 0]
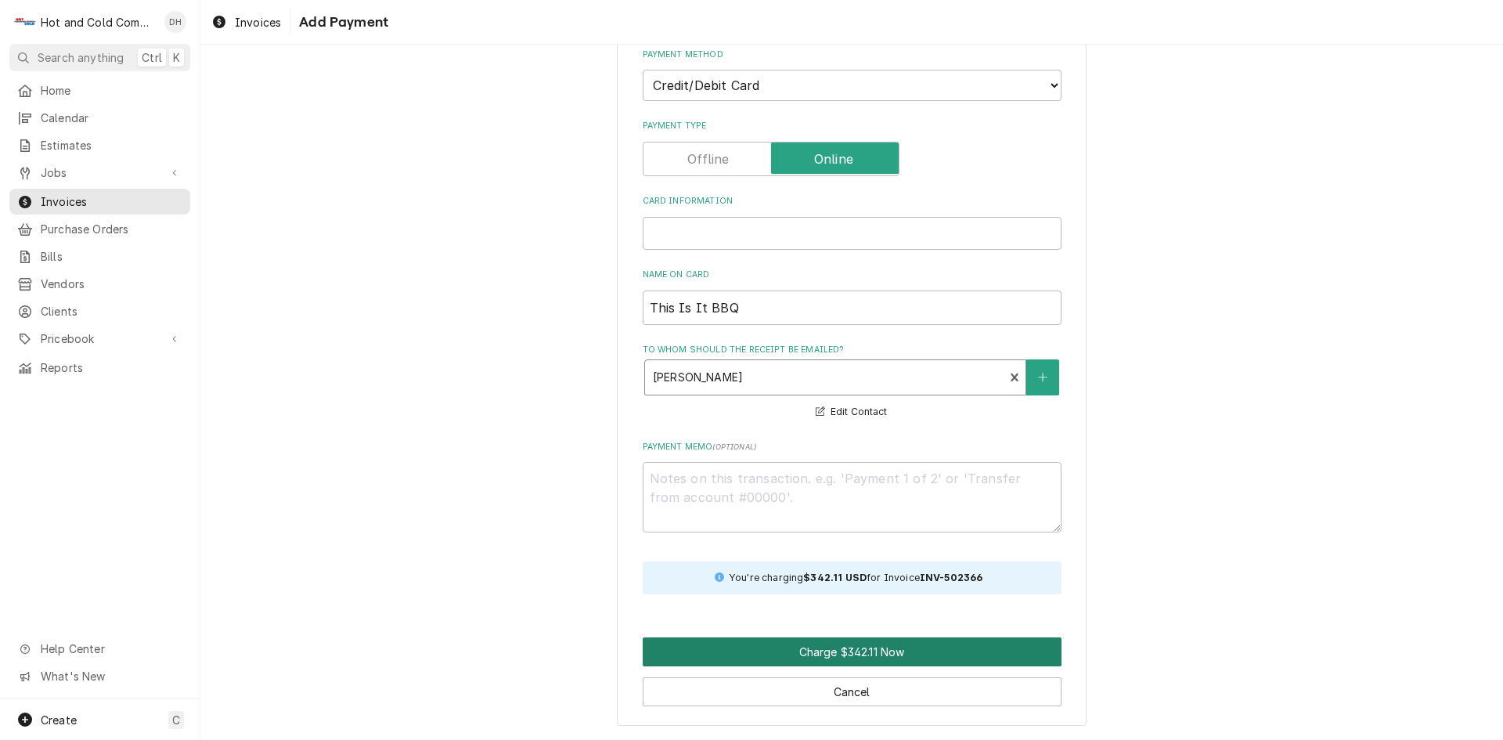
click at [781, 653] on button "Charge $342.11 Now" at bounding box center [852, 651] width 419 height 29
click at [862, 653] on button "Charge $342.11 Now" at bounding box center [852, 651] width 419 height 29
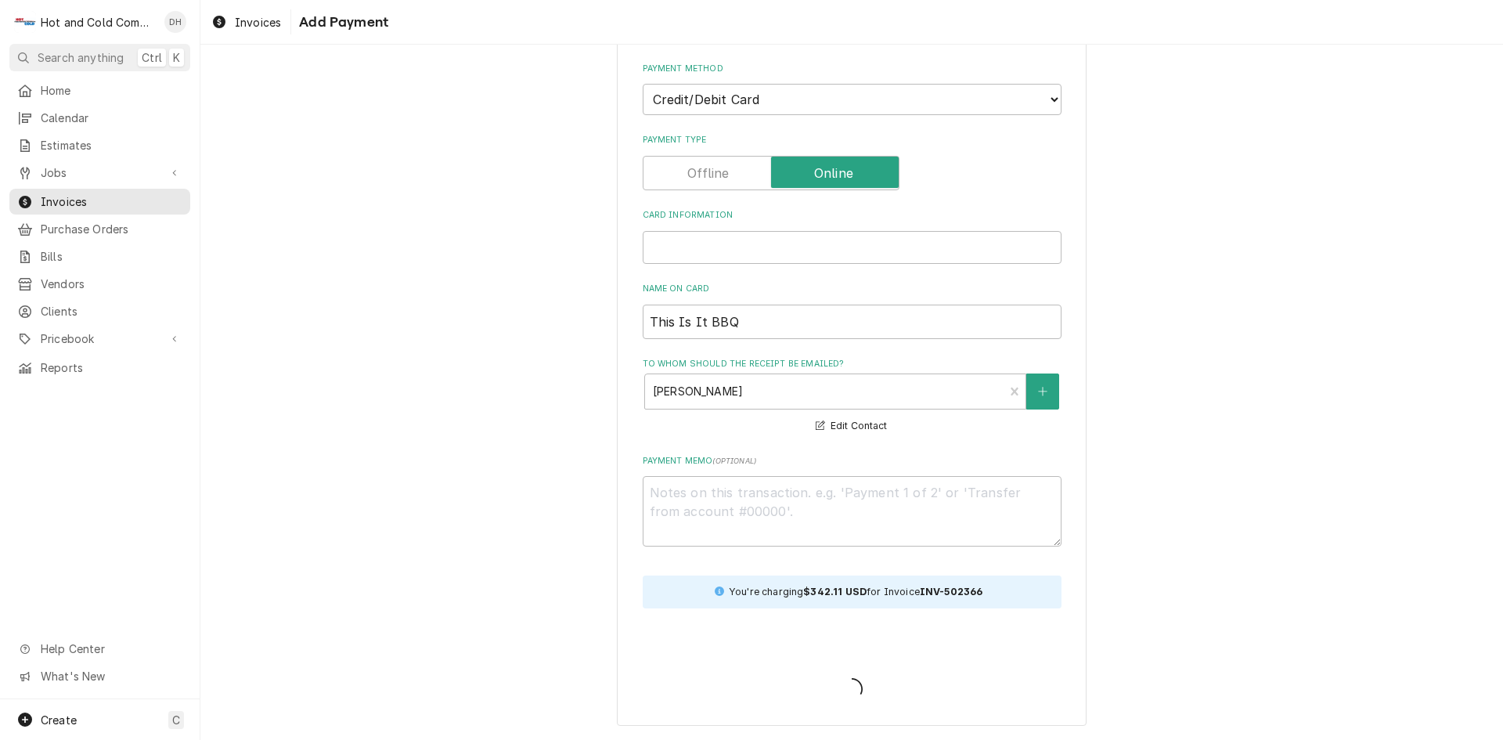
scroll to position [124, 0]
type textarea "x"
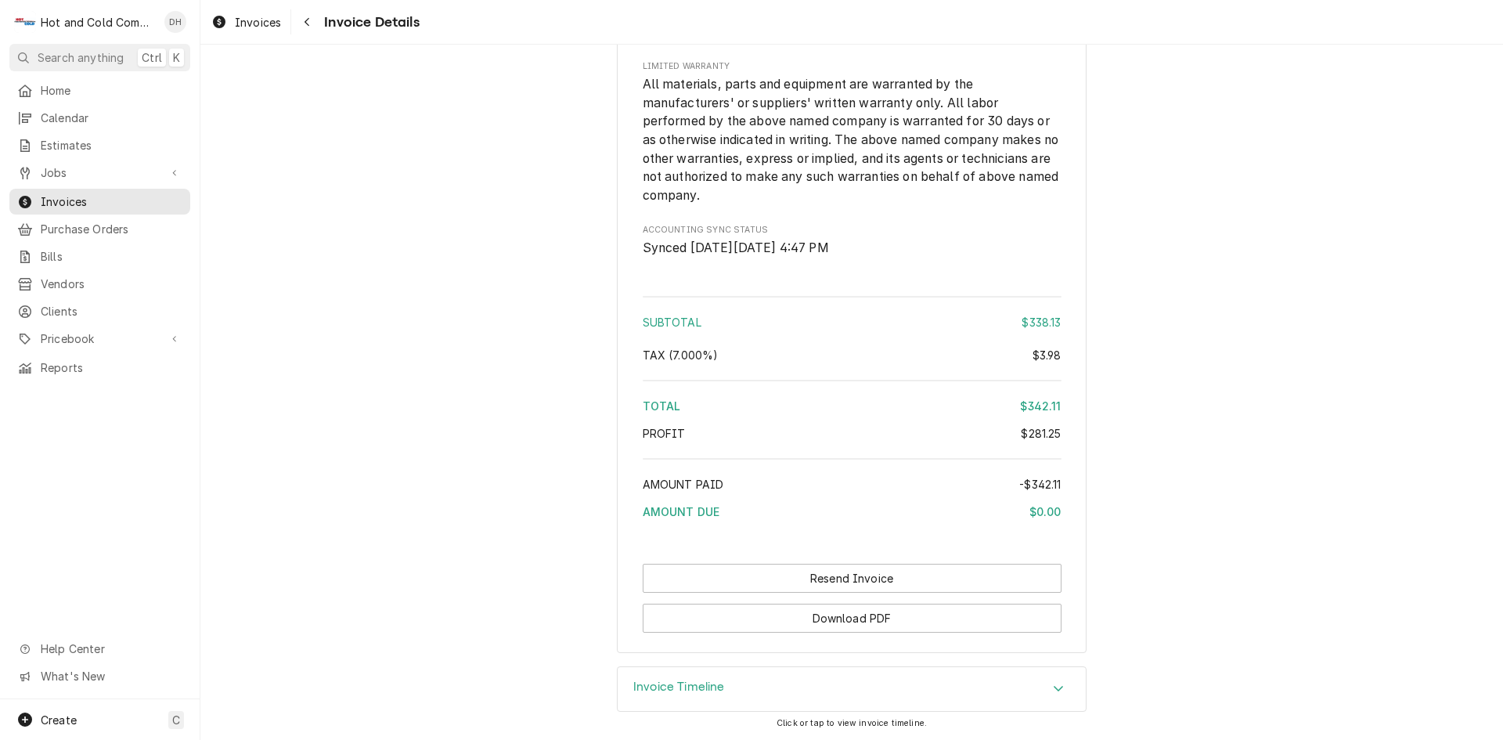
scroll to position [2140, 0]
click at [867, 622] on button "Download PDF" at bounding box center [852, 618] width 419 height 29
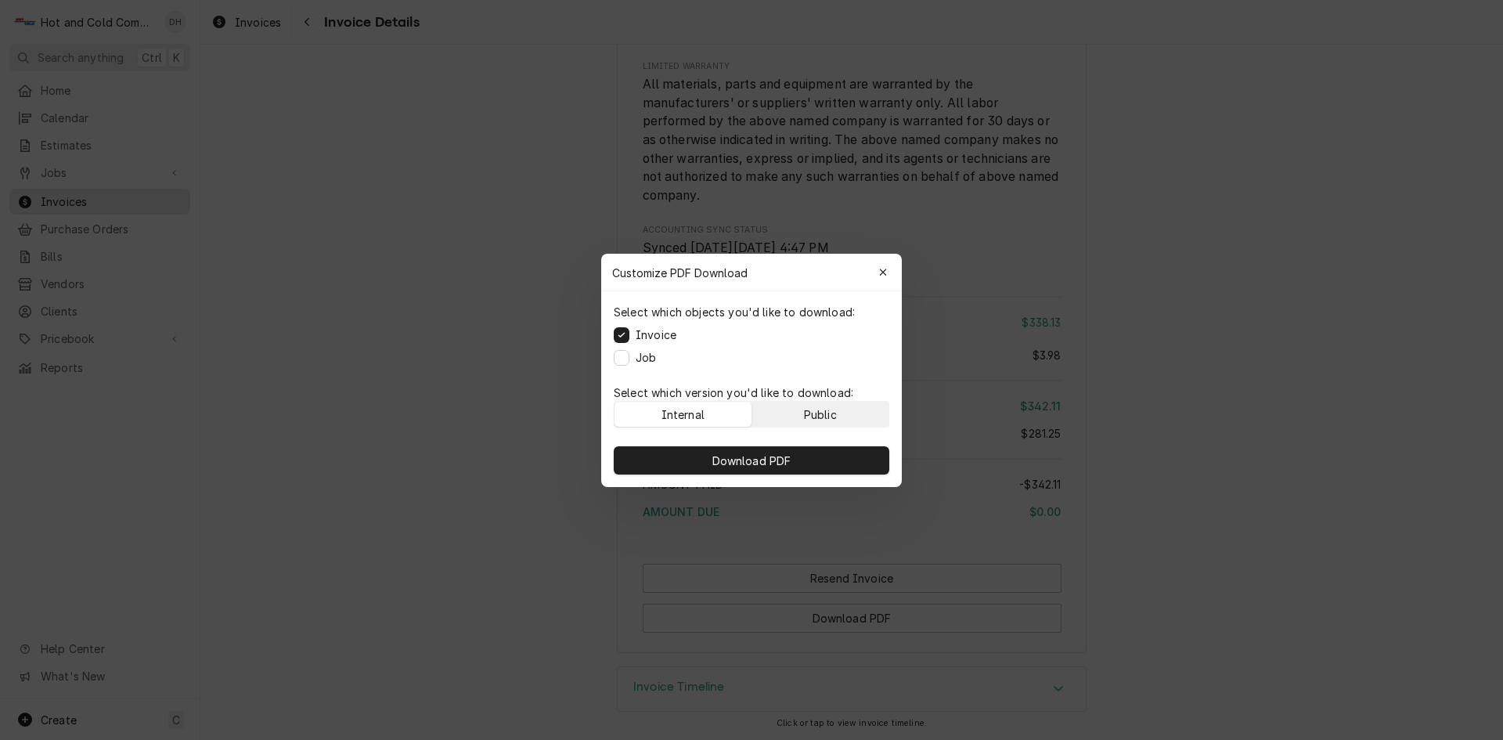
click at [863, 417] on button "Public" at bounding box center [820, 414] width 137 height 25
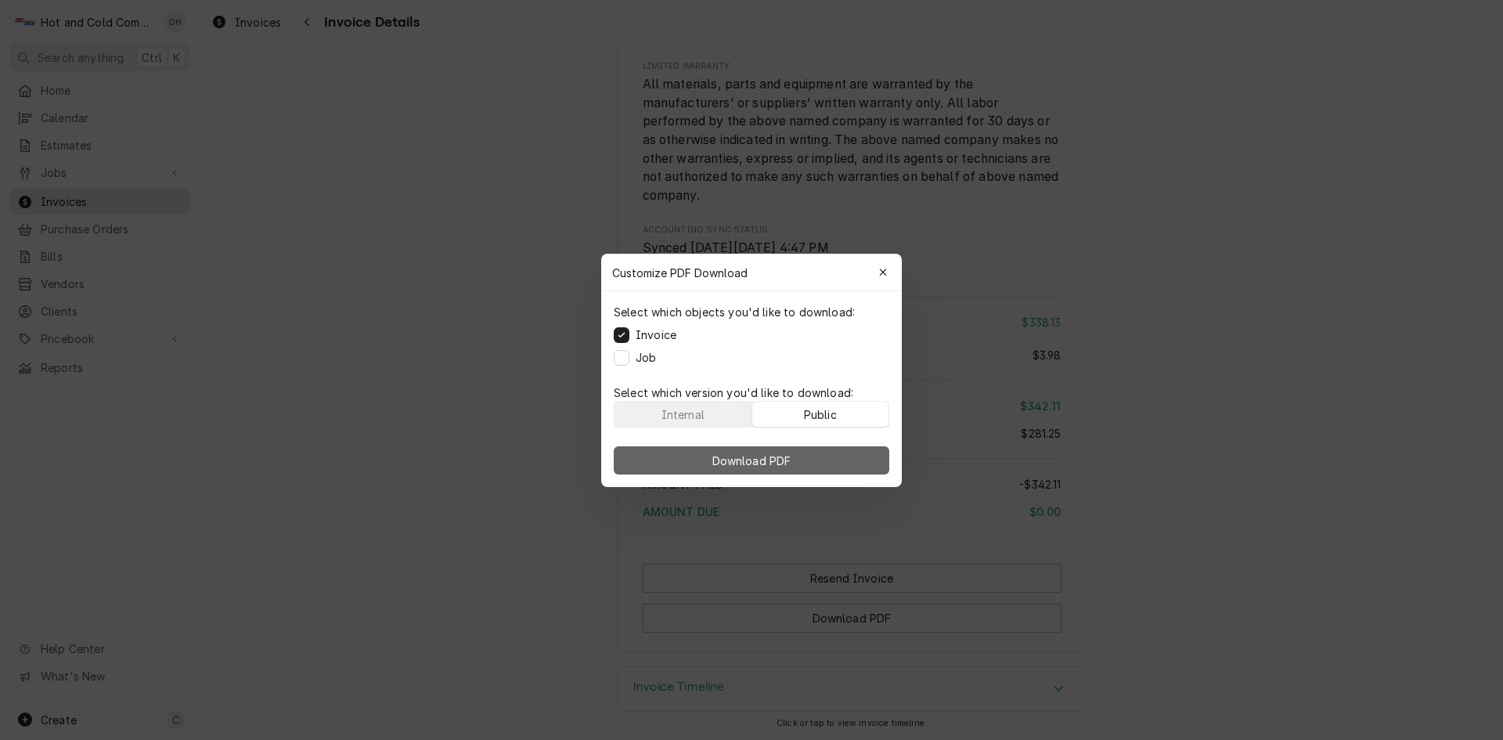
click at [803, 455] on button "Download PDF" at bounding box center [752, 460] width 276 height 28
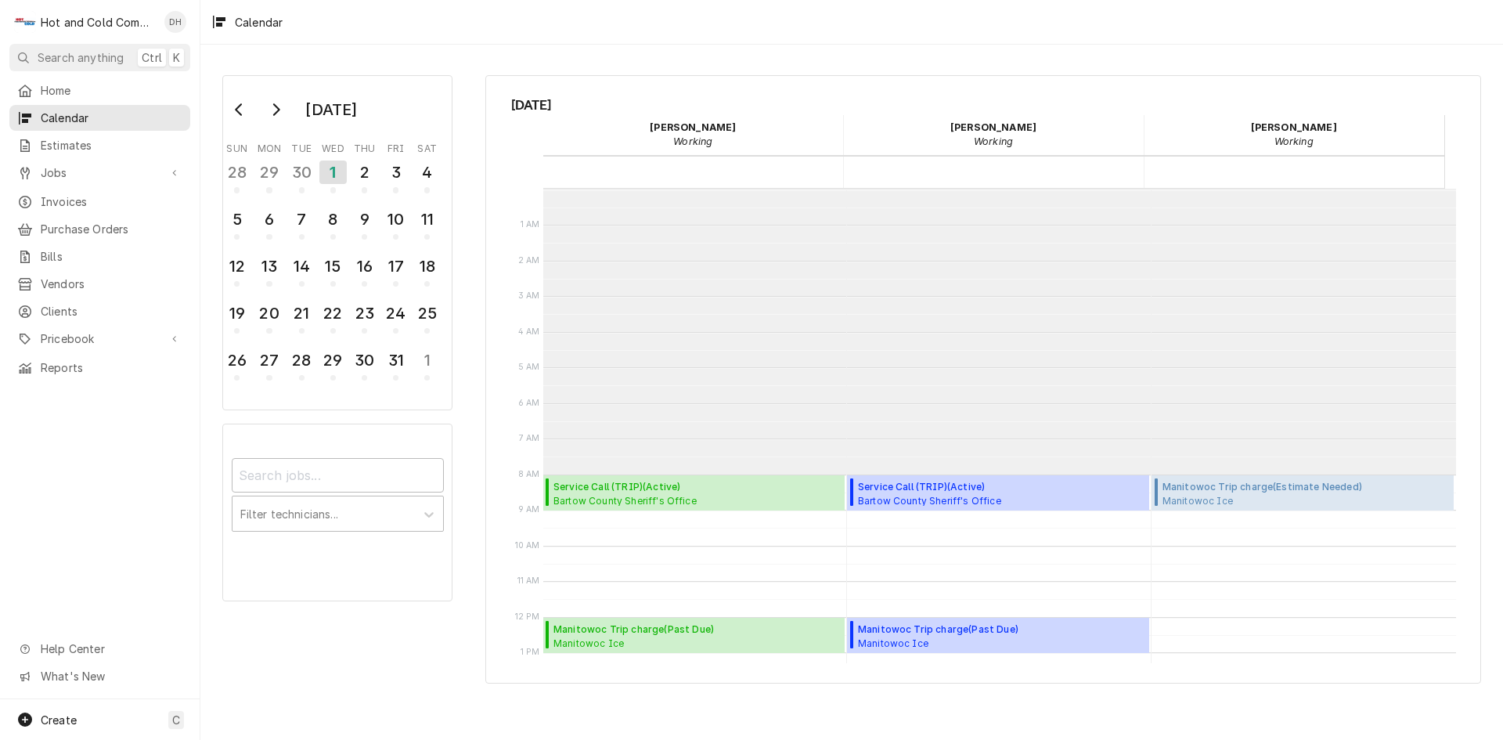
scroll to position [286, 0]
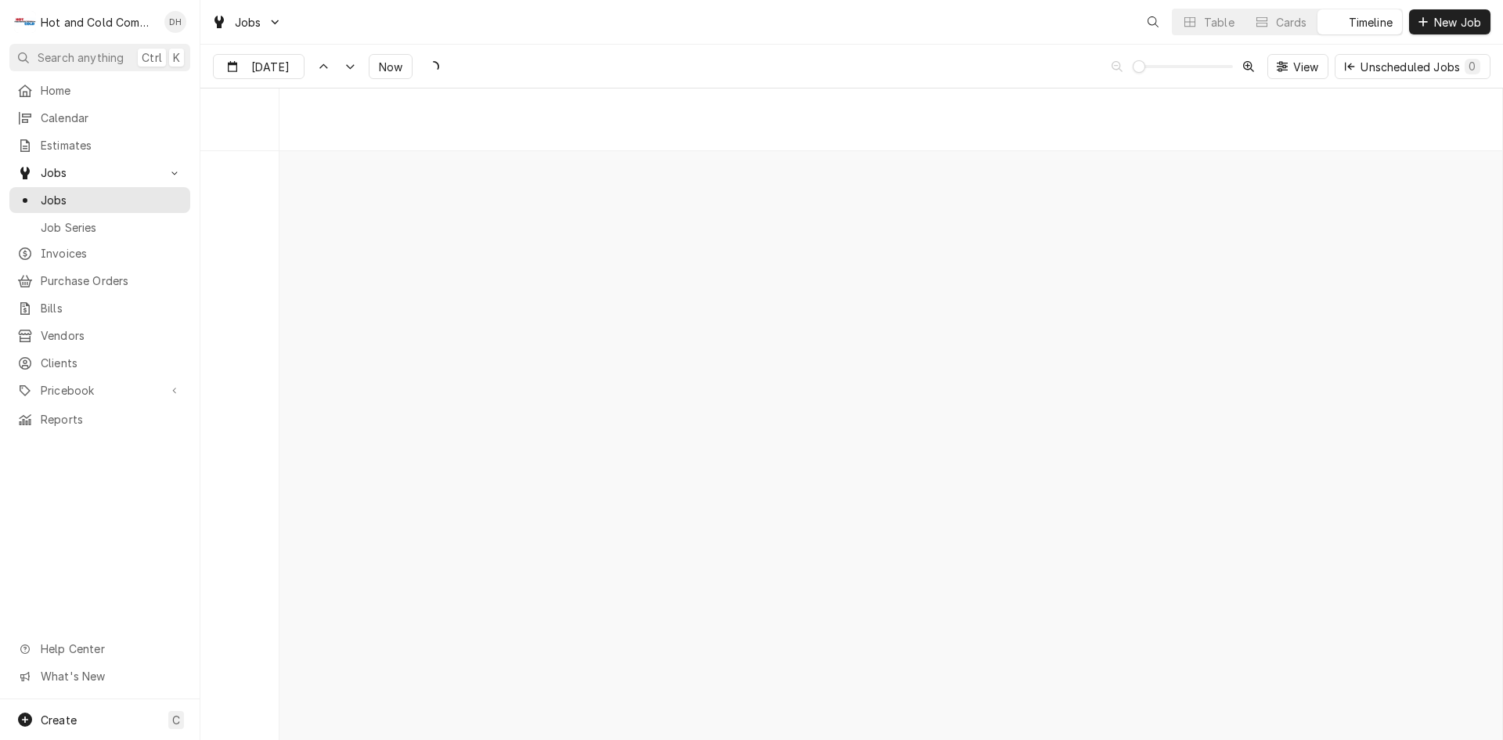
scroll to position [12253, 0]
